Goal: Information Seeking & Learning: Learn about a topic

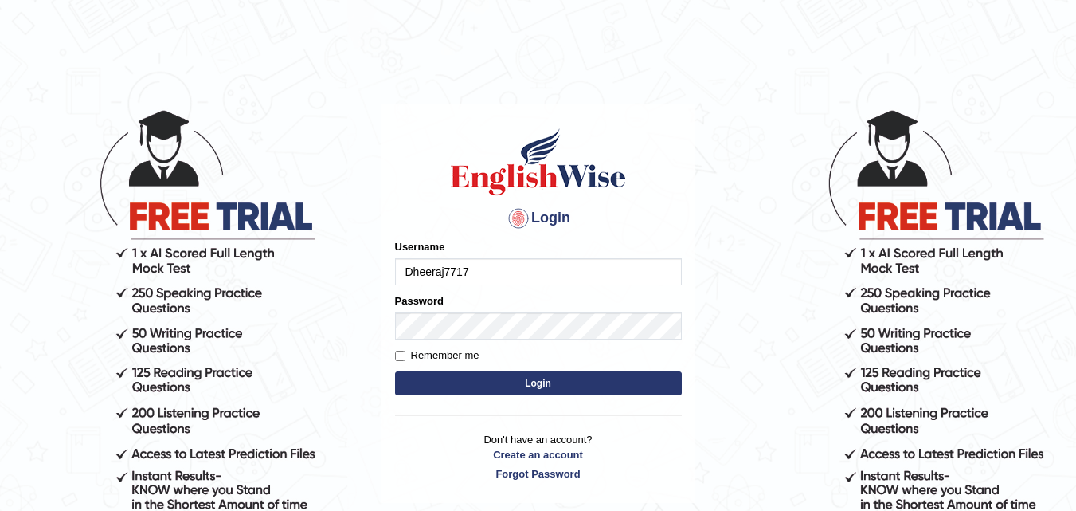
type input "Dheeraj7717"
click at [664, 389] on button "Login" at bounding box center [538, 383] width 287 height 24
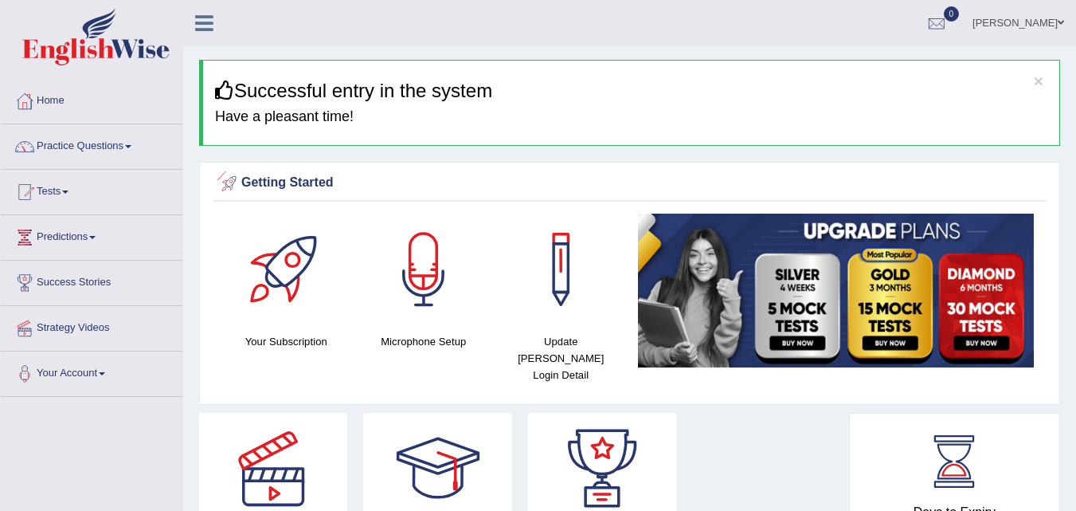
click at [1013, 22] on link "[PERSON_NAME]" at bounding box center [1019, 20] width 116 height 41
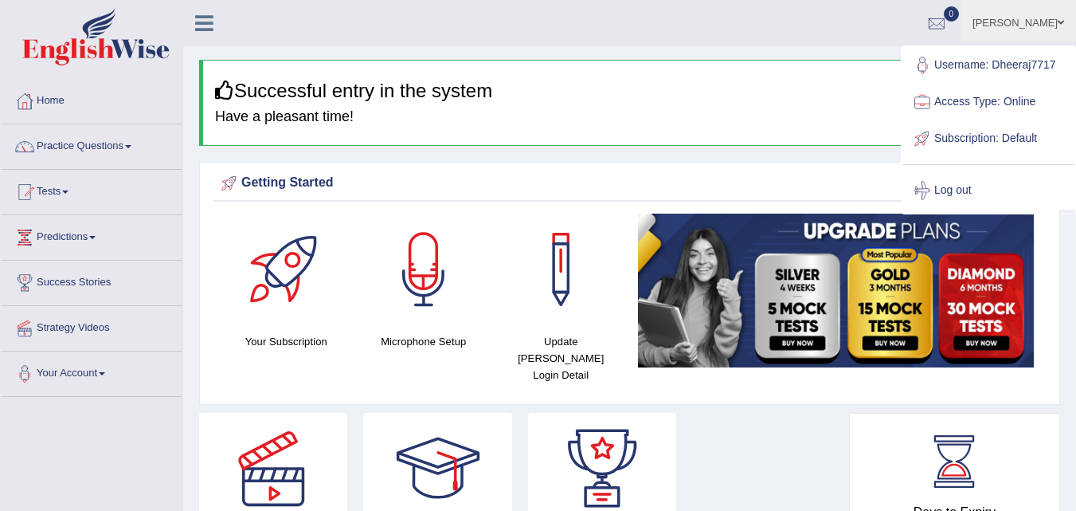
click at [953, 134] on link "Subscription: Default" at bounding box center [989, 138] width 172 height 37
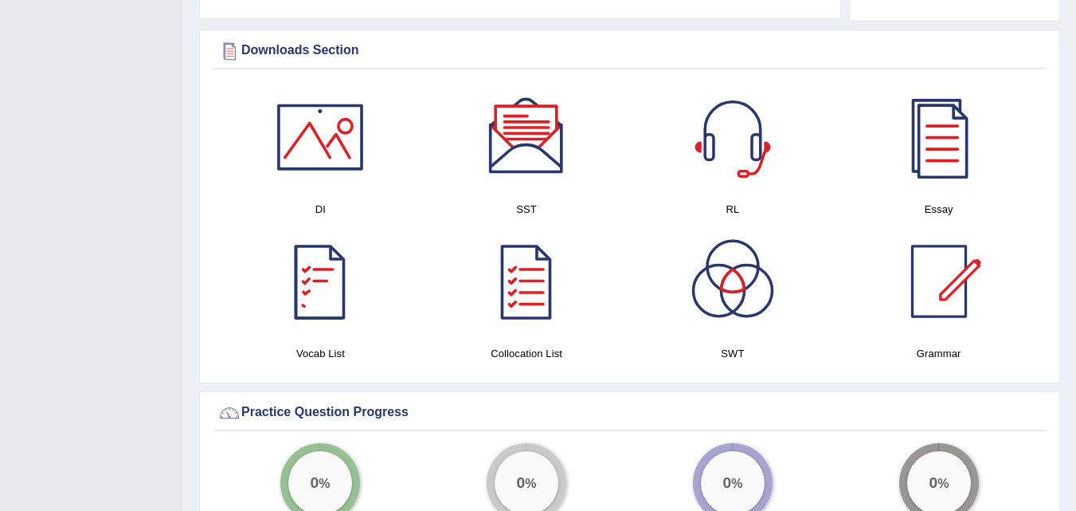
scroll to position [930, 0]
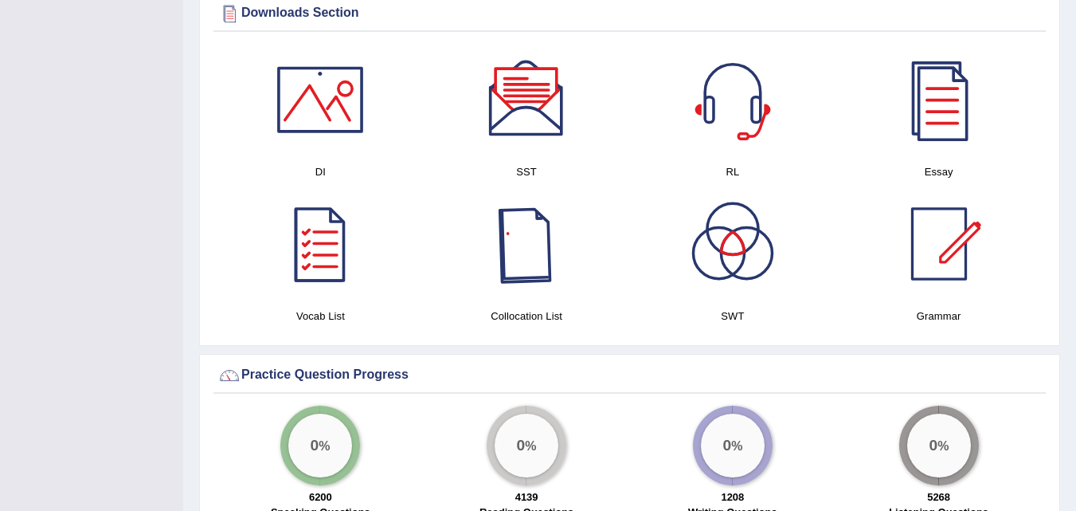
click at [556, 243] on div at bounding box center [527, 244] width 112 height 112
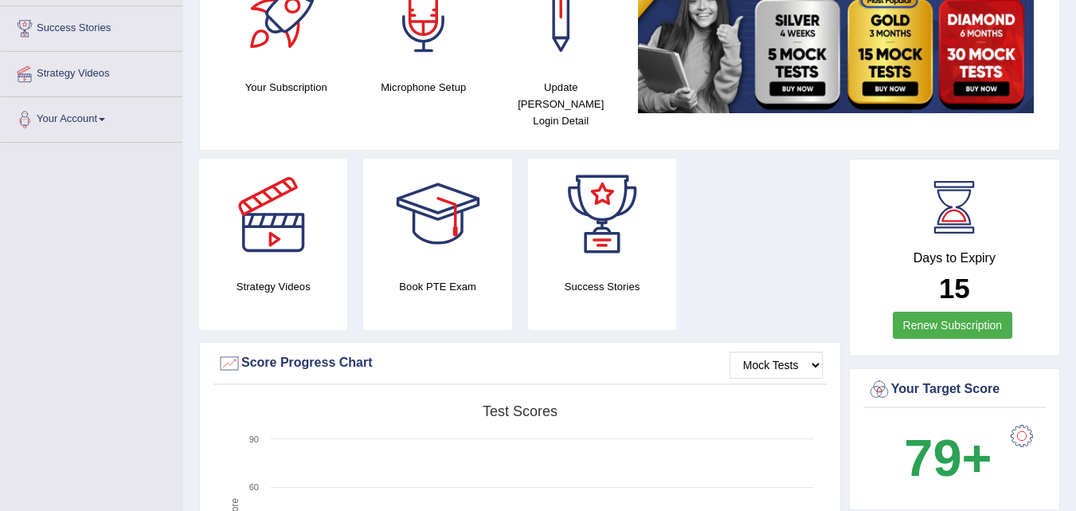
scroll to position [0, 0]
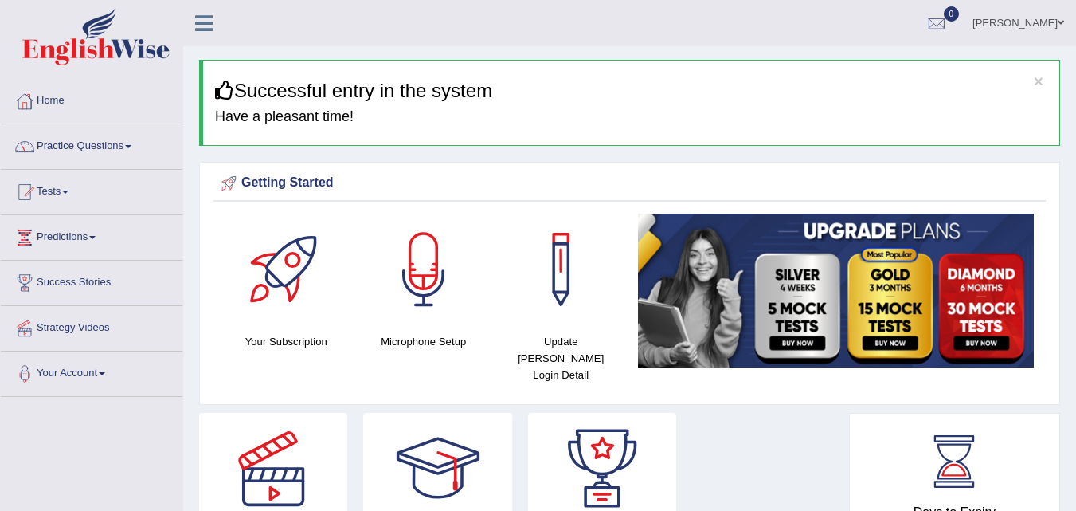
click at [1014, 17] on link "[PERSON_NAME]" at bounding box center [1019, 20] width 116 height 41
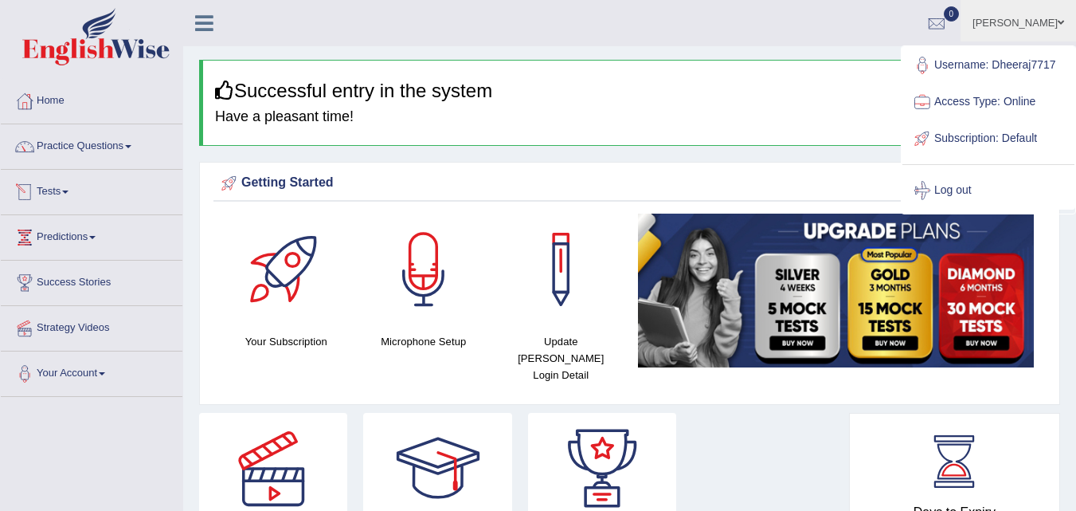
click at [73, 187] on link "Tests" at bounding box center [92, 190] width 182 height 40
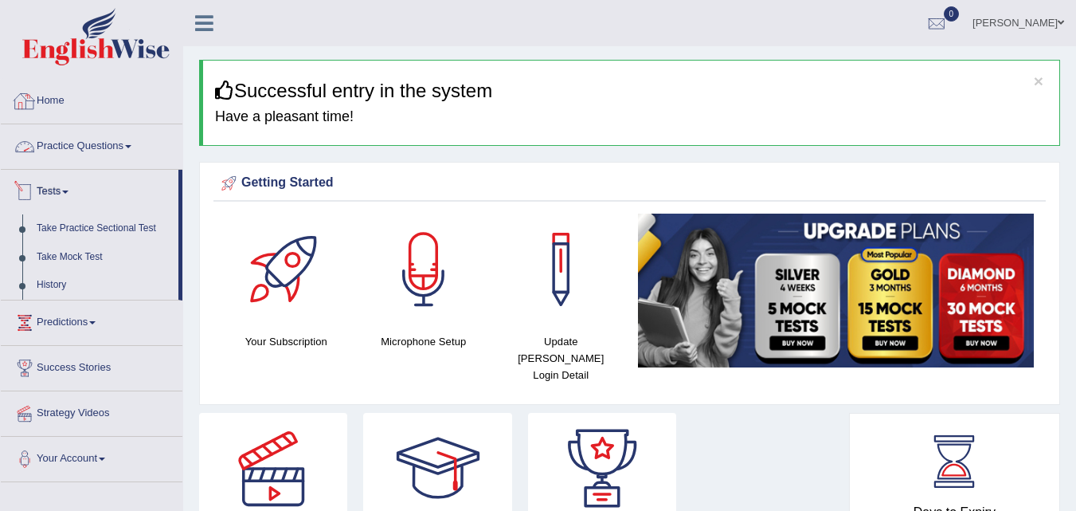
click at [81, 99] on link "Home" at bounding box center [92, 99] width 182 height 40
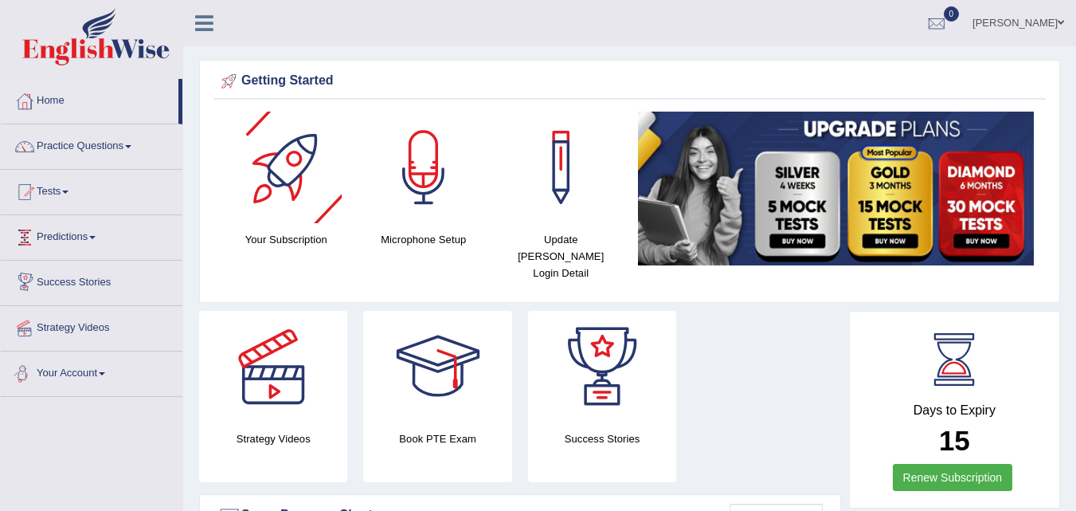
click at [89, 372] on link "Your Account" at bounding box center [92, 371] width 182 height 40
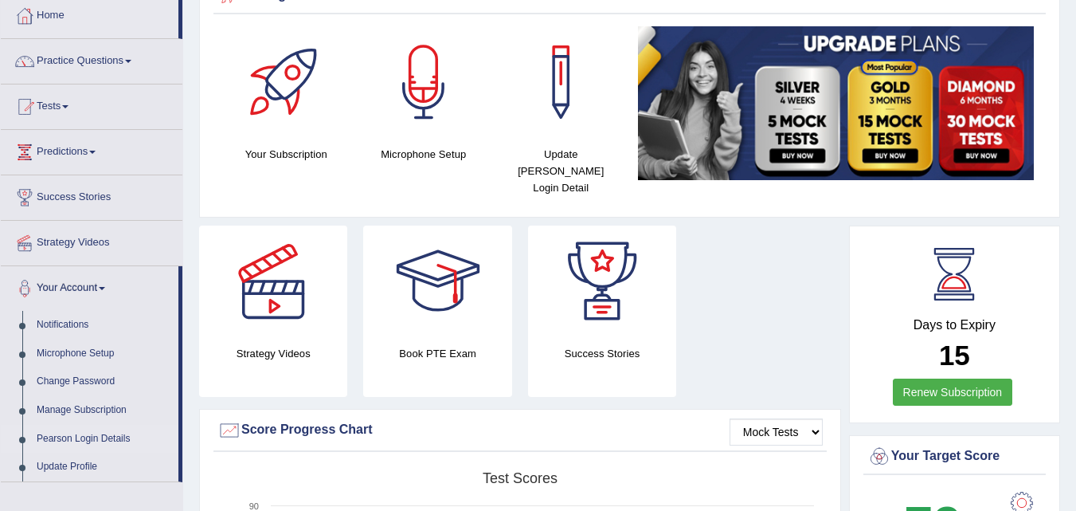
scroll to position [133, 0]
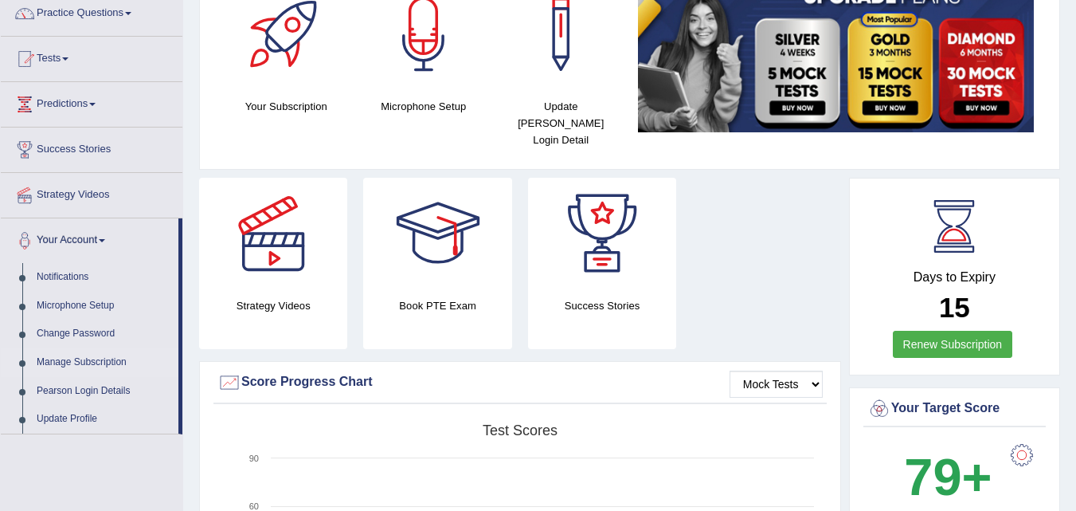
click at [83, 361] on link "Manage Subscription" at bounding box center [103, 362] width 149 height 29
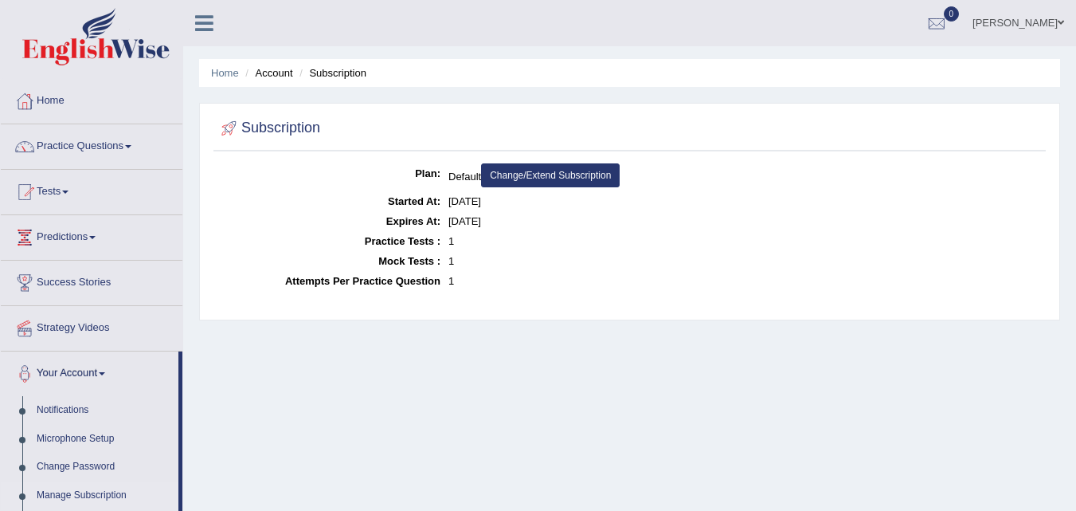
click at [533, 180] on link "Change/Extend Subscription" at bounding box center [550, 175] width 139 height 24
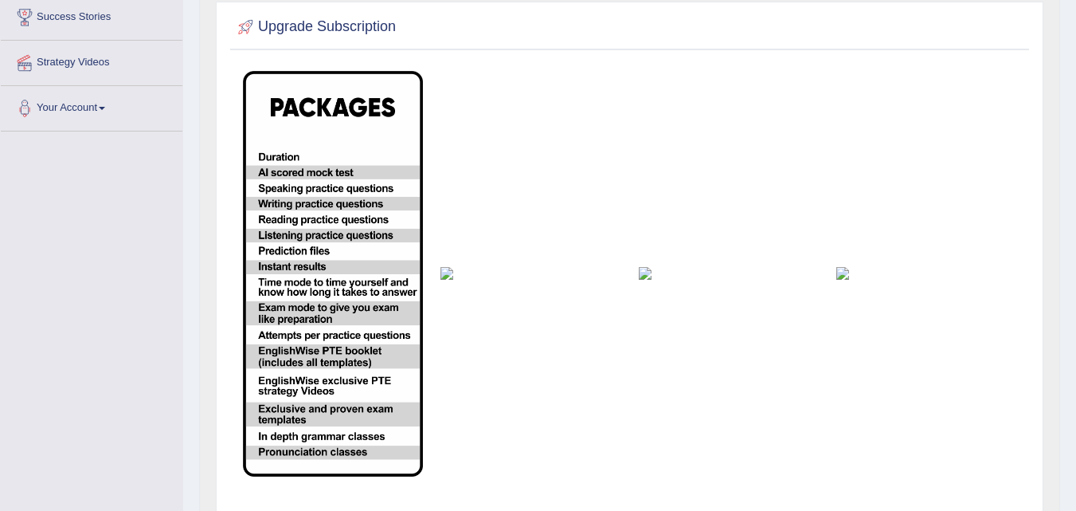
click at [381, 283] on img at bounding box center [333, 274] width 180 height 406
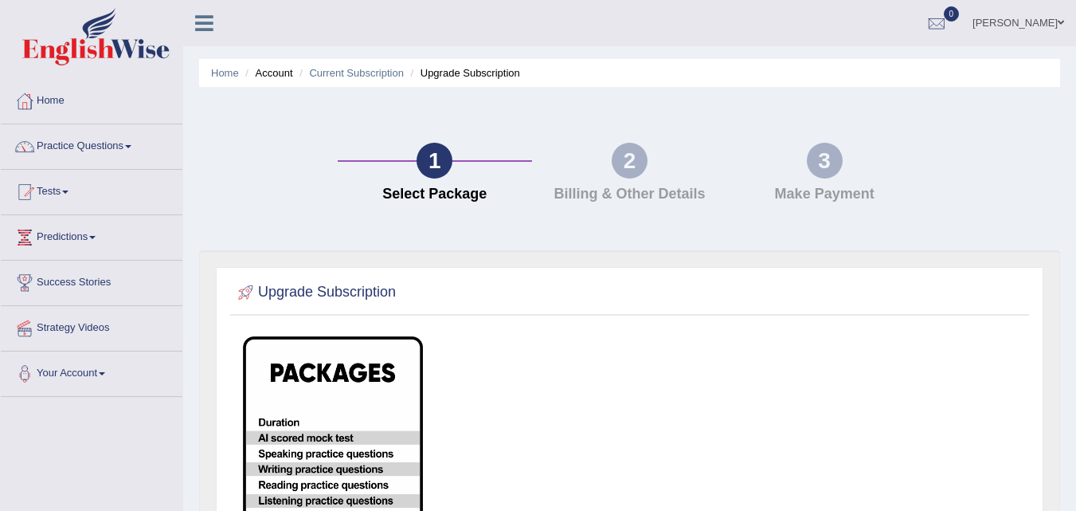
click at [91, 104] on link "Home" at bounding box center [92, 99] width 182 height 40
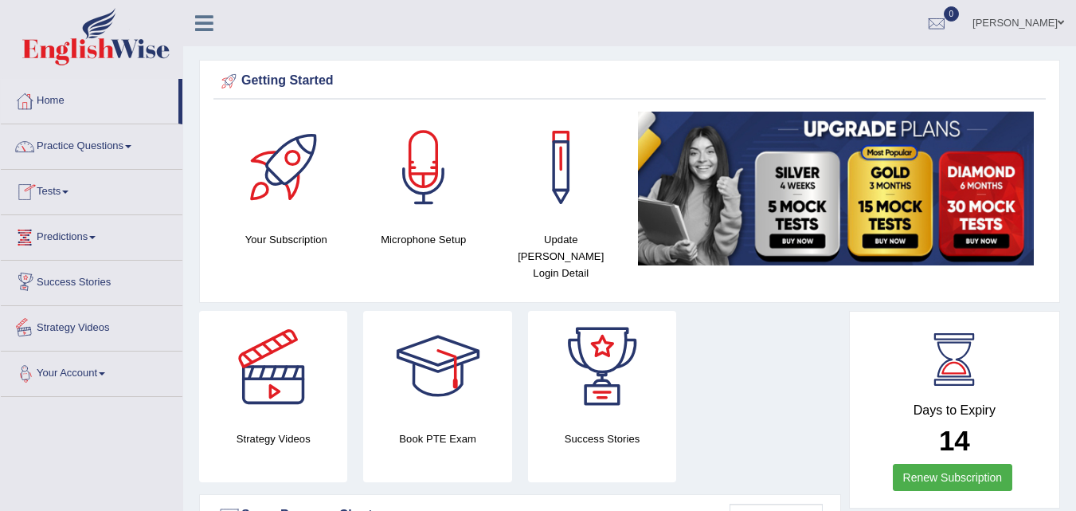
click at [104, 361] on link "Your Account" at bounding box center [92, 371] width 182 height 40
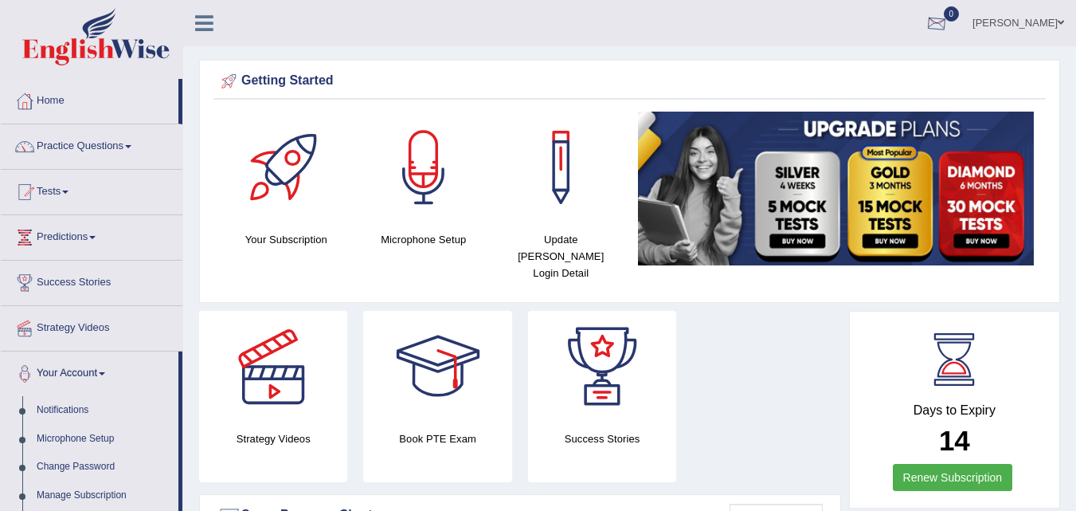
click at [1016, 12] on link "[PERSON_NAME]" at bounding box center [1019, 20] width 116 height 41
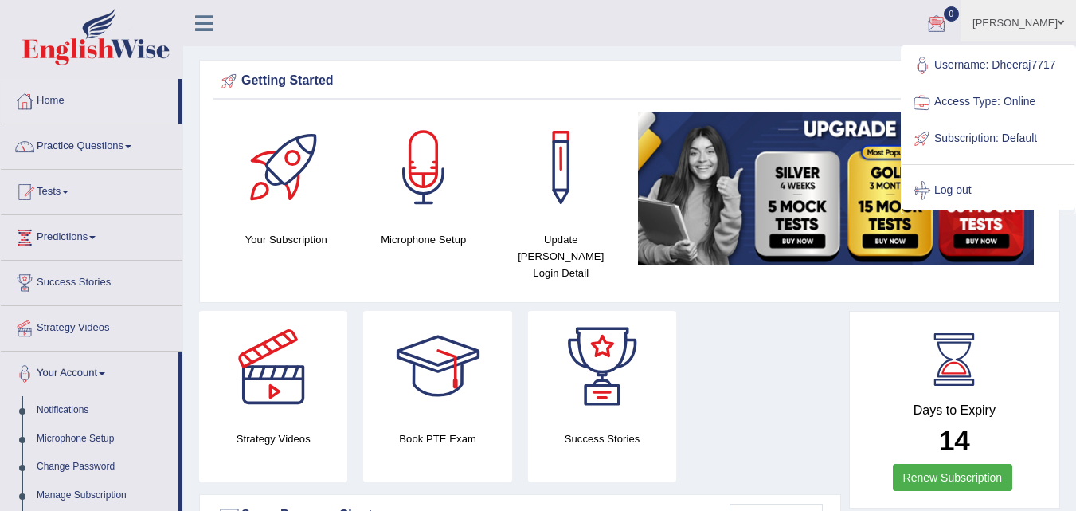
click at [947, 96] on link "Access Type: Online" at bounding box center [989, 102] width 172 height 37
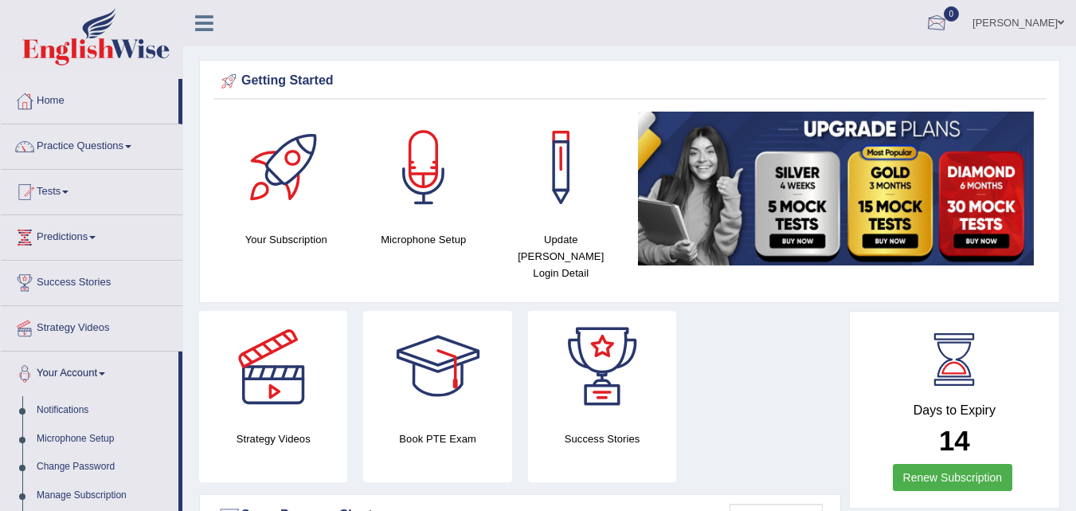
click at [960, 4] on link "0" at bounding box center [937, 20] width 48 height 41
click at [878, 60] on li "See All Alerts" at bounding box center [841, 67] width 228 height 33
click at [213, 18] on icon at bounding box center [204, 23] width 18 height 21
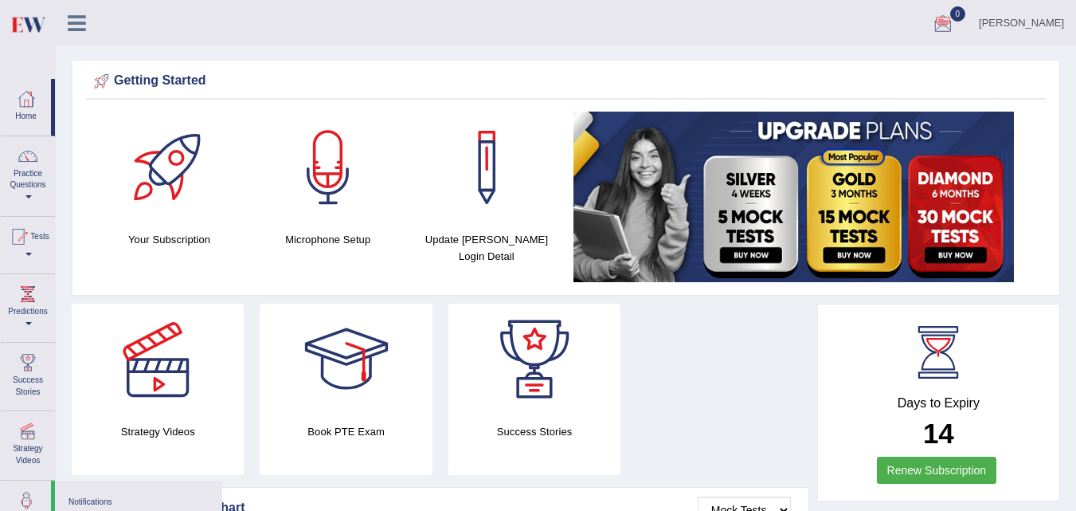
click at [976, 245] on img at bounding box center [794, 197] width 441 height 171
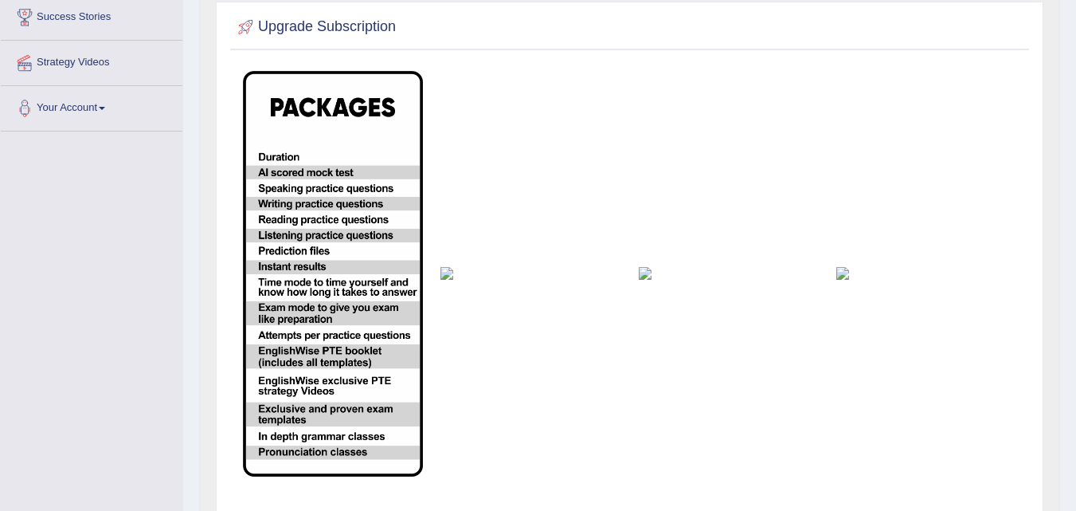
click at [837, 275] on img at bounding box center [927, 273] width 180 height 13
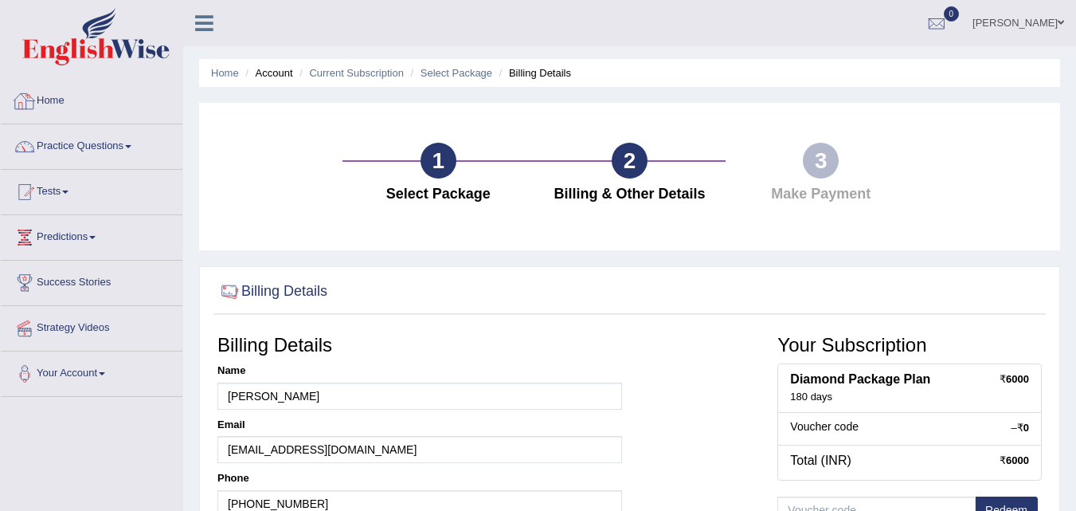
click at [116, 95] on link "Home" at bounding box center [92, 99] width 182 height 40
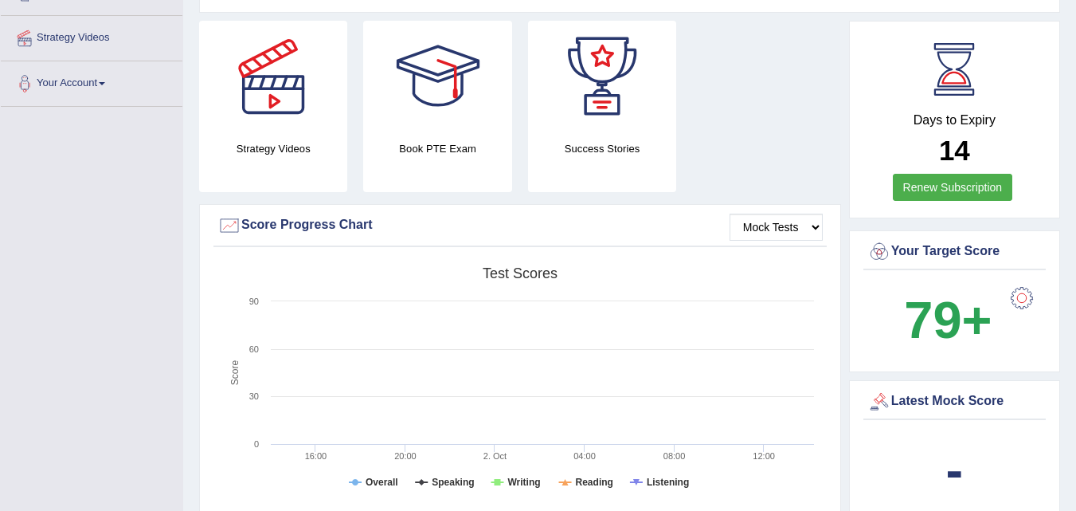
scroll to position [157, 0]
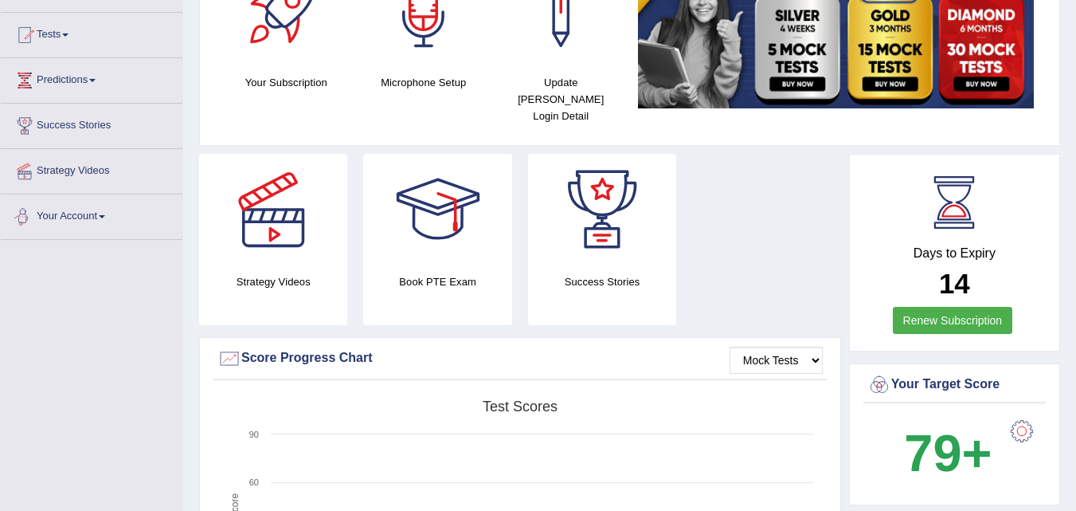
click at [116, 226] on link "Your Account" at bounding box center [92, 214] width 182 height 40
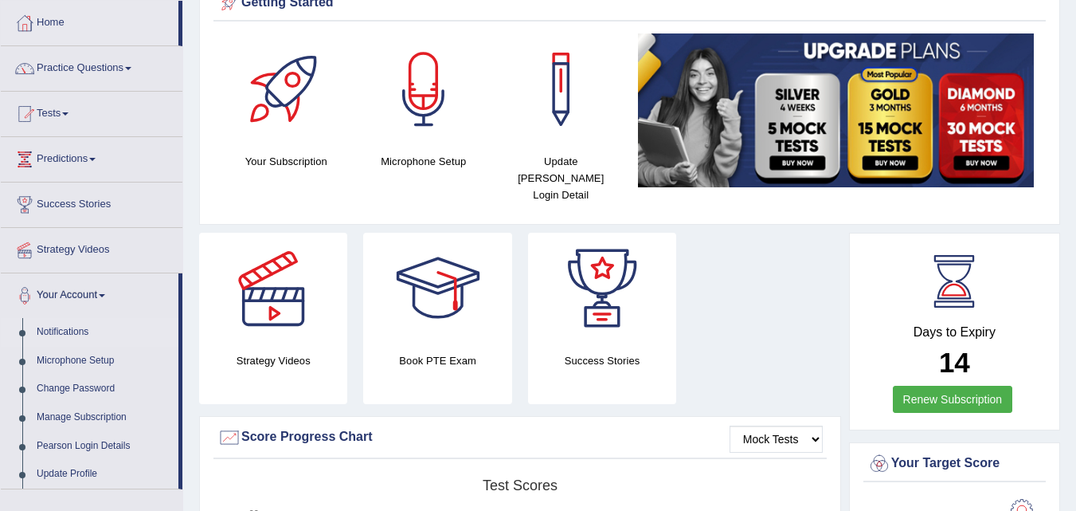
scroll to position [0, 0]
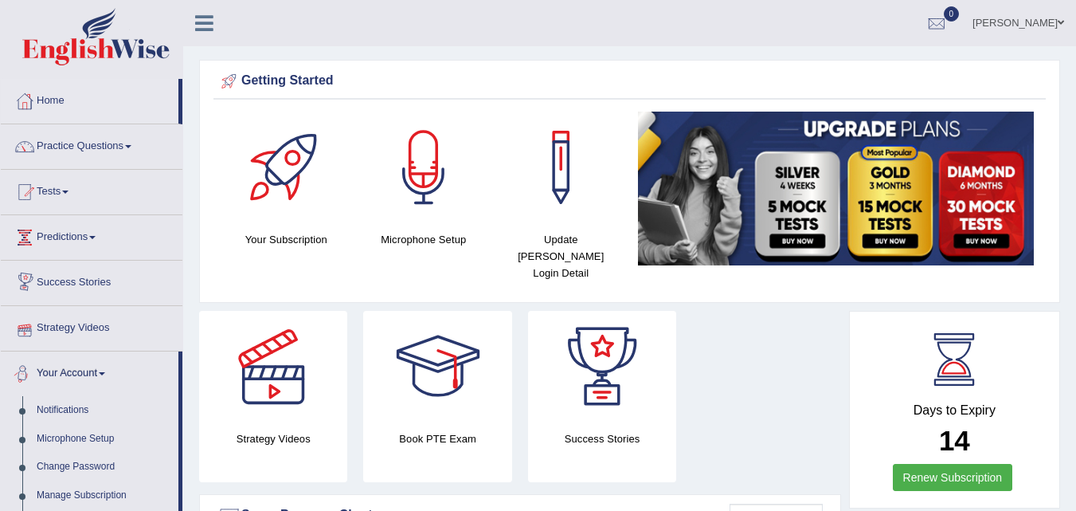
click at [103, 317] on link "Strategy Videos" at bounding box center [92, 326] width 182 height 40
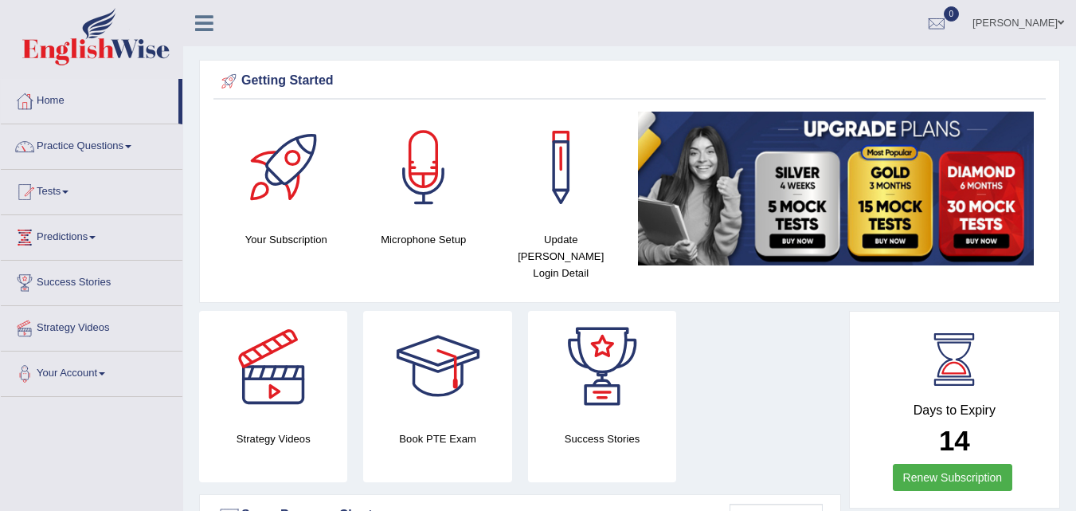
click at [1009, 16] on link "[PERSON_NAME]" at bounding box center [1019, 20] width 116 height 41
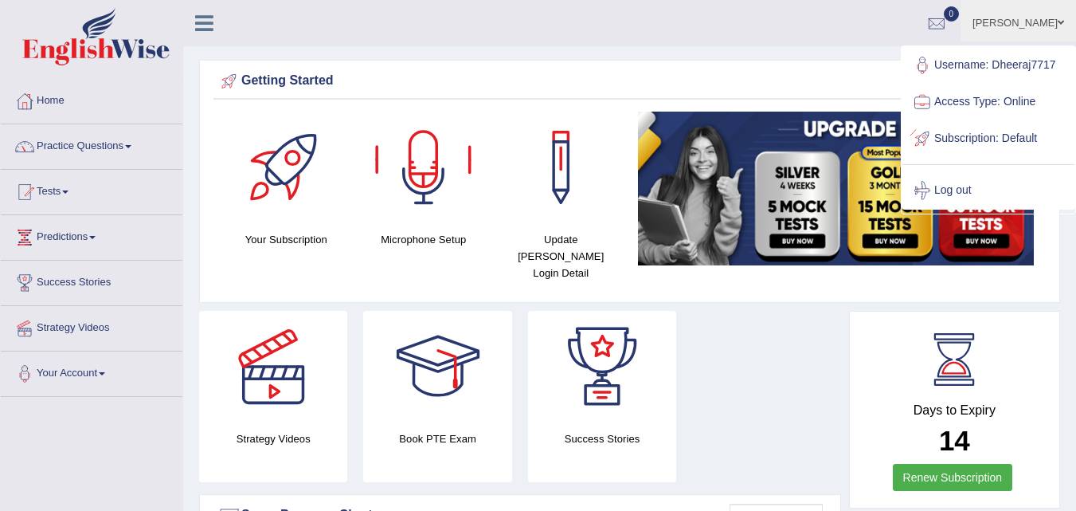
click at [817, 41] on ul "[PERSON_NAME] Toggle navigation Username: Dheeraj7717 Access Type: Online Subsc…" at bounding box center [763, 22] width 625 height 45
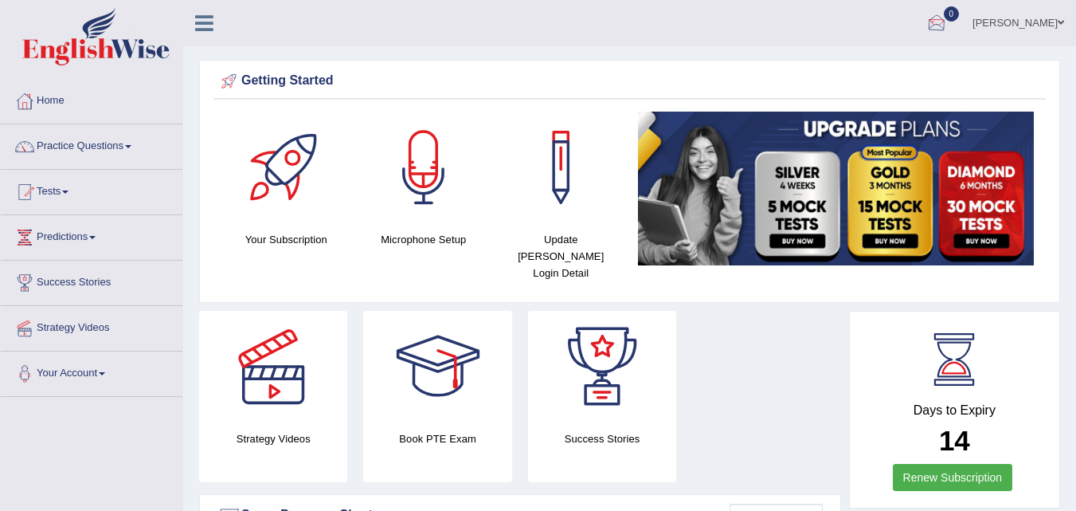
click at [998, 17] on link "[PERSON_NAME]" at bounding box center [1019, 20] width 116 height 41
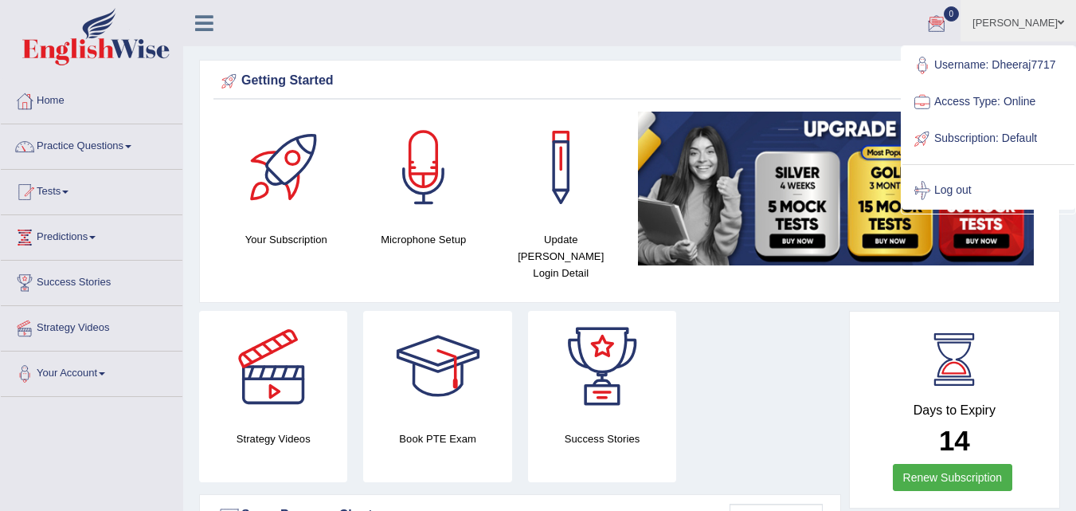
click at [616, 27] on ul "[PERSON_NAME] Toggle navigation Username: Dheeraj7717 Access Type: Online Subsc…" at bounding box center [763, 22] width 625 height 45
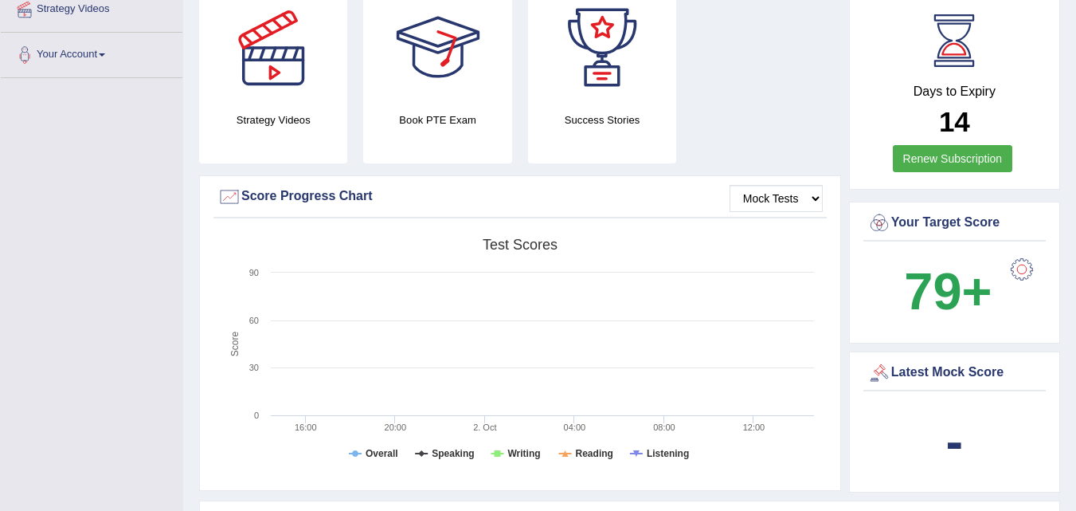
scroll to position [265, 0]
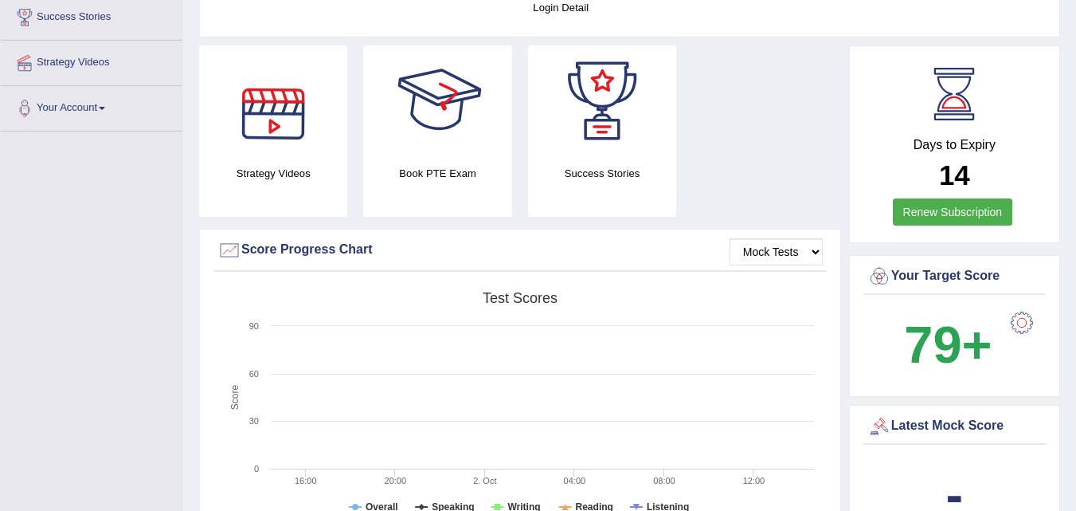
click at [421, 111] on div at bounding box center [438, 101] width 112 height 112
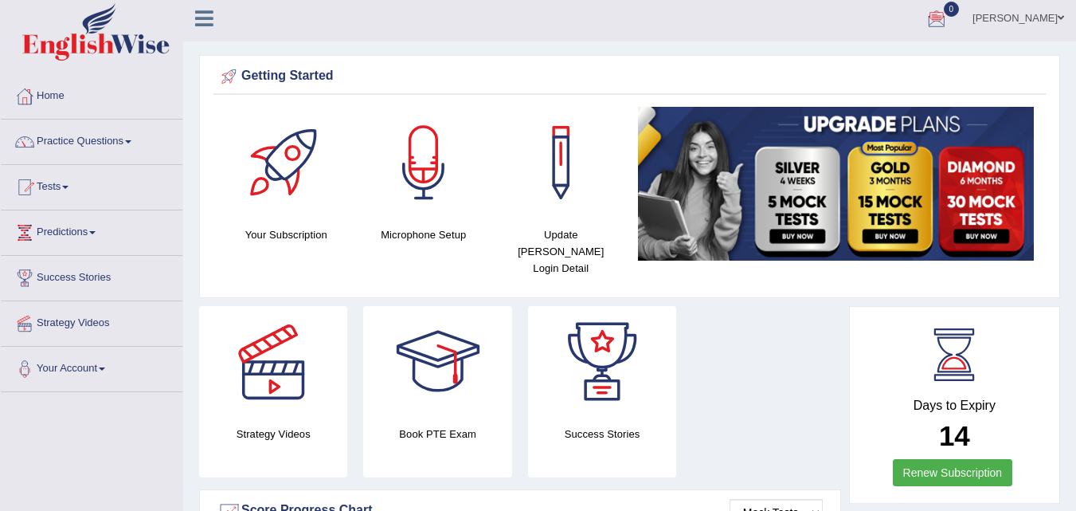
scroll to position [0, 0]
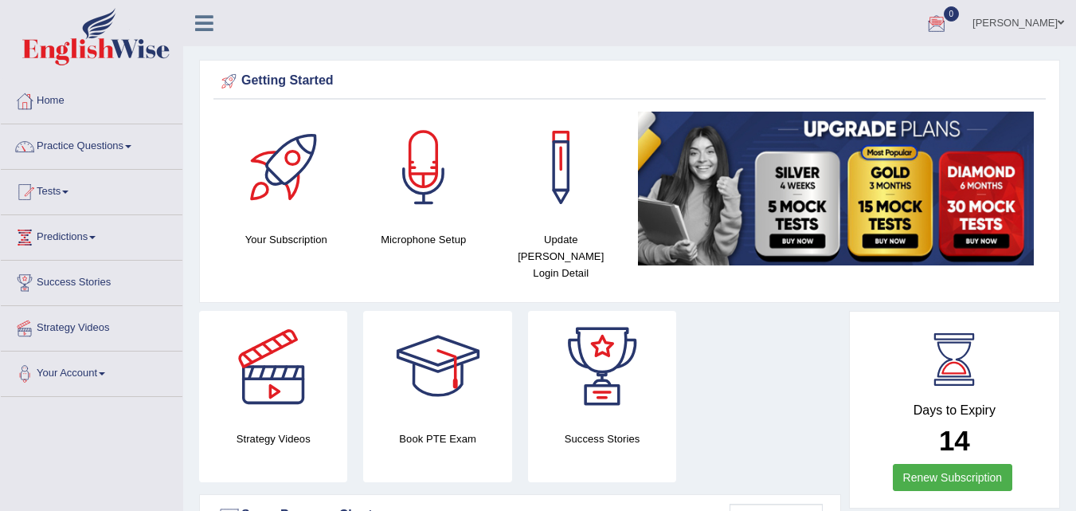
click at [1029, 23] on link "Dheeraj Mishra" at bounding box center [1019, 20] width 116 height 41
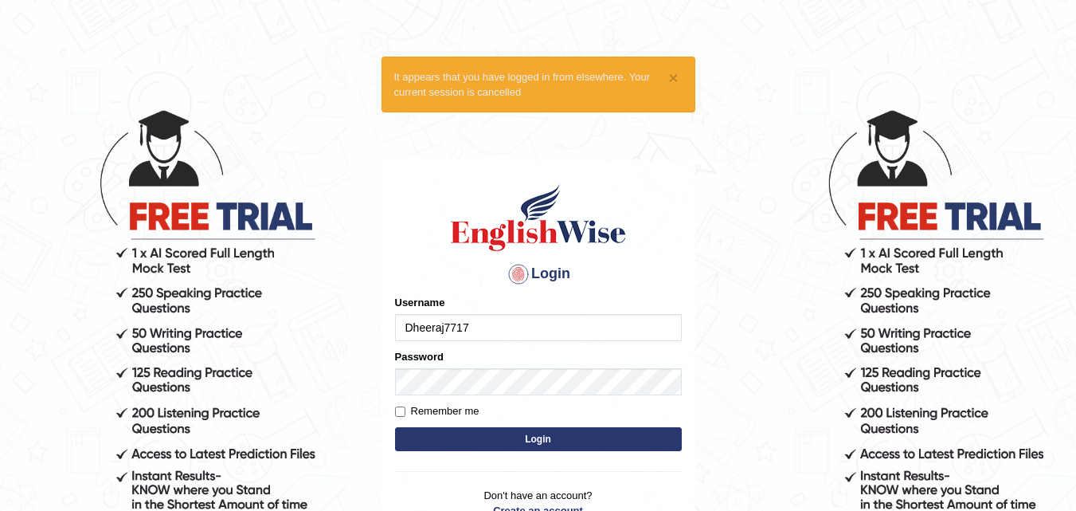
click at [484, 341] on form "Please fix the following errors: Username Dheeraj7717 Password Remember me Login" at bounding box center [538, 375] width 287 height 160
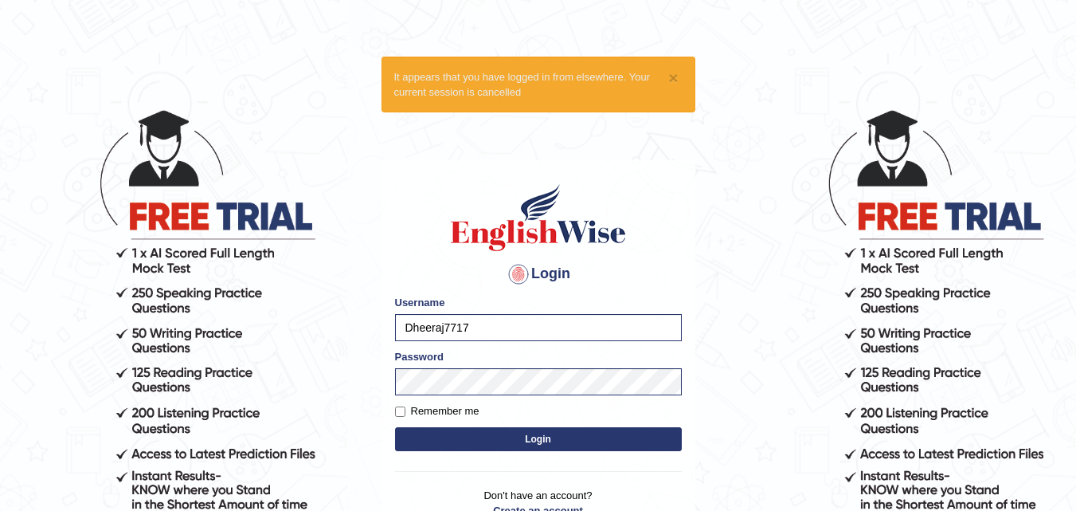
click at [503, 449] on button "Login" at bounding box center [538, 439] width 287 height 24
click at [494, 444] on button "Login" at bounding box center [538, 439] width 287 height 24
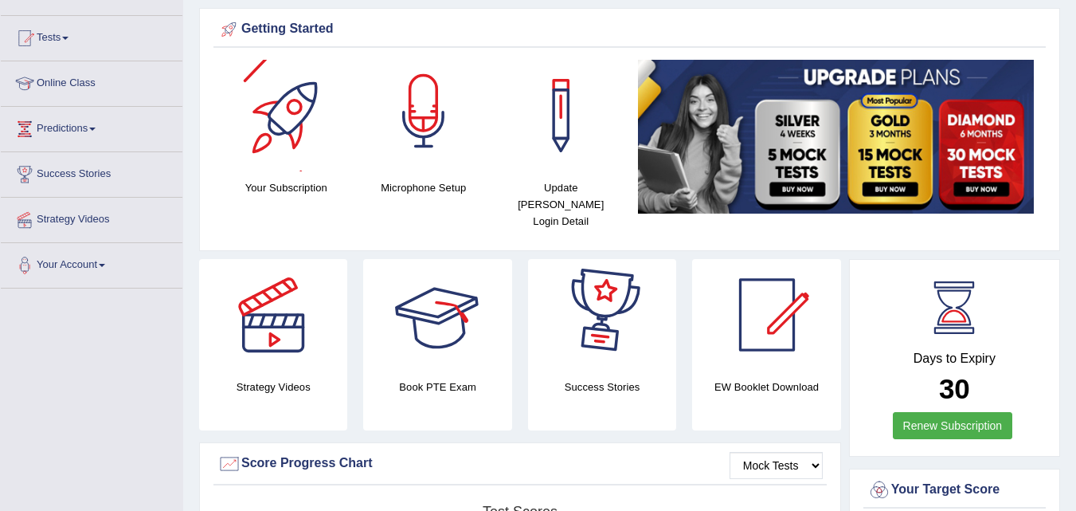
scroll to position [133, 0]
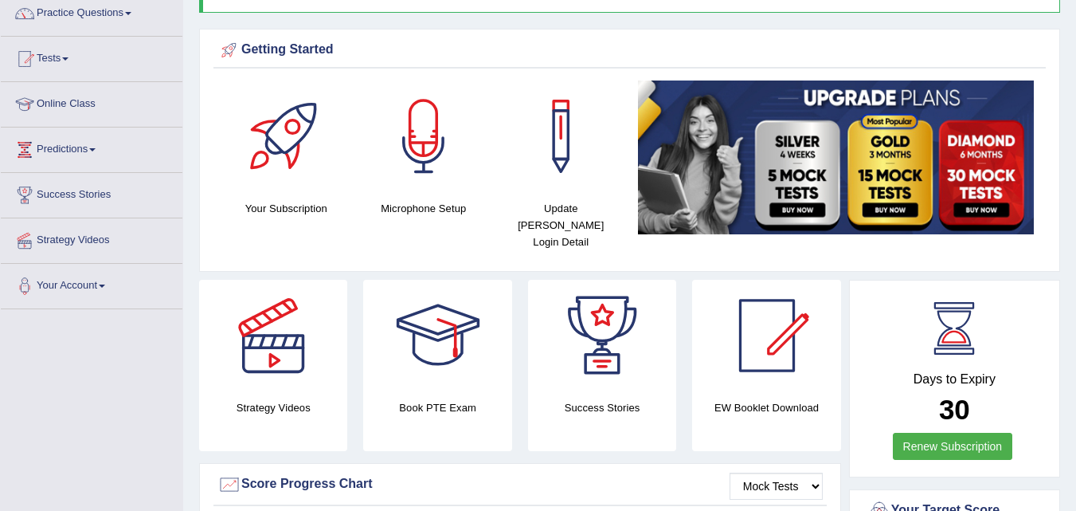
click at [441, 131] on div at bounding box center [424, 136] width 112 height 112
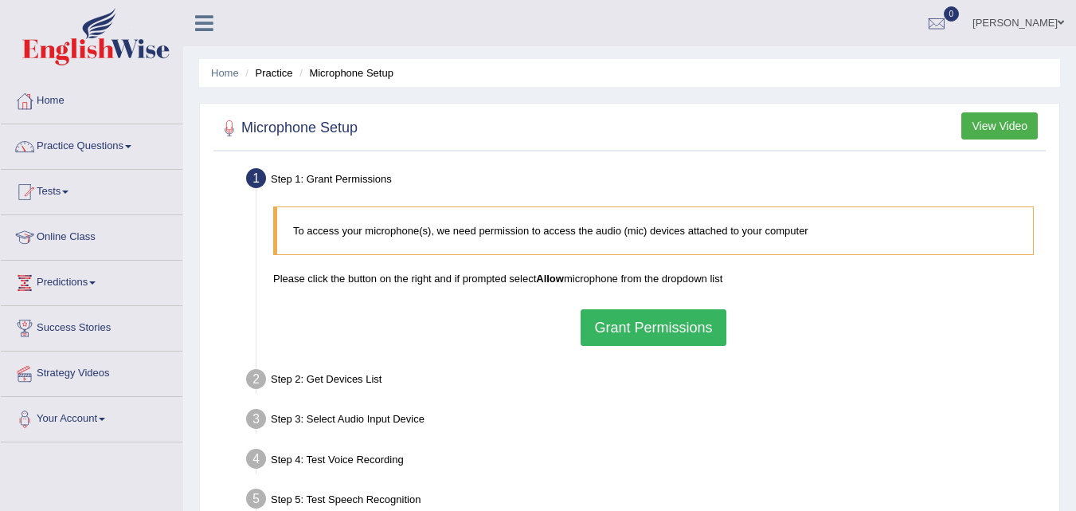
drag, startPoint x: 1011, startPoint y: 123, endPoint x: 1002, endPoint y: 127, distance: 10.4
click at [1011, 123] on button "View Video" at bounding box center [1000, 125] width 76 height 27
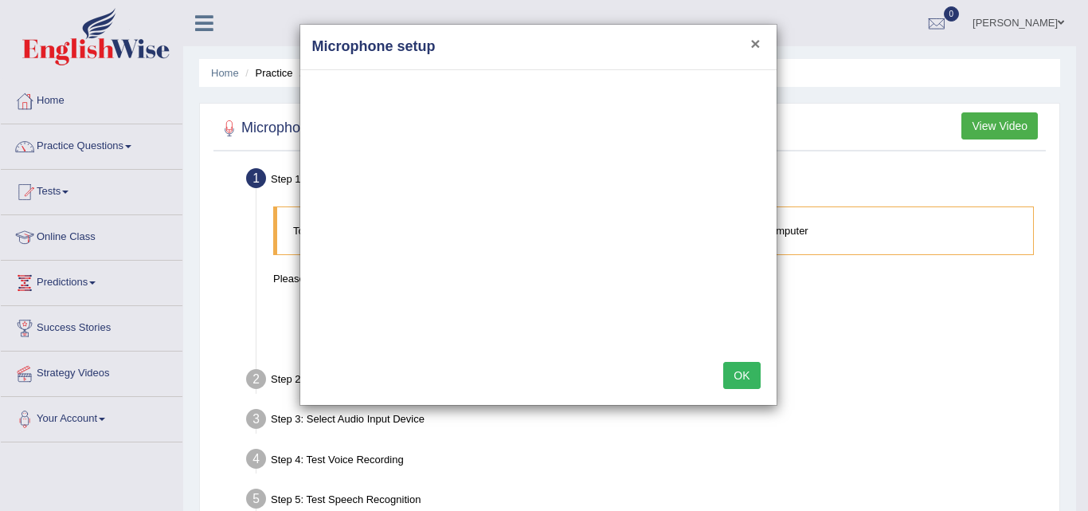
click at [757, 44] on button "×" at bounding box center [756, 43] width 10 height 17
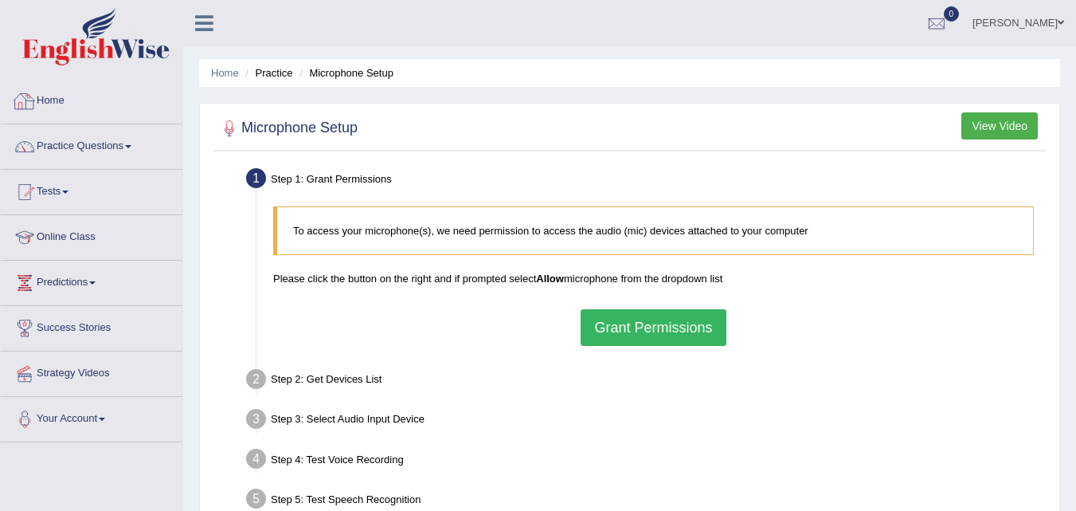
click at [99, 104] on link "Home" at bounding box center [92, 99] width 182 height 40
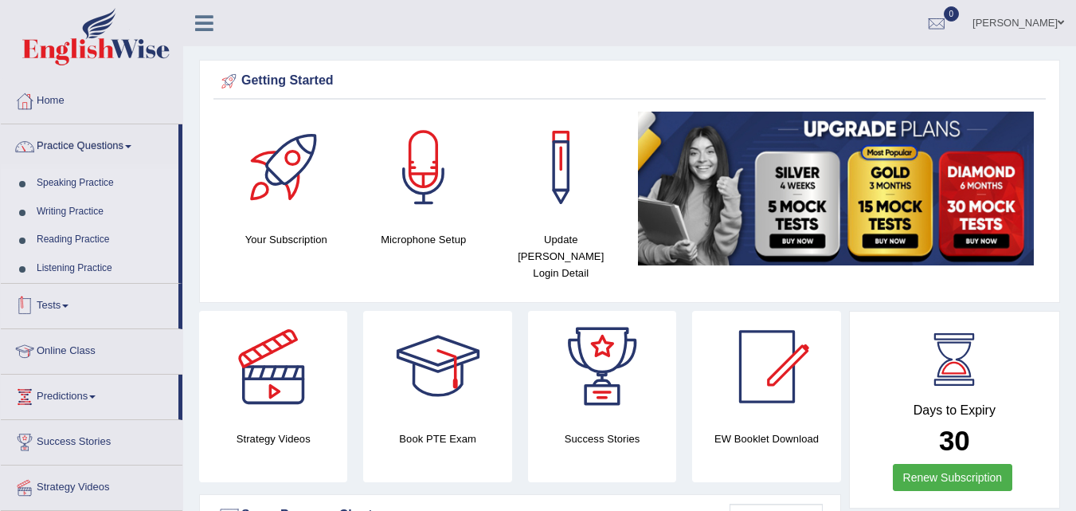
click at [48, 300] on link "Tests" at bounding box center [90, 304] width 178 height 40
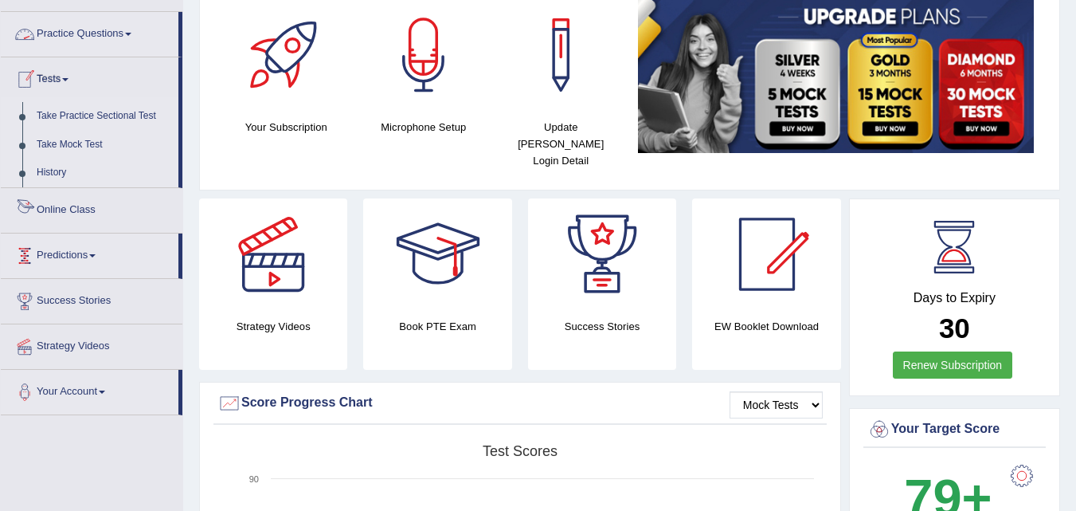
scroll to position [133, 0]
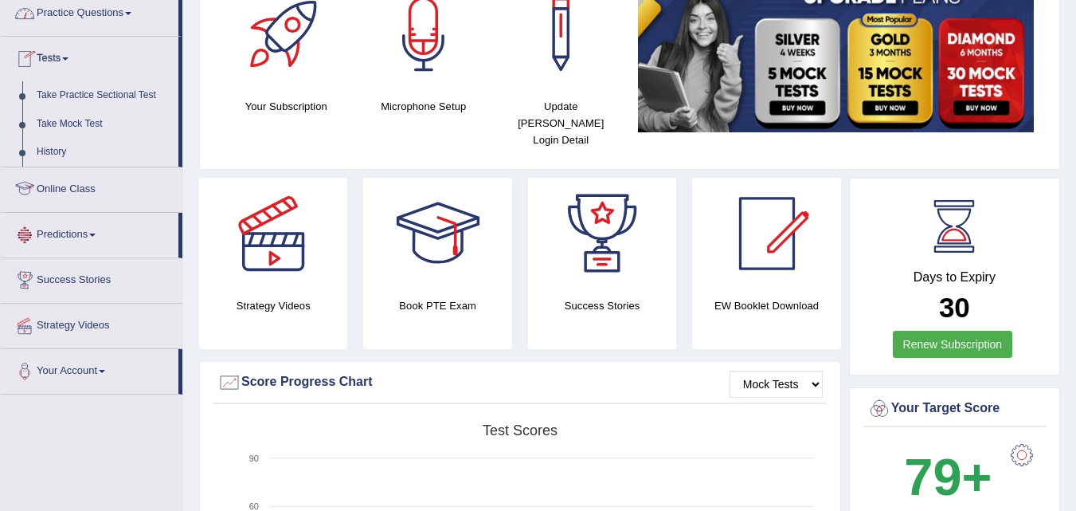
click at [75, 193] on link "Online Class" at bounding box center [92, 187] width 182 height 40
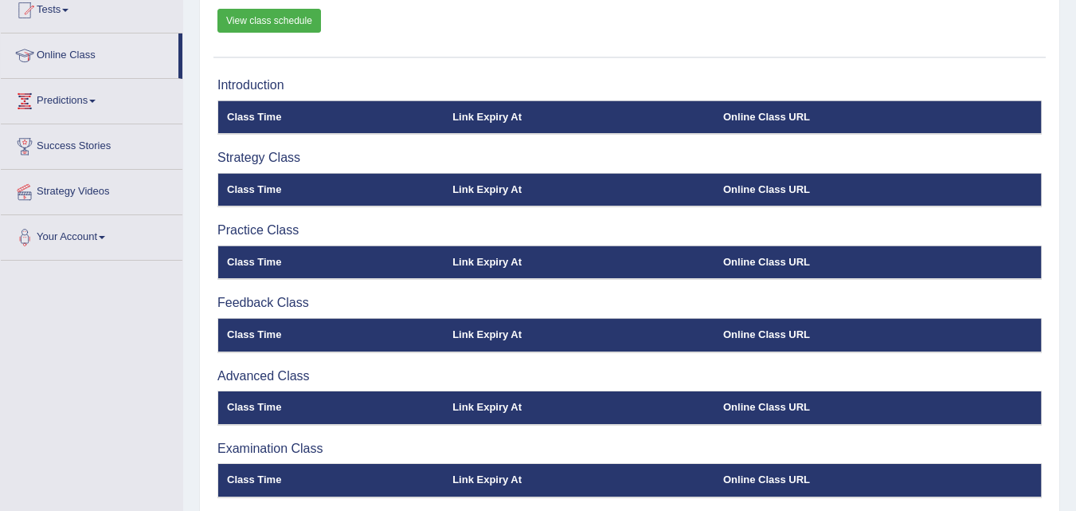
scroll to position [61, 0]
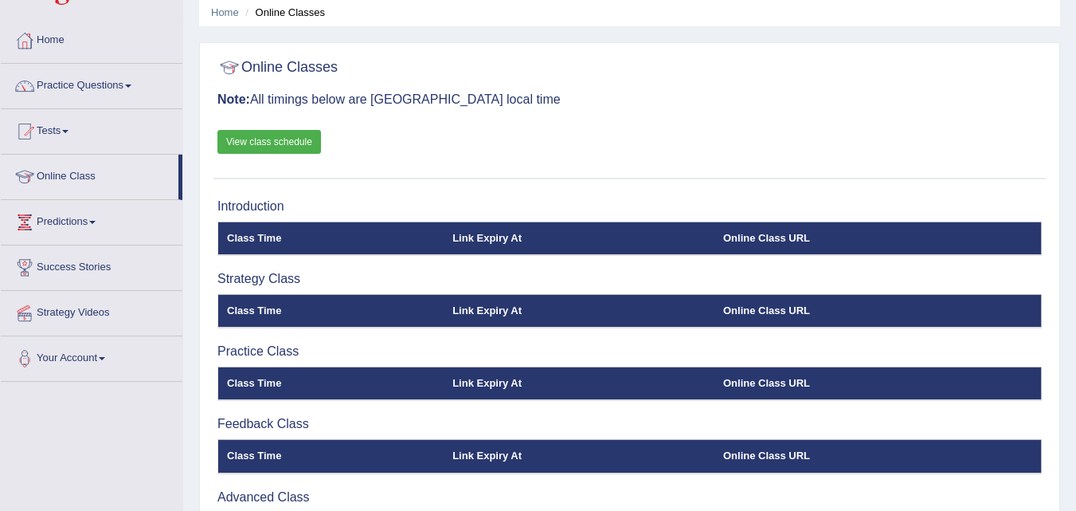
click at [312, 148] on link "View class schedule" at bounding box center [270, 142] width 104 height 24
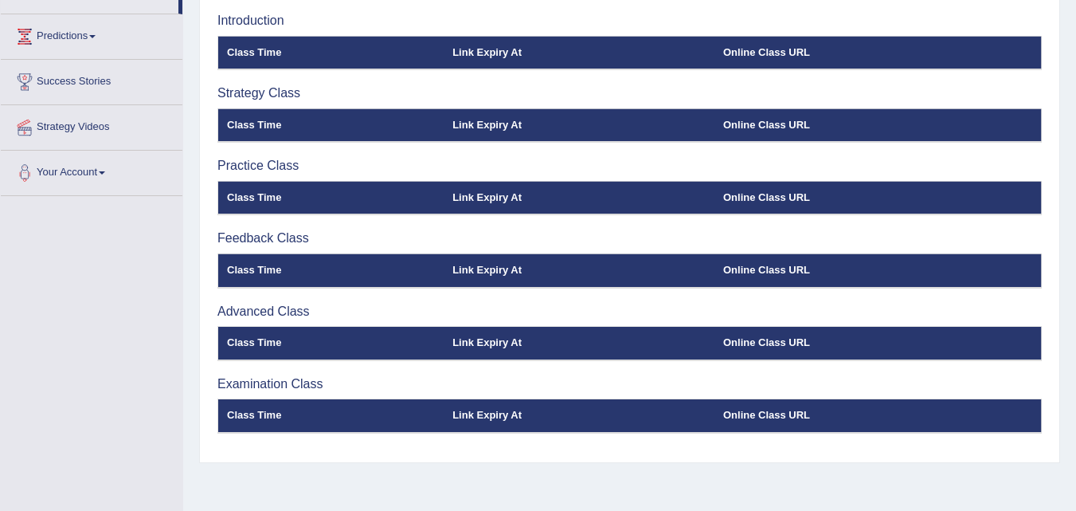
scroll to position [193, 0]
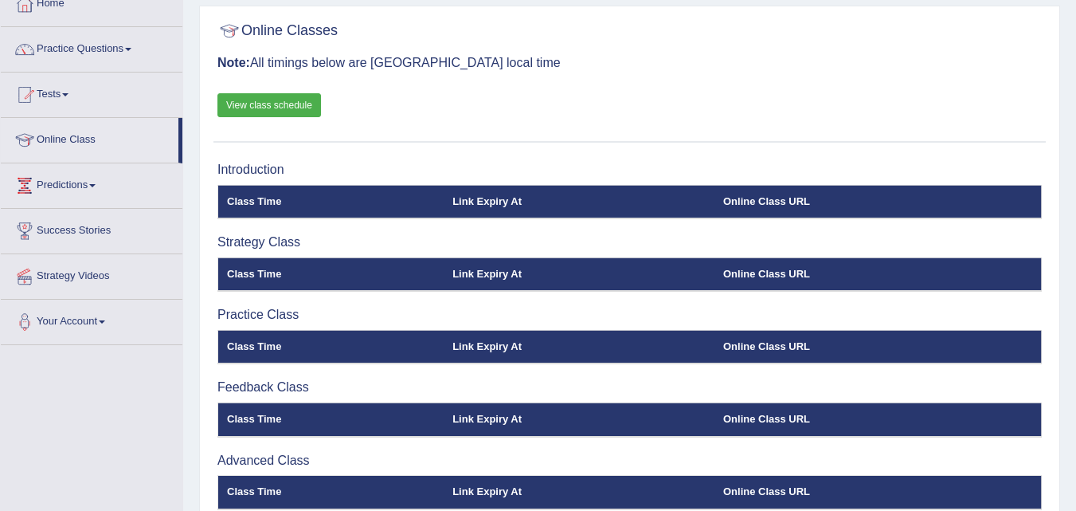
scroll to position [60, 0]
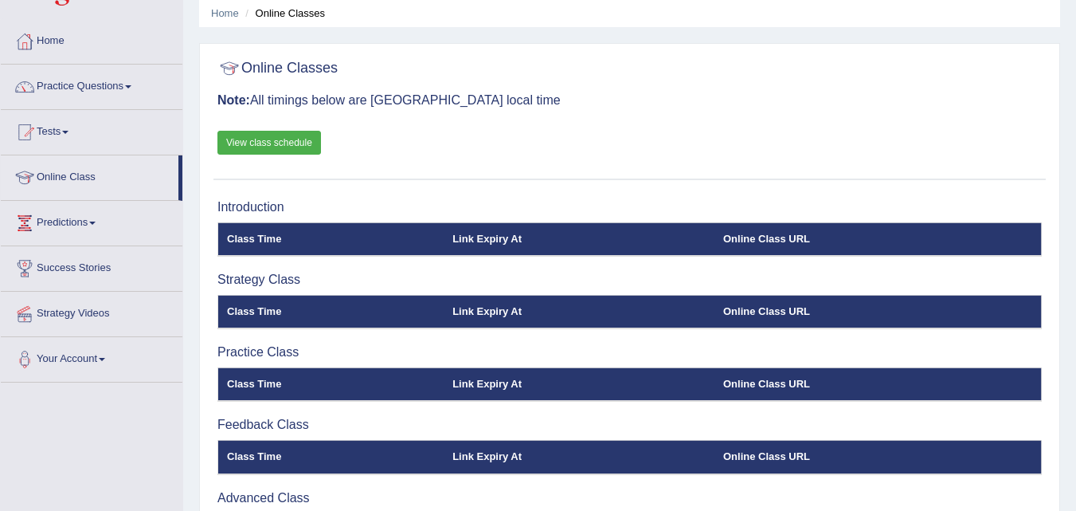
click at [656, 293] on div "Introduction Class Time Link Expiry At Online Class URL Strategy Class Class Ti…" at bounding box center [630, 416] width 833 height 449
click at [644, 272] on div "Introduction Class Time Link Expiry At Online Class URL Strategy Class Class Ti…" at bounding box center [630, 416] width 833 height 449
click at [641, 270] on div "Introduction Class Time Link Expiry At Online Class URL Strategy Class Class Ti…" at bounding box center [630, 416] width 833 height 449
click at [637, 268] on div "Introduction Class Time Link Expiry At Online Class URL Strategy Class Class Ti…" at bounding box center [630, 416] width 833 height 449
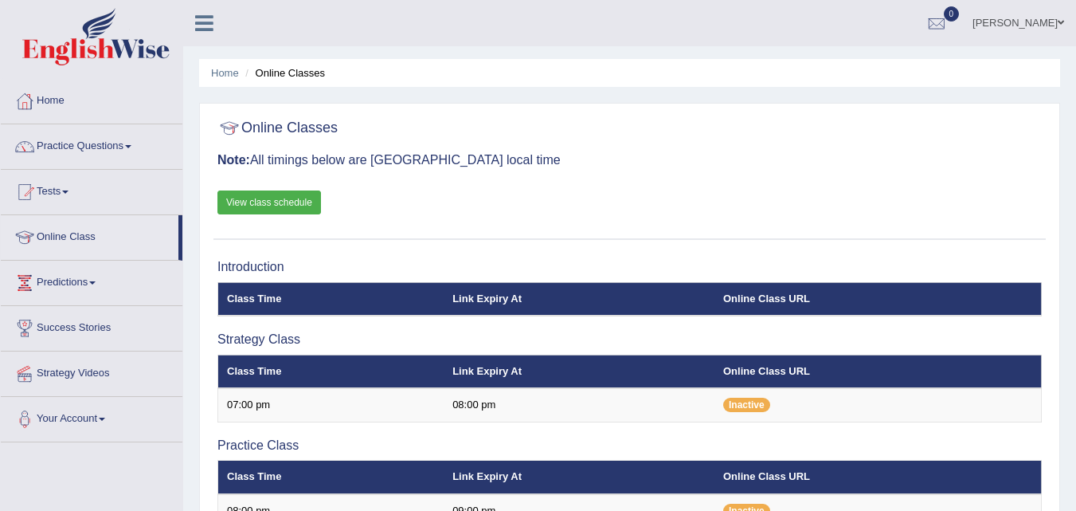
scroll to position [133, 0]
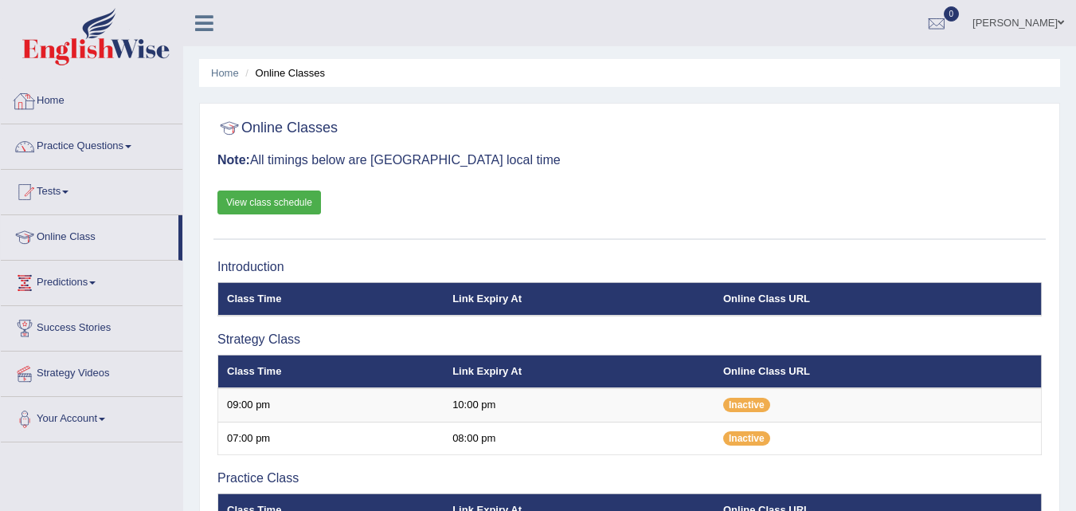
click at [81, 100] on link "Home" at bounding box center [92, 99] width 182 height 40
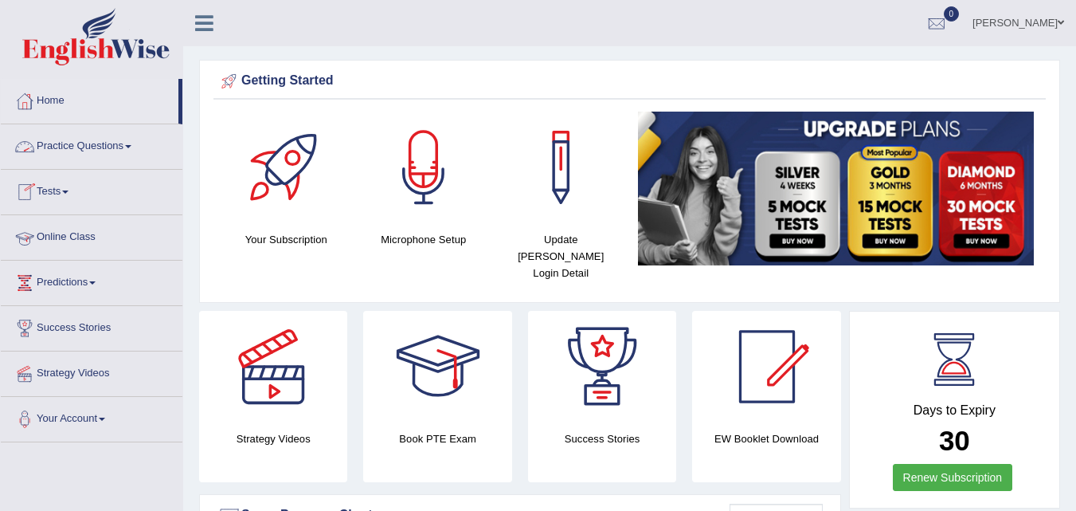
click at [112, 225] on link "Online Class" at bounding box center [92, 235] width 182 height 40
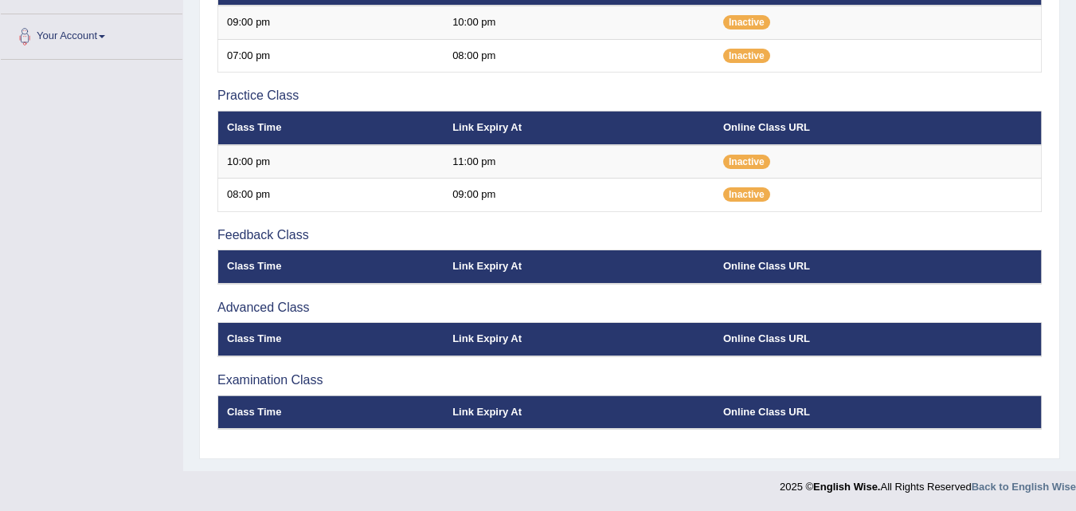
scroll to position [249, 0]
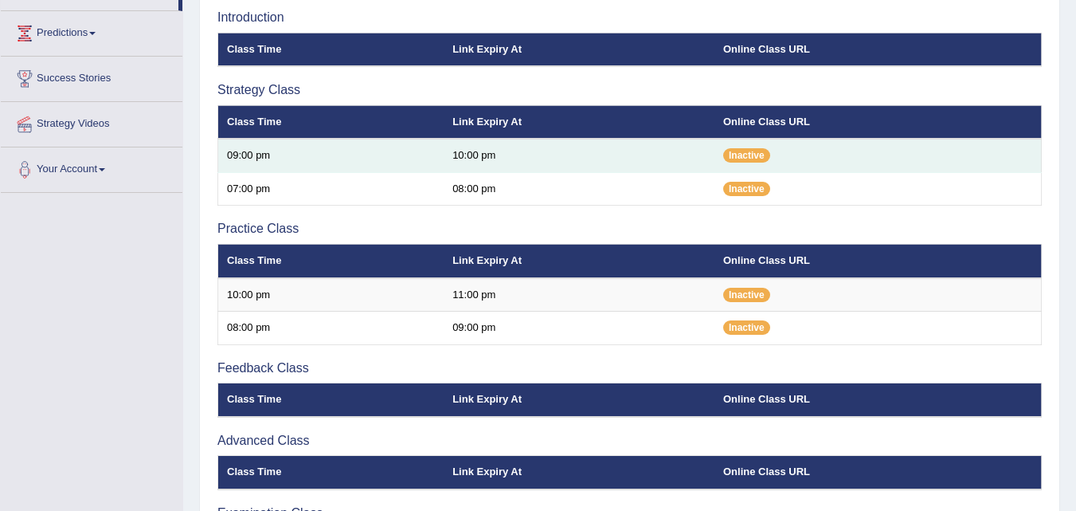
click at [418, 155] on td "09:00 pm" at bounding box center [331, 155] width 226 height 33
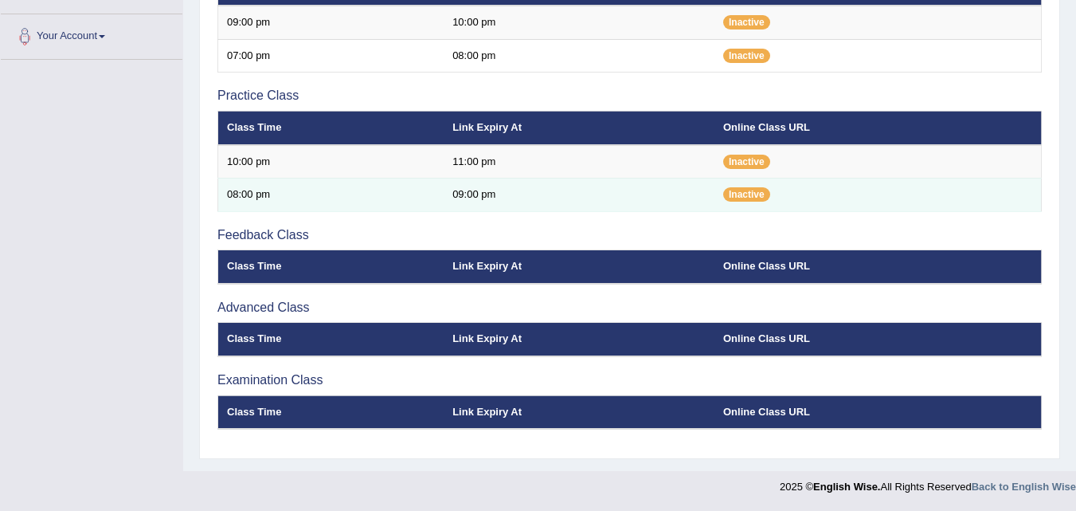
scroll to position [0, 0]
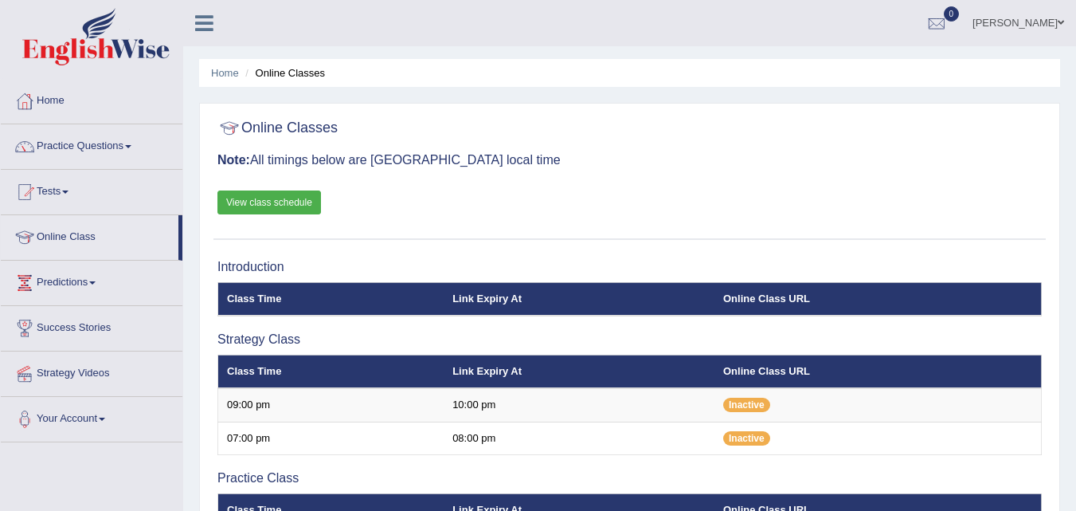
click at [70, 117] on link "Home" at bounding box center [92, 99] width 182 height 40
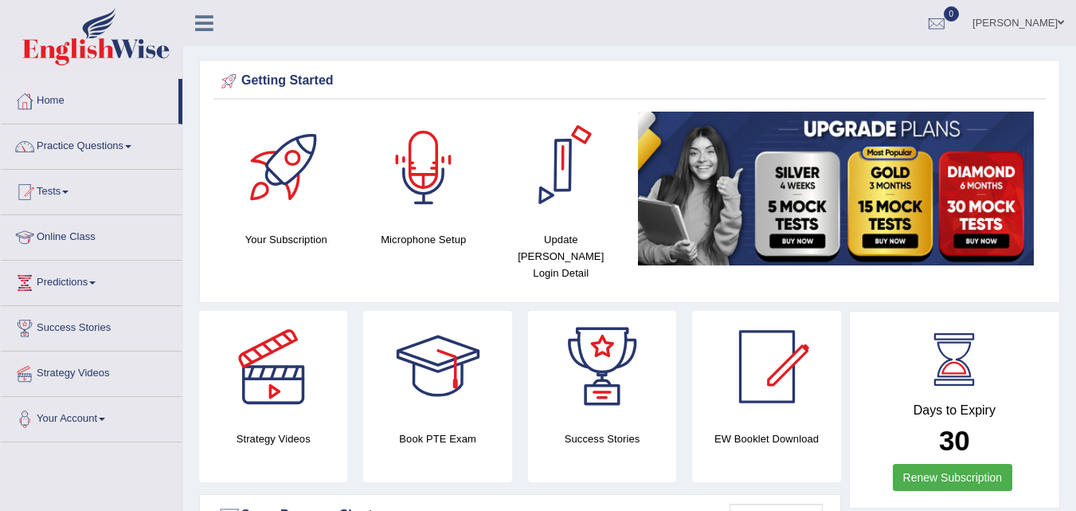
click at [453, 191] on div at bounding box center [424, 168] width 112 height 112
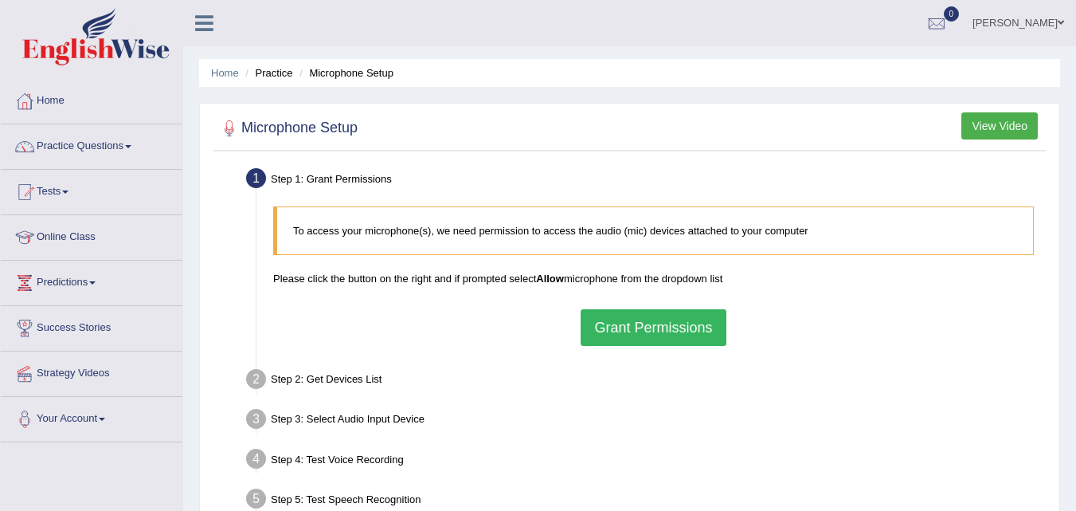
click at [1018, 127] on button "View Video" at bounding box center [1000, 125] width 76 height 27
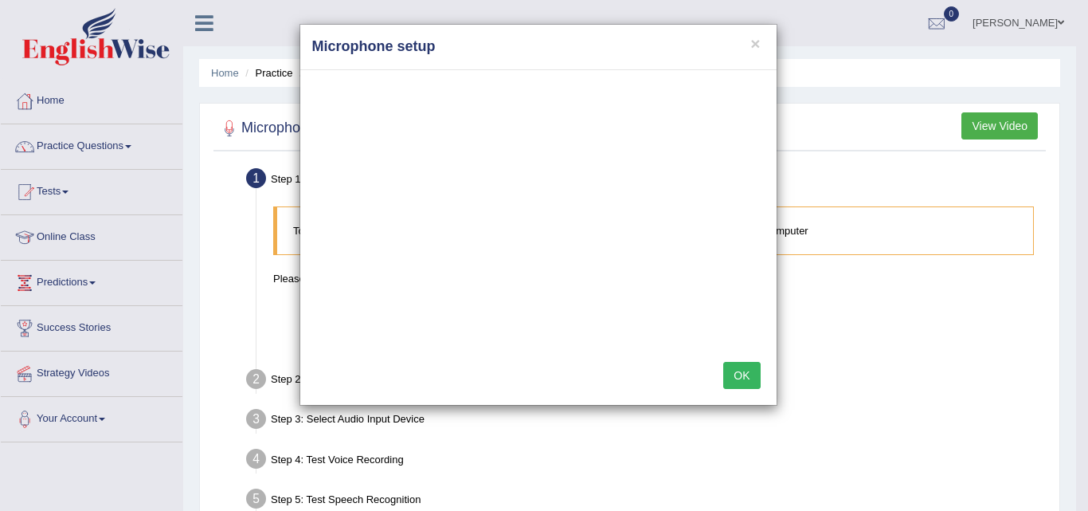
click at [894, 307] on div "× Microphone setup OK" at bounding box center [544, 255] width 1088 height 511
drag, startPoint x: 407, startPoint y: 37, endPoint x: 453, endPoint y: 26, distance: 47.5
click at [453, 26] on div "× Microphone setup" at bounding box center [538, 47] width 476 height 45
click at [548, 67] on div "× Microphone setup" at bounding box center [538, 47] width 476 height 45
drag, startPoint x: 555, startPoint y: 41, endPoint x: 575, endPoint y: 38, distance: 20.2
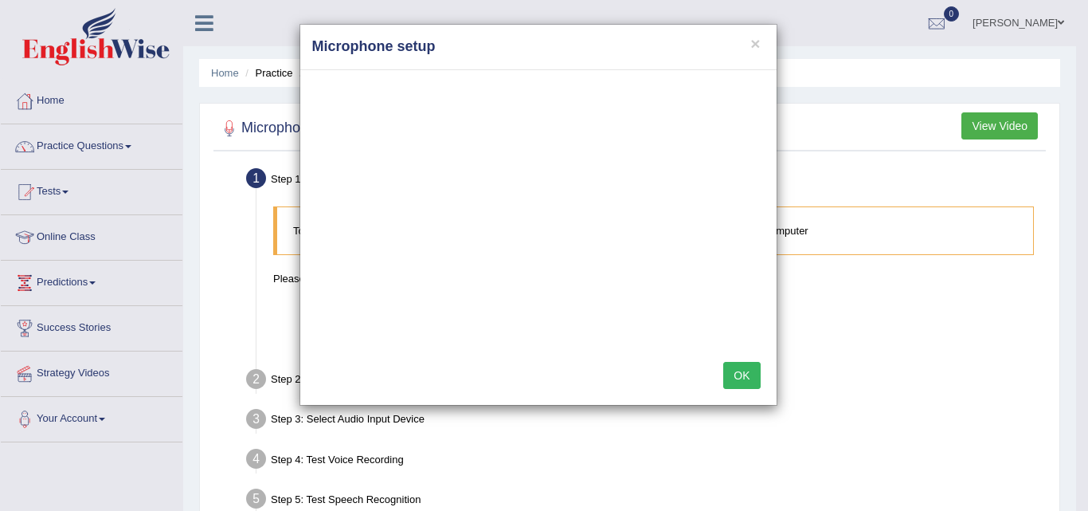
click at [574, 39] on h4 "Microphone setup" at bounding box center [538, 47] width 453 height 21
click at [760, 45] on button "×" at bounding box center [756, 43] width 10 height 17
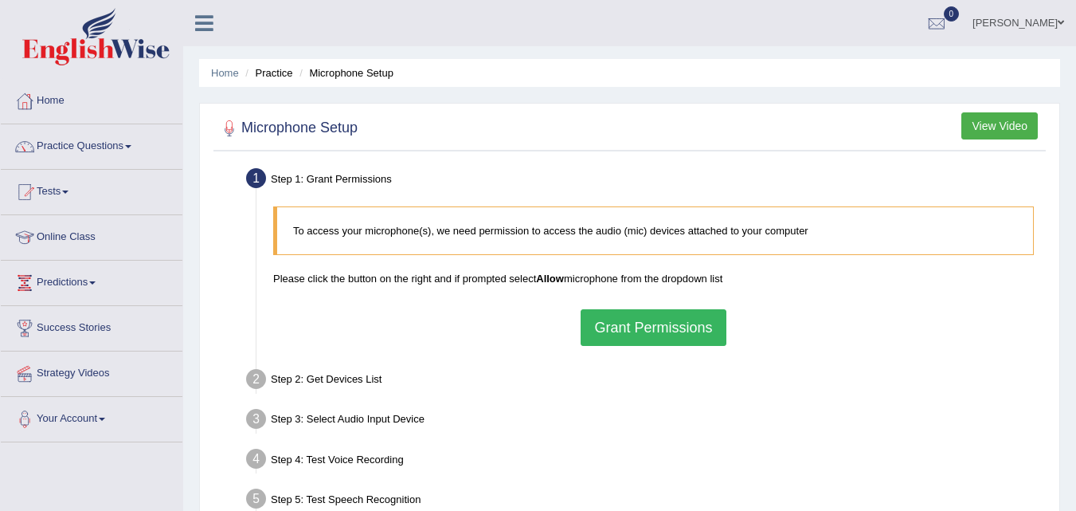
click at [606, 306] on div "To access your microphone(s), we need permission to access the audio (mic) devi…" at bounding box center [653, 275] width 777 height 155
click at [606, 323] on button "Grant Permissions" at bounding box center [653, 327] width 145 height 37
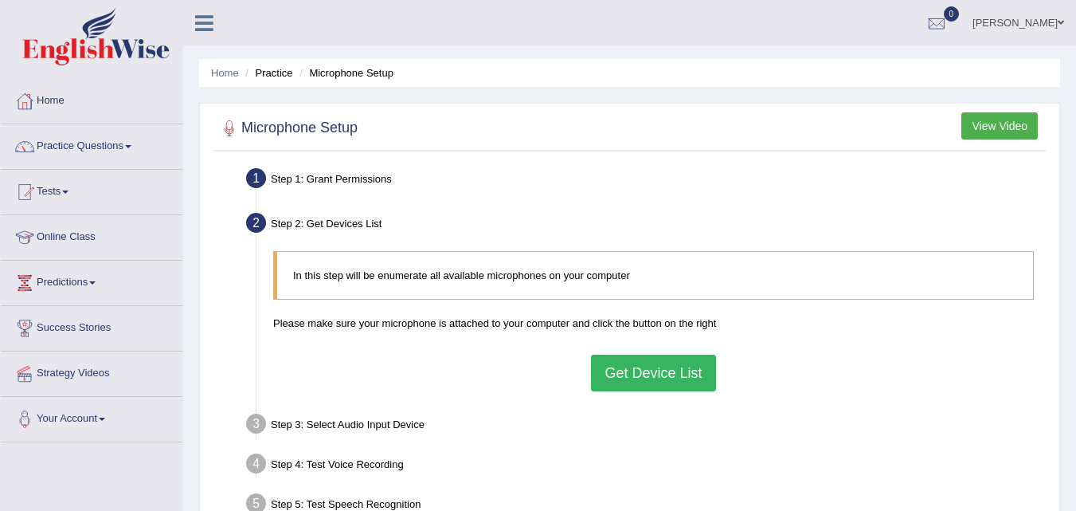
click at [654, 380] on button "Get Device List" at bounding box center [653, 373] width 124 height 37
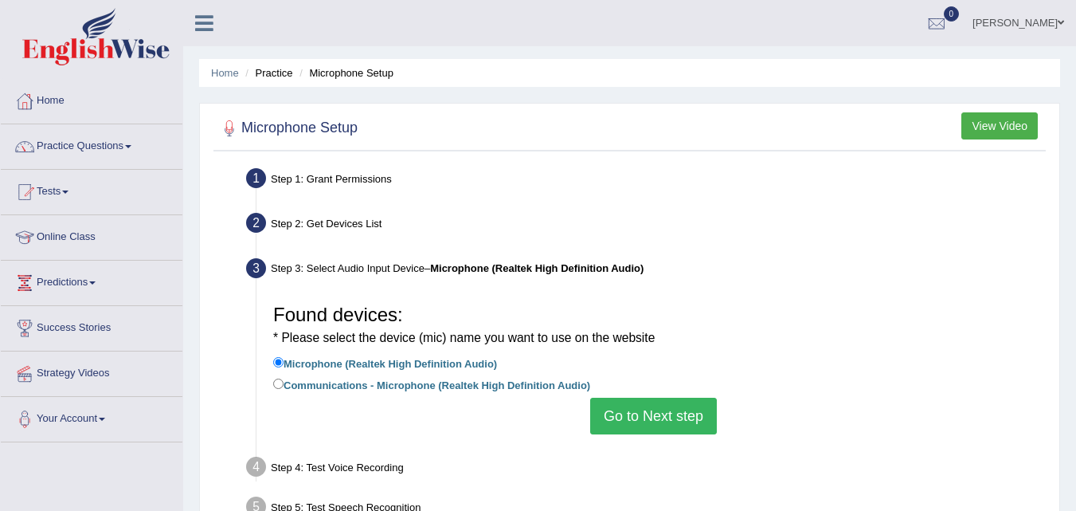
click at [651, 420] on button "Go to Next step" at bounding box center [653, 416] width 127 height 37
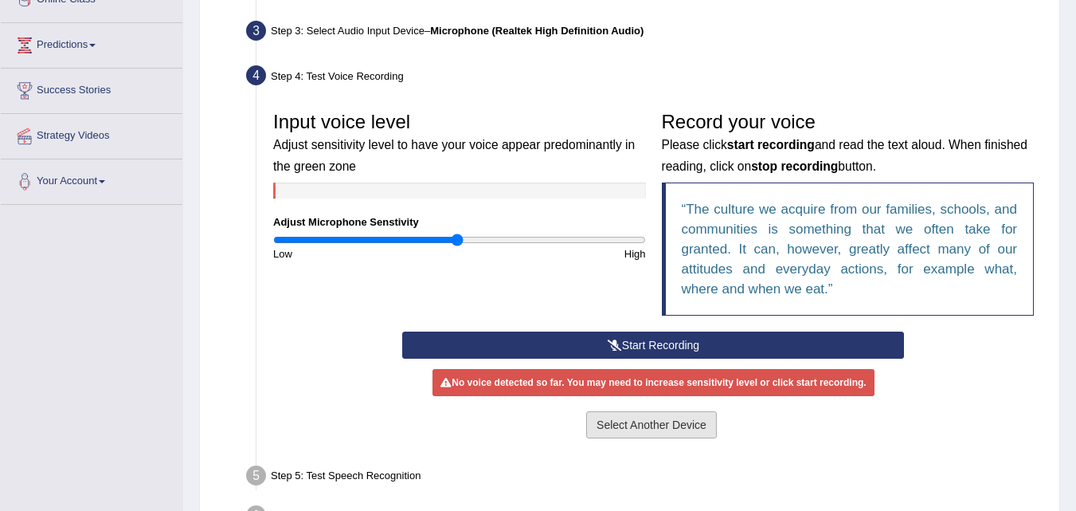
scroll to position [265, 0]
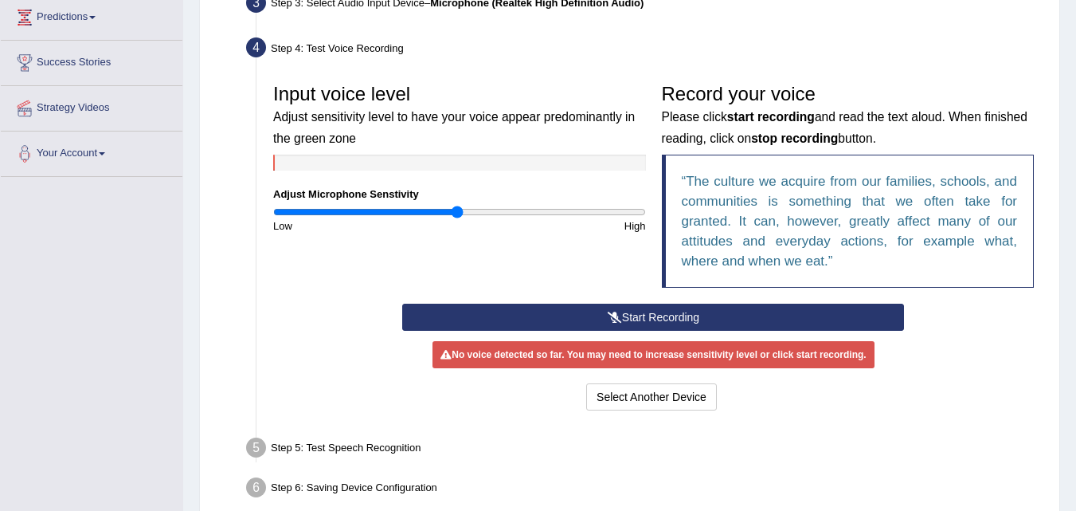
click at [606, 310] on button "Start Recording" at bounding box center [653, 317] width 502 height 27
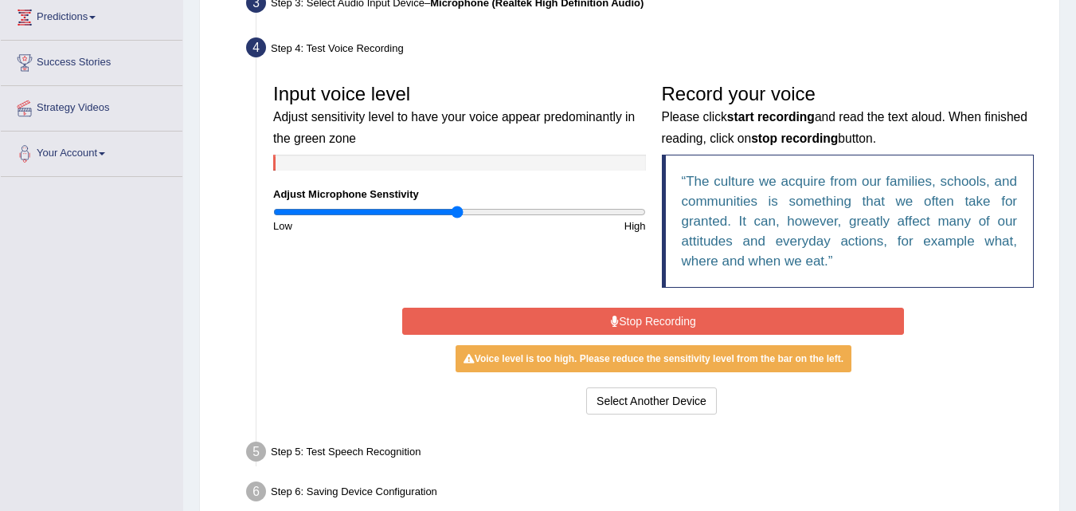
click at [757, 323] on button "Stop Recording" at bounding box center [653, 321] width 502 height 27
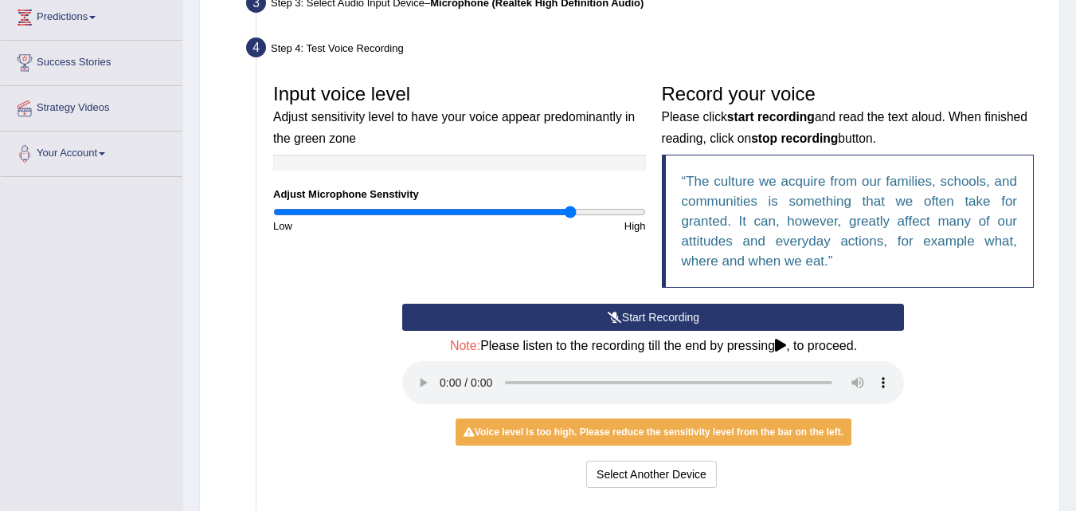
click at [570, 209] on input "range" at bounding box center [459, 212] width 373 height 13
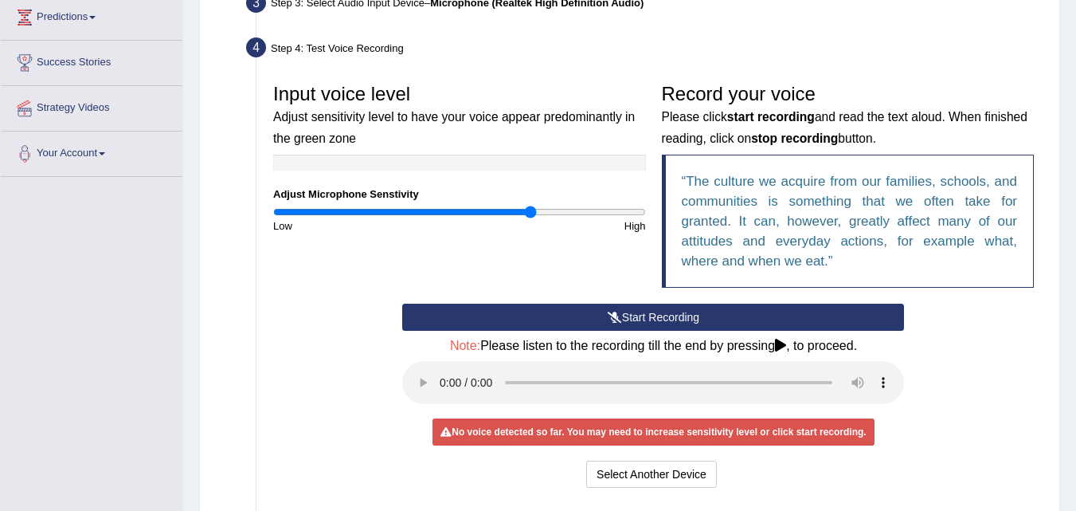
click at [531, 212] on input "range" at bounding box center [459, 212] width 373 height 13
click at [574, 312] on button "Start Recording" at bounding box center [653, 317] width 502 height 27
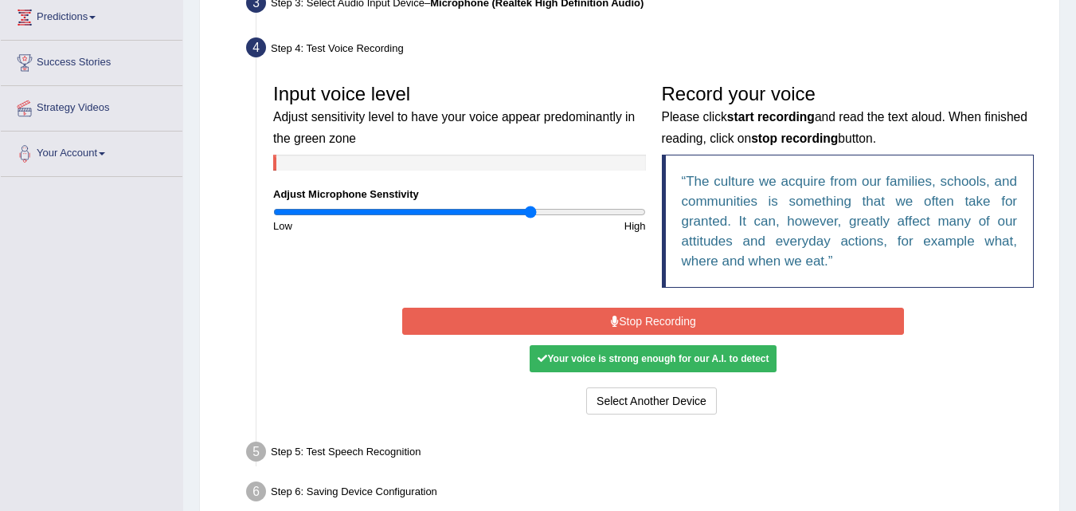
click at [574, 312] on button "Stop Recording" at bounding box center [653, 321] width 502 height 27
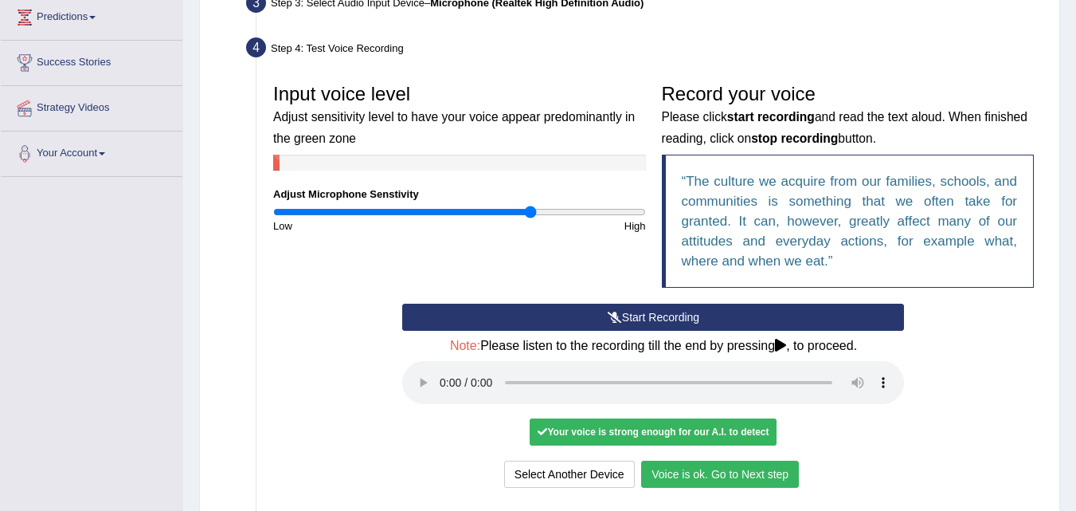
click at [482, 246] on div "Input voice level Adjust sensitivity level to have your voice appear predominan…" at bounding box center [653, 190] width 777 height 228
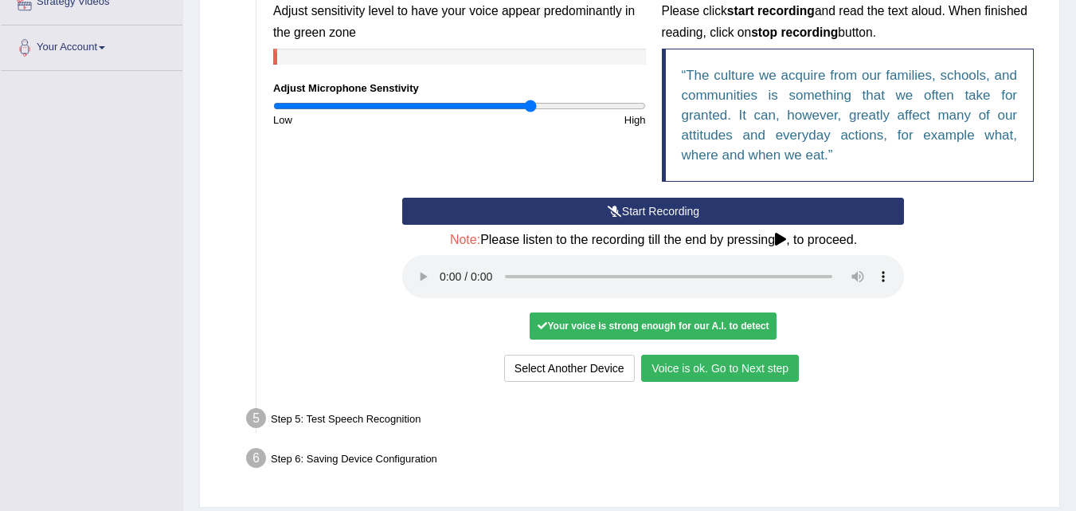
scroll to position [398, 0]
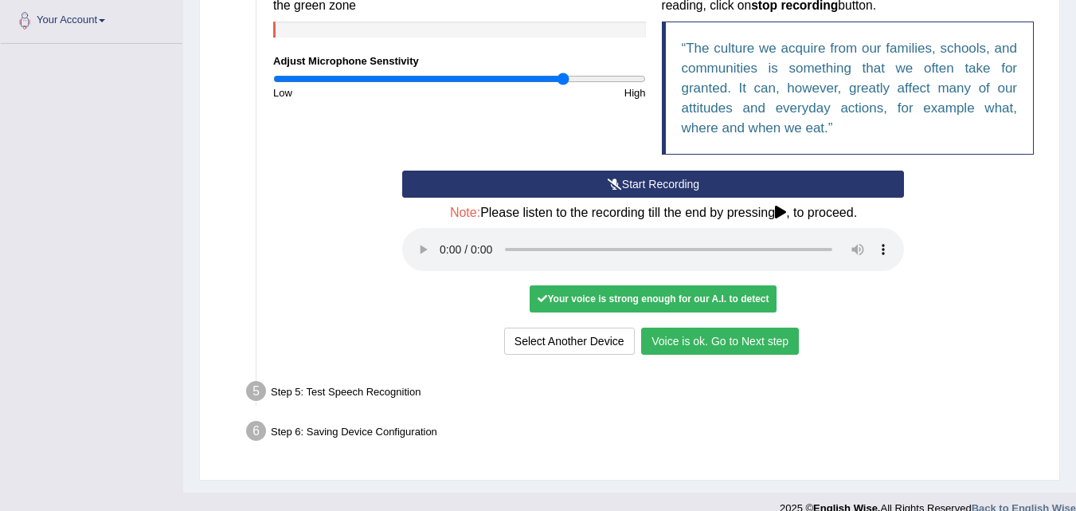
click at [562, 77] on input "range" at bounding box center [459, 79] width 373 height 13
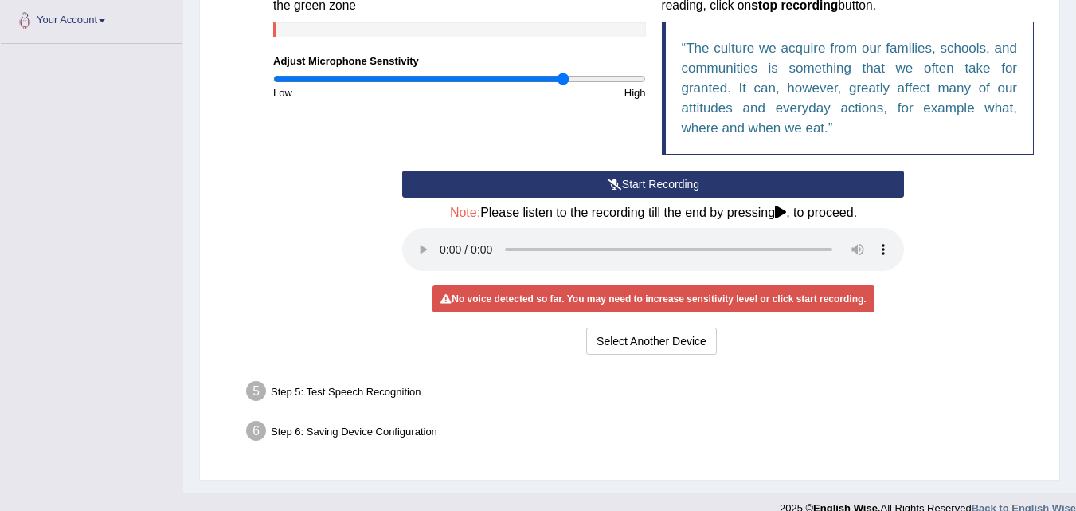
click at [553, 183] on button "Start Recording" at bounding box center [653, 184] width 502 height 27
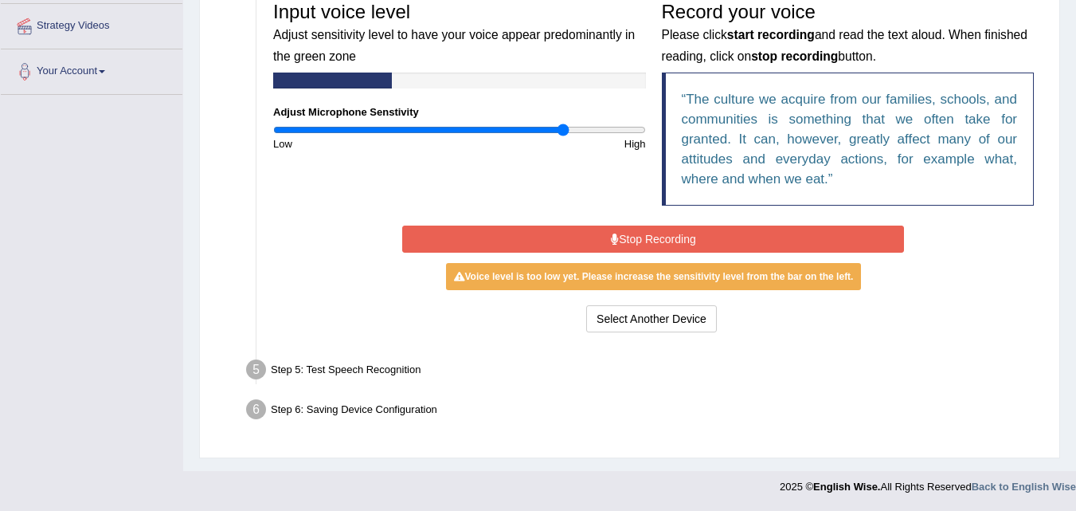
scroll to position [347, 0]
click at [521, 234] on button "Stop Recording" at bounding box center [653, 238] width 502 height 27
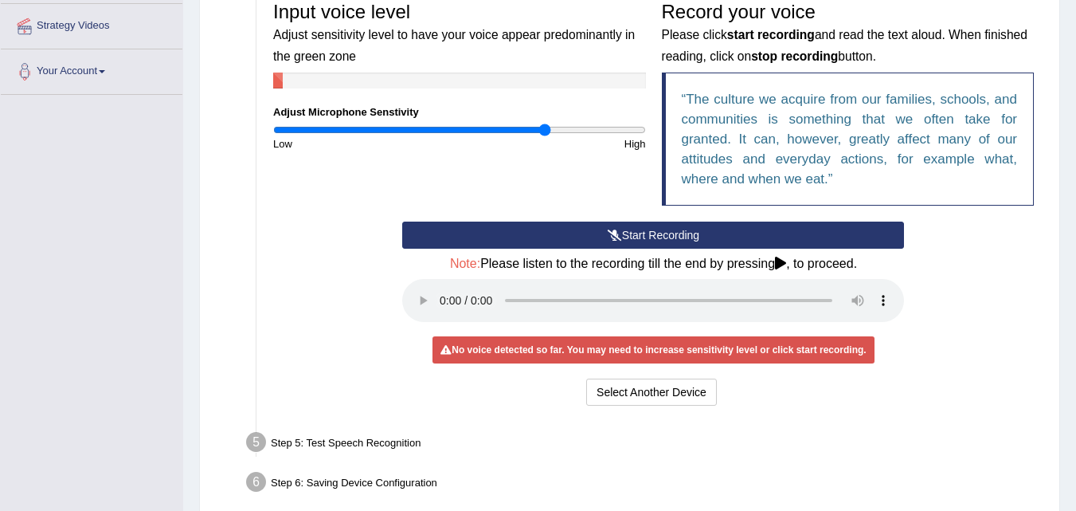
click at [543, 131] on input "range" at bounding box center [459, 129] width 373 height 13
click at [533, 232] on button "Start Recording" at bounding box center [653, 235] width 502 height 27
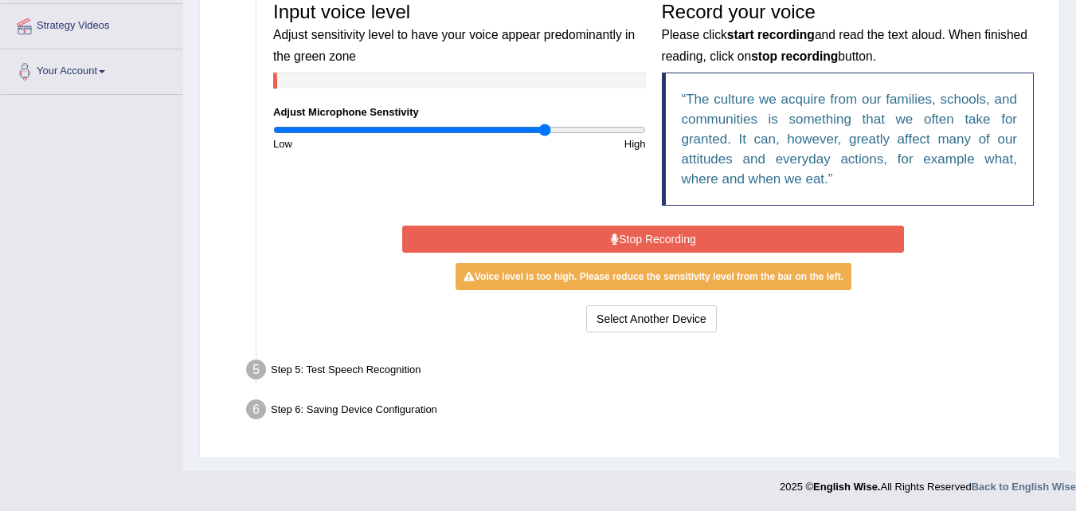
click at [511, 226] on button "Stop Recording" at bounding box center [653, 238] width 502 height 27
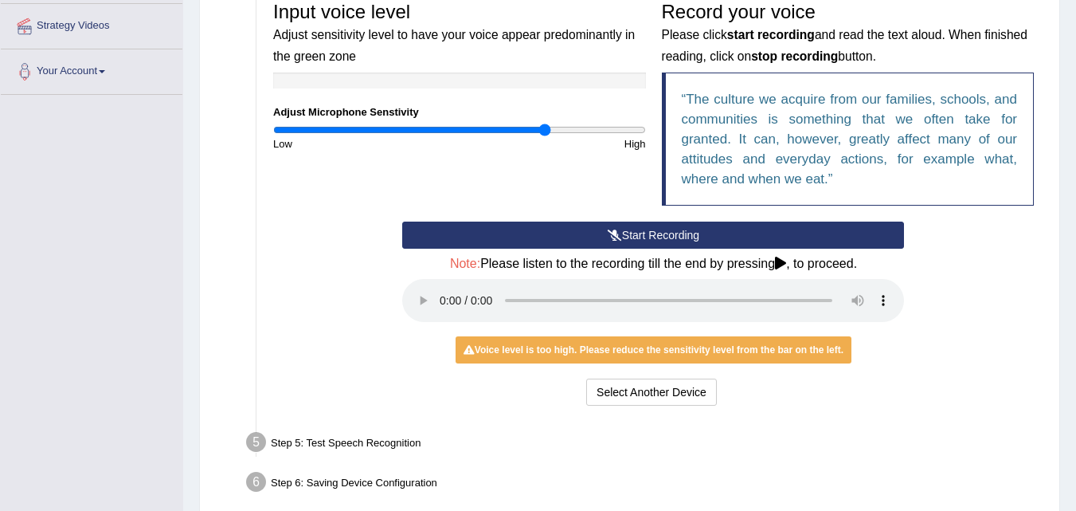
click at [539, 127] on input "range" at bounding box center [459, 129] width 373 height 13
click at [531, 129] on input "range" at bounding box center [459, 129] width 373 height 13
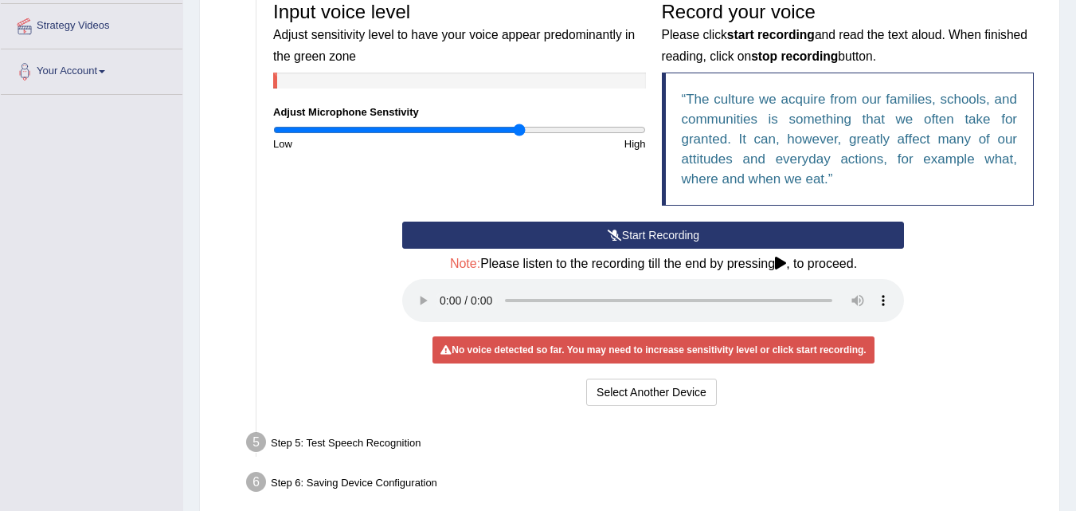
type input "1.34"
click at [519, 131] on input "range" at bounding box center [459, 129] width 373 height 13
click at [508, 226] on button "Start Recording" at bounding box center [653, 235] width 502 height 27
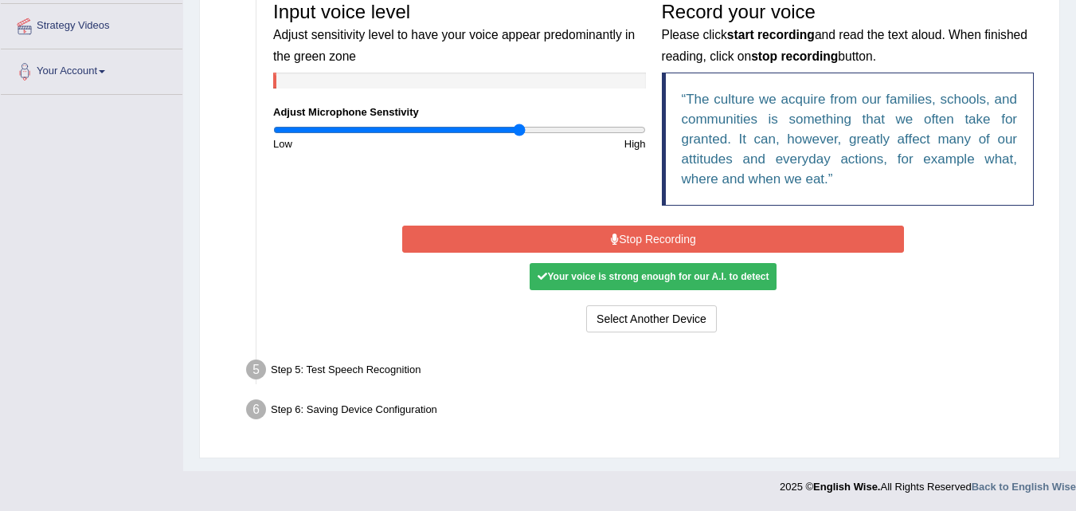
click at [657, 241] on button "Stop Recording" at bounding box center [653, 238] width 502 height 27
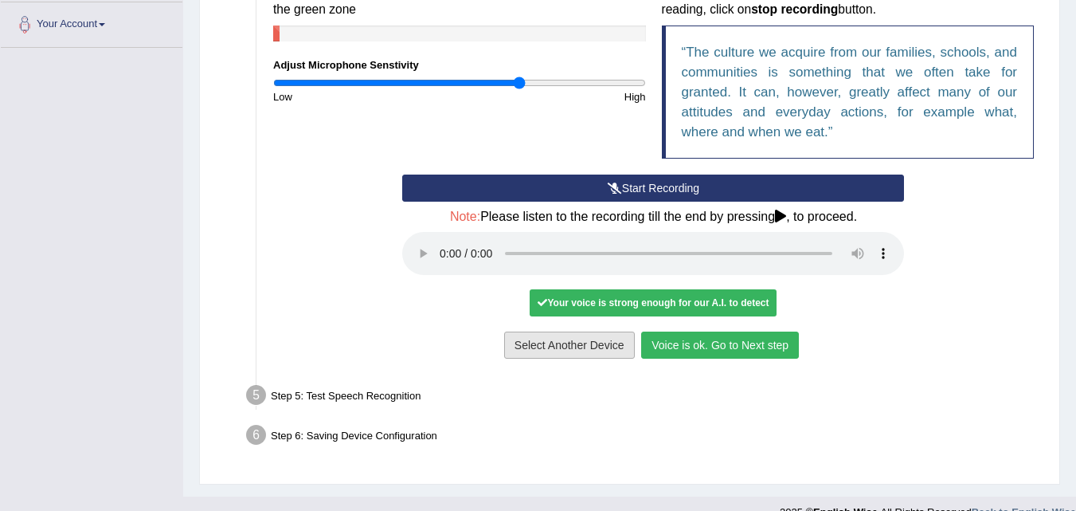
scroll to position [420, 0]
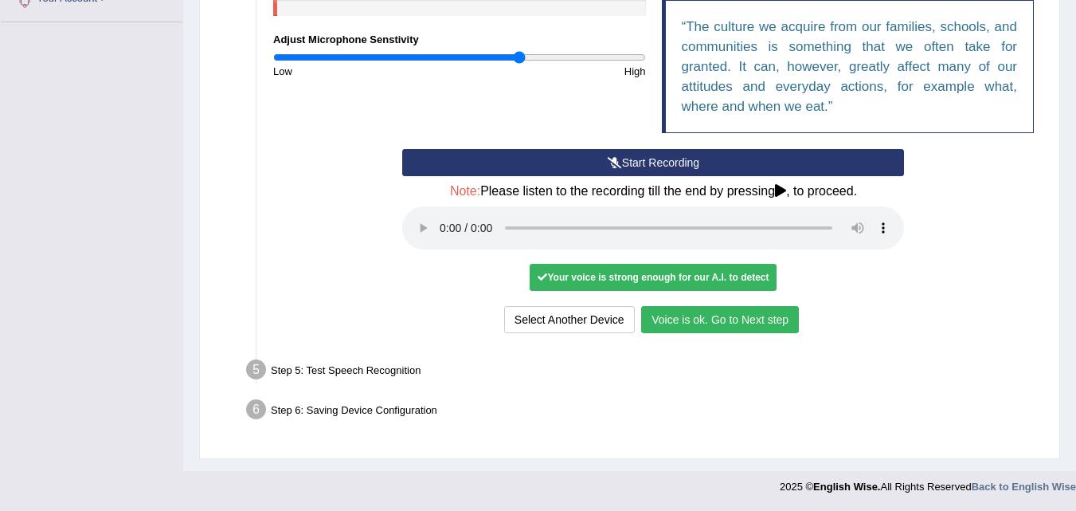
click at [708, 326] on button "Voice is ok. Go to Next step" at bounding box center [720, 319] width 158 height 27
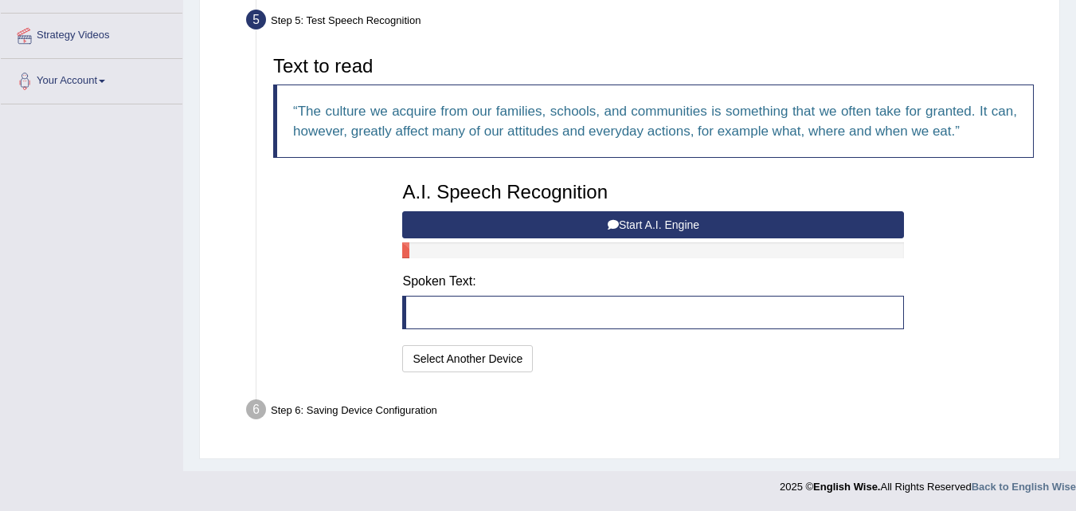
scroll to position [338, 0]
click at [525, 218] on button "Start A.I. Engine" at bounding box center [653, 224] width 502 height 27
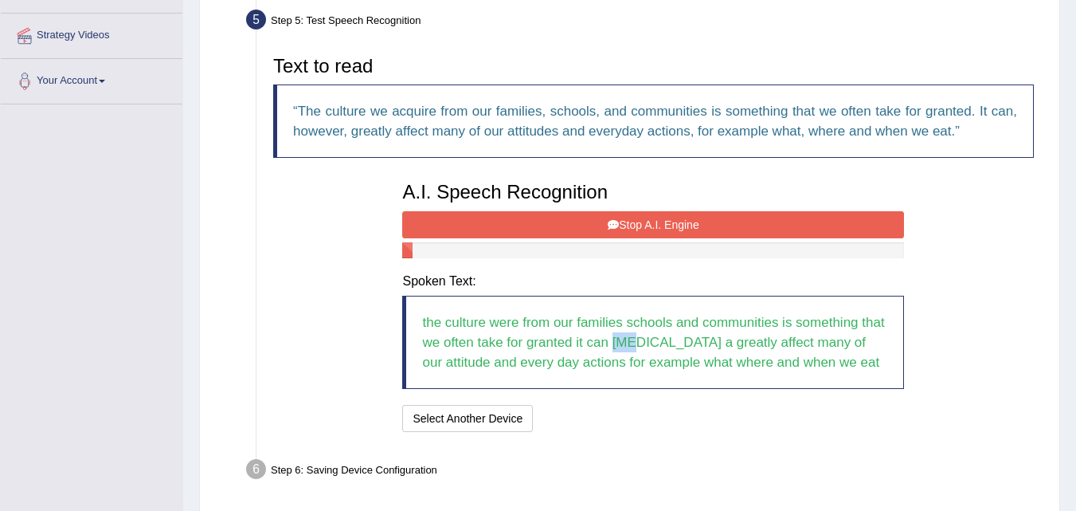
drag, startPoint x: 633, startPoint y: 339, endPoint x: 614, endPoint y: 339, distance: 19.9
click at [614, 339] on blockquote "the culture were from our families schools and communities is something that we…" at bounding box center [653, 342] width 502 height 93
click at [762, 216] on button "Stop A.I. Engine" at bounding box center [653, 224] width 502 height 27
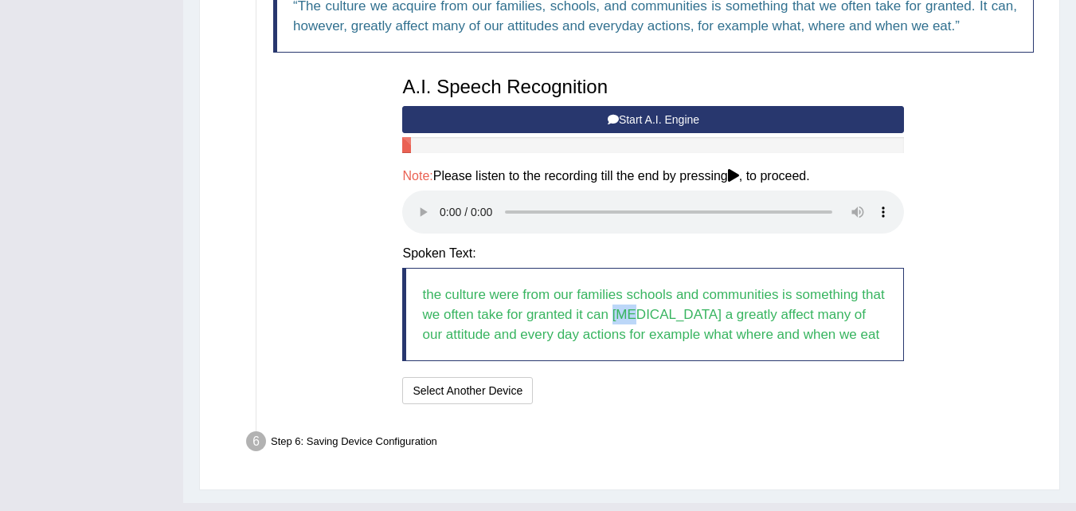
scroll to position [475, 0]
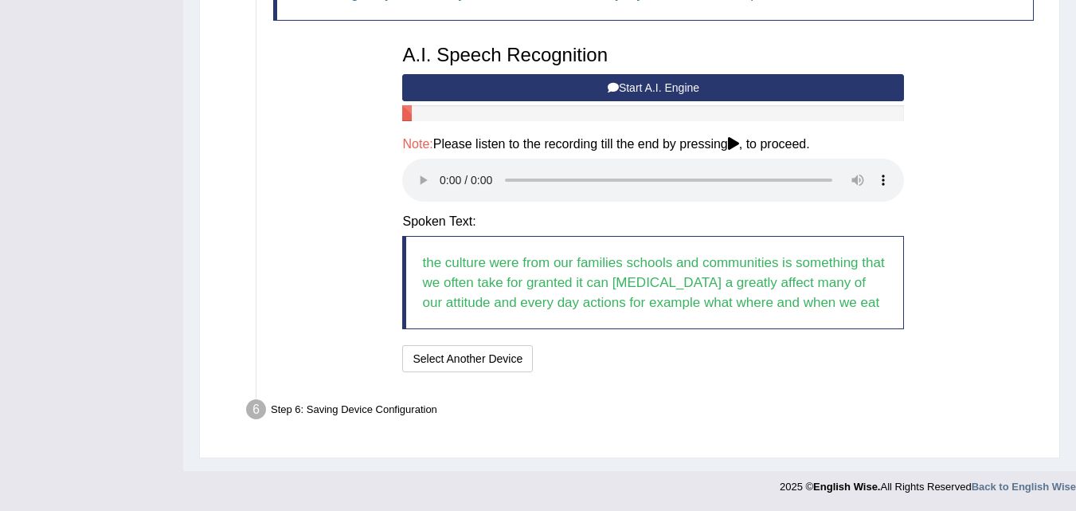
click at [632, 310] on blockquote "the culture were from our families schools and communities is something that we…" at bounding box center [653, 282] width 502 height 93
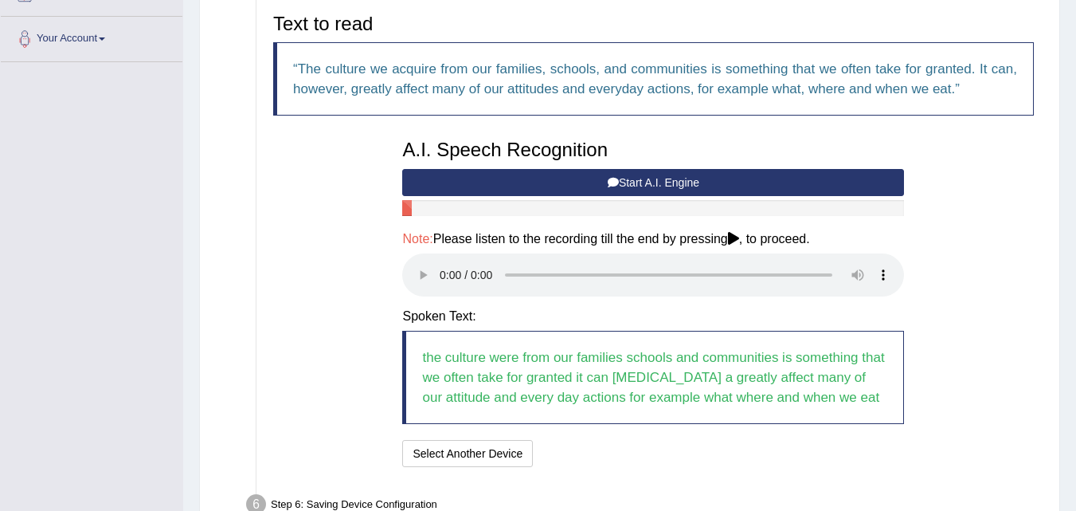
scroll to position [342, 0]
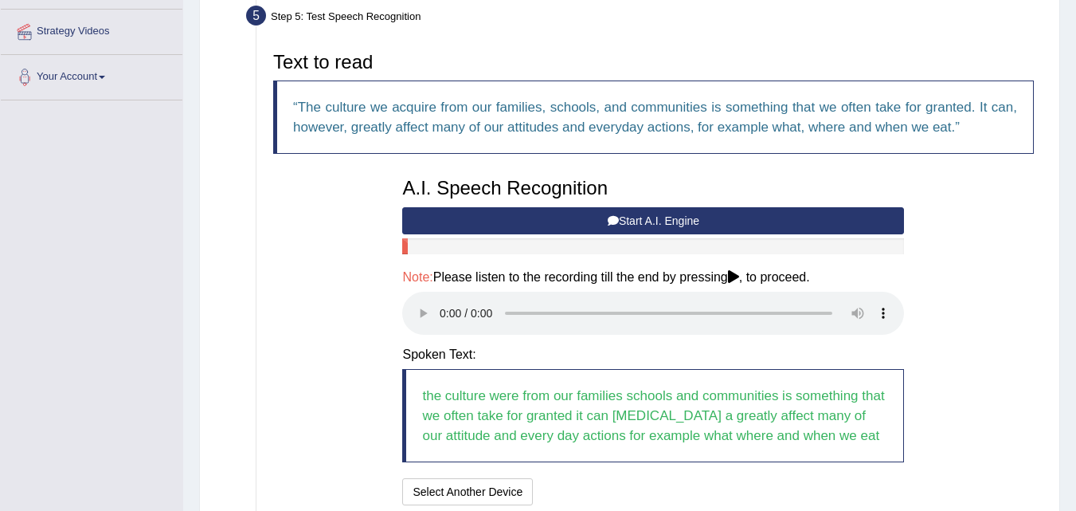
click at [516, 219] on button "Start A.I. Engine" at bounding box center [653, 220] width 502 height 27
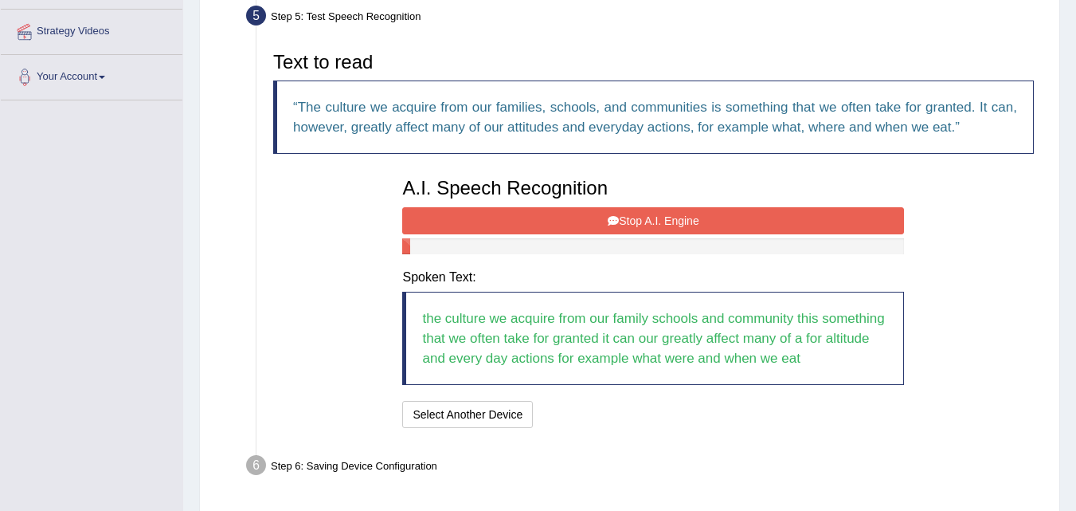
click at [668, 212] on button "Stop A.I. Engine" at bounding box center [653, 220] width 502 height 27
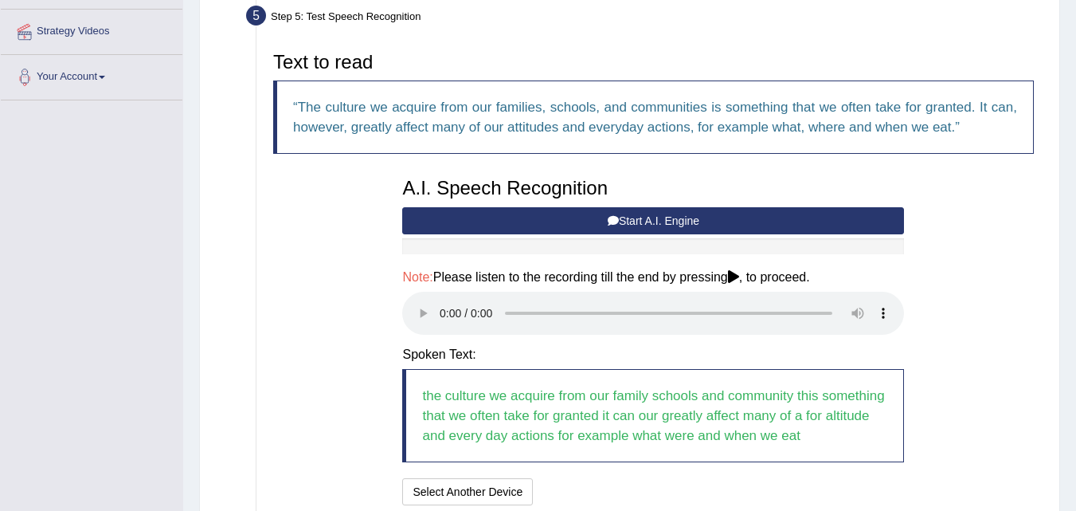
scroll to position [475, 0]
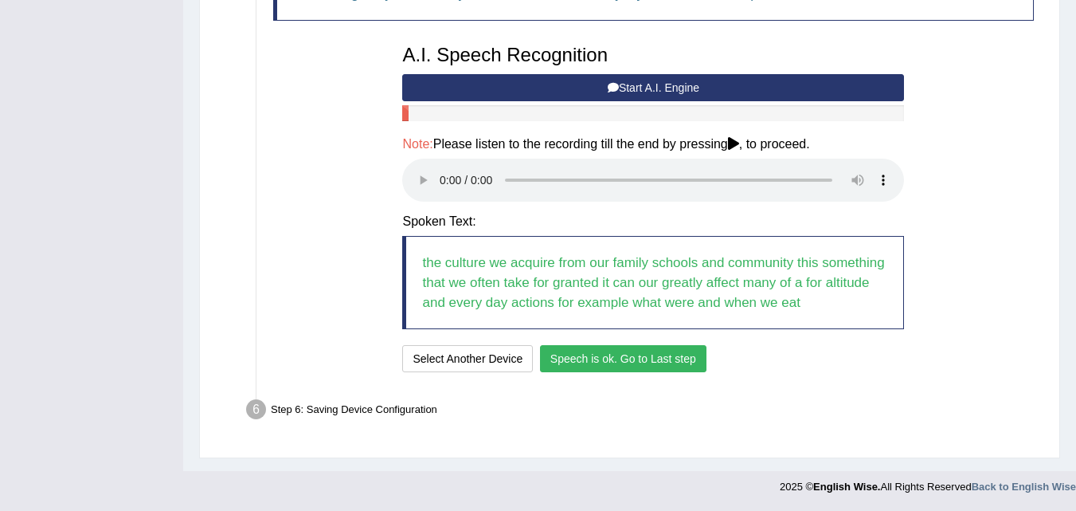
click at [613, 348] on button "Speech is ok. Go to Last step" at bounding box center [623, 358] width 167 height 27
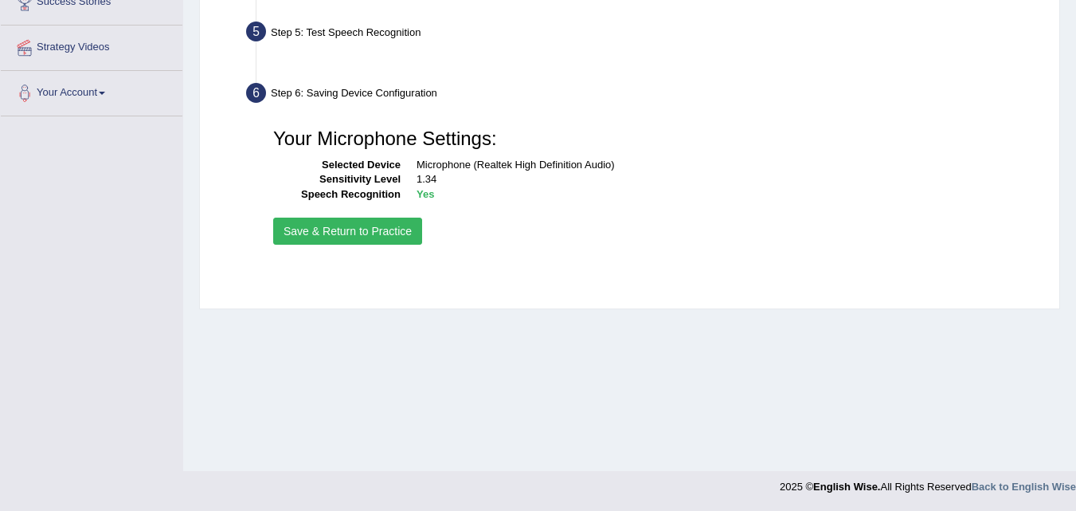
scroll to position [326, 0]
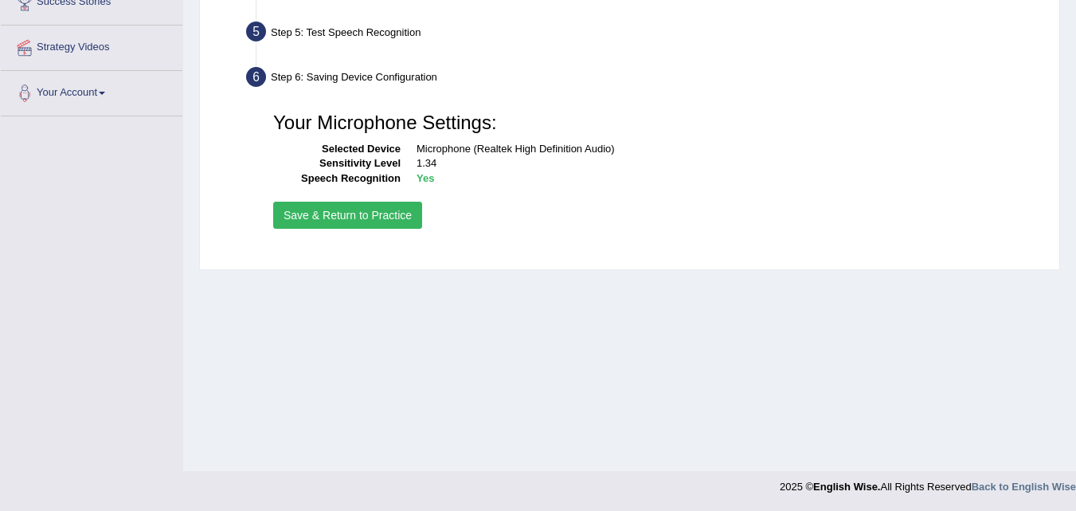
click at [387, 220] on button "Save & Return to Practice" at bounding box center [347, 215] width 149 height 27
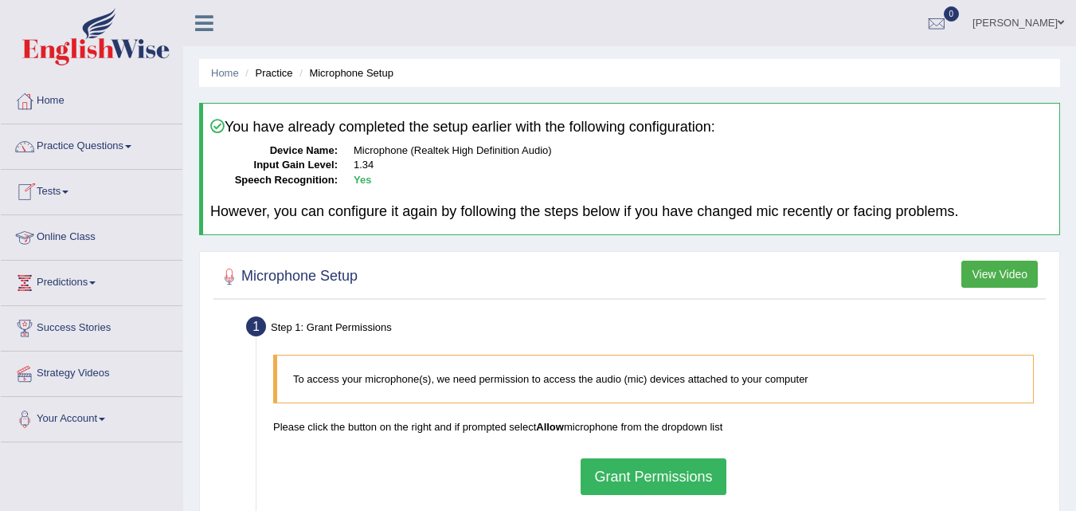
click at [90, 150] on link "Practice Questions" at bounding box center [92, 144] width 182 height 40
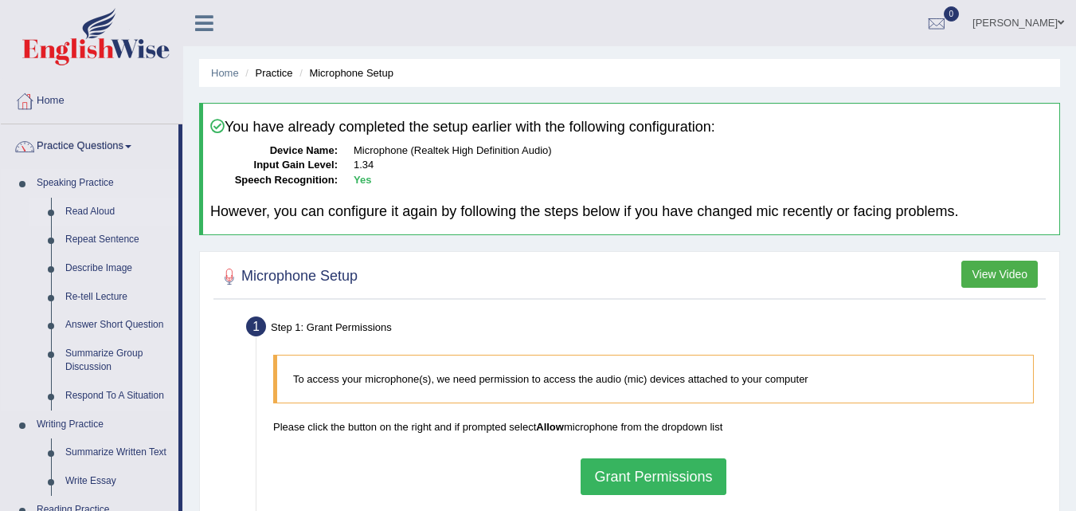
click at [105, 210] on link "Read Aloud" at bounding box center [118, 212] width 120 height 29
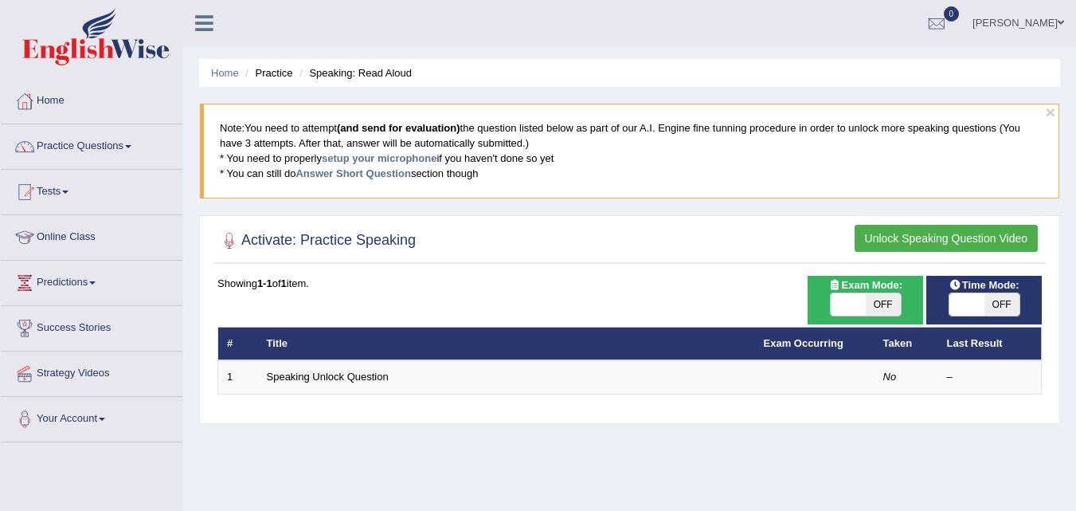
click at [959, 299] on span at bounding box center [967, 304] width 35 height 22
checkbox input "true"
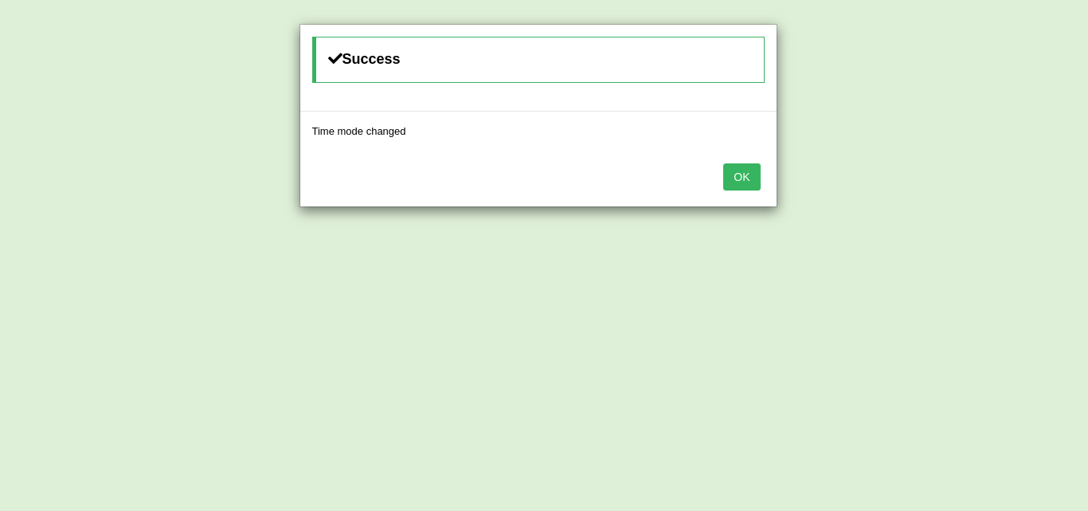
click at [731, 174] on button "OK" at bounding box center [741, 176] width 37 height 27
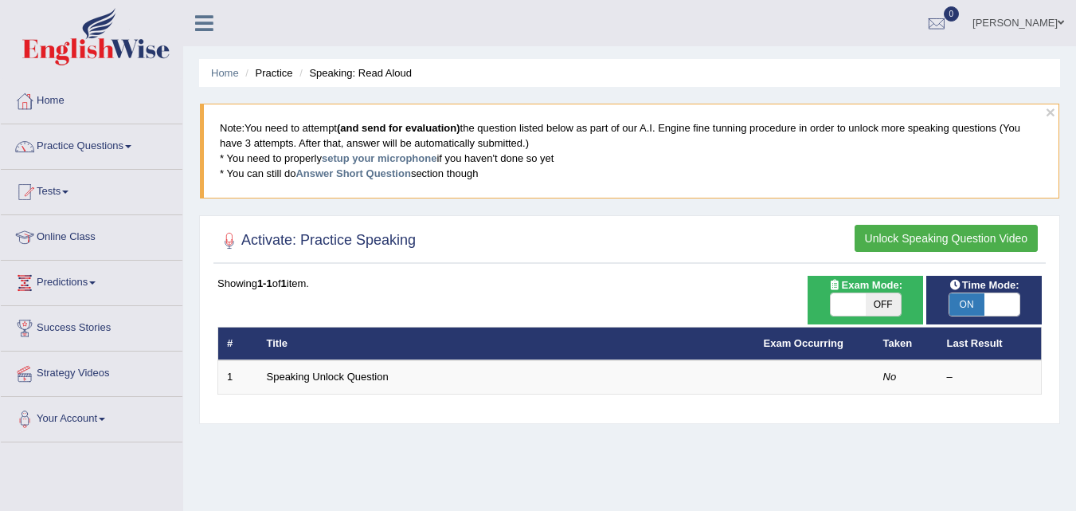
click at [861, 305] on span at bounding box center [848, 304] width 35 height 22
checkbox input "true"
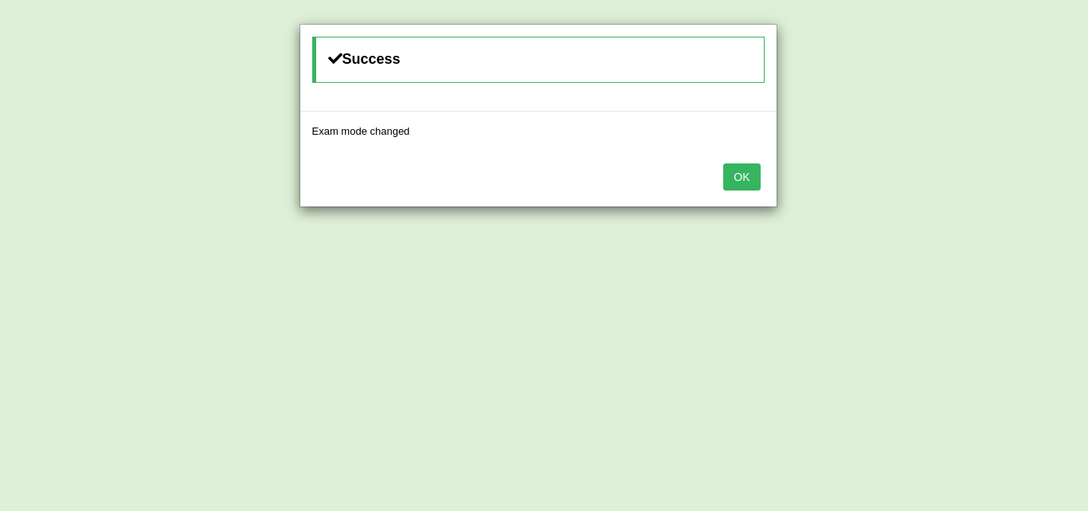
click at [724, 167] on button "OK" at bounding box center [741, 176] width 37 height 27
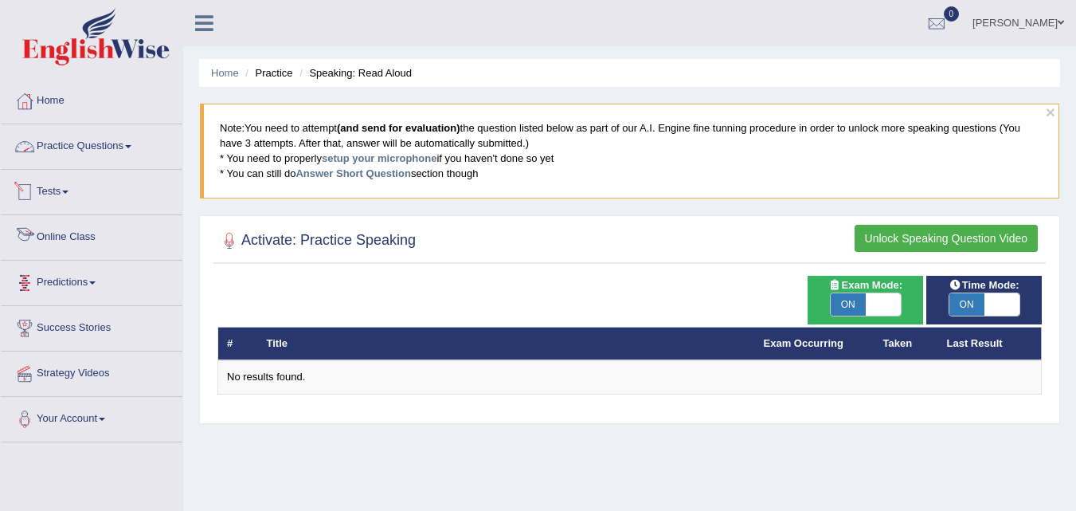
click at [131, 147] on span at bounding box center [128, 146] width 6 height 3
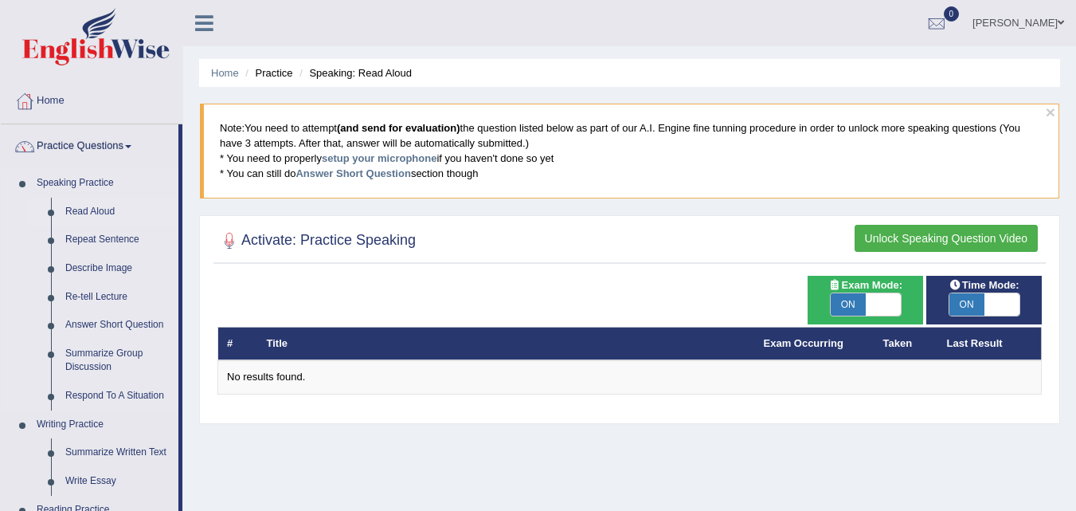
click at [97, 210] on link "Read Aloud" at bounding box center [118, 212] width 120 height 29
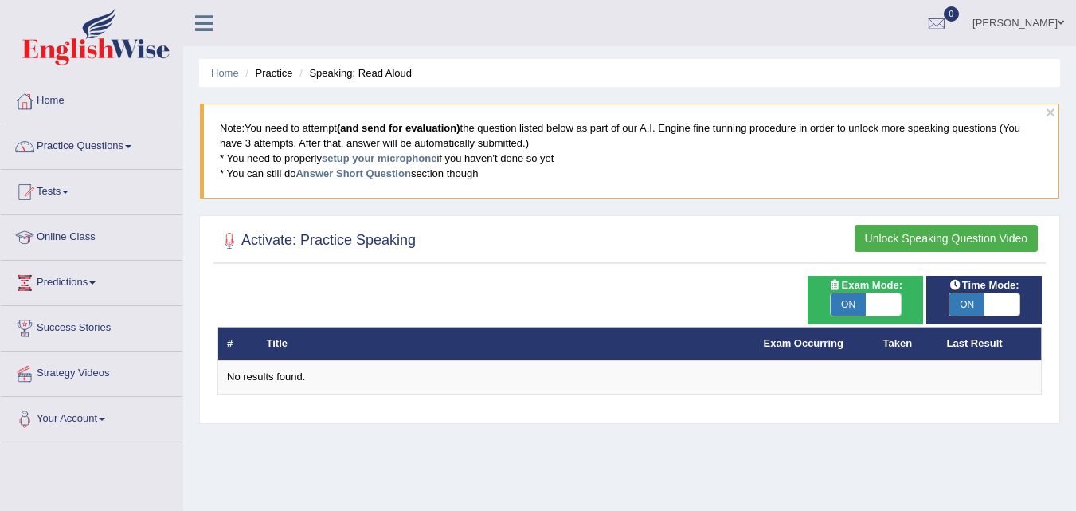
click at [872, 238] on button "Unlock Speaking Question Video" at bounding box center [946, 238] width 183 height 27
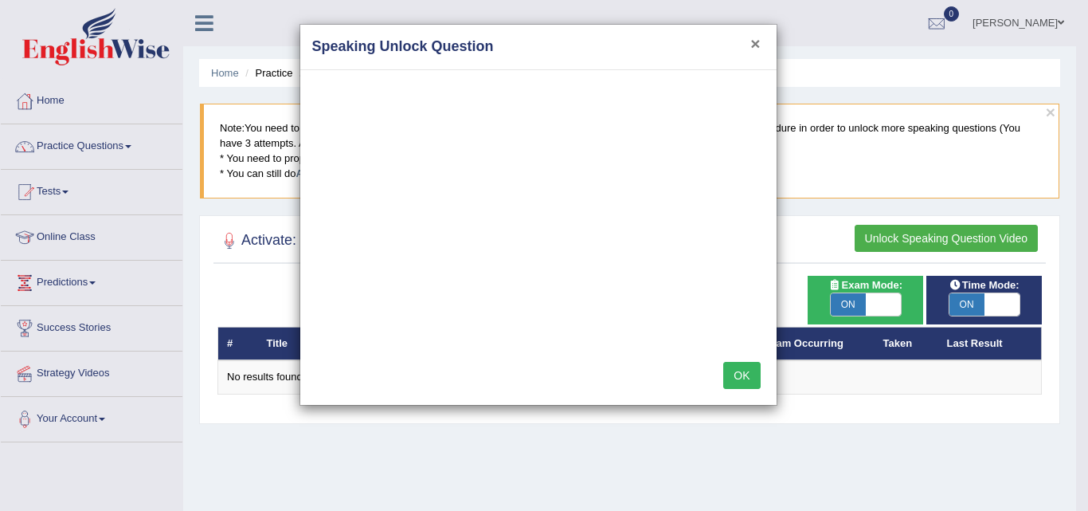
click at [752, 43] on button "×" at bounding box center [756, 43] width 10 height 17
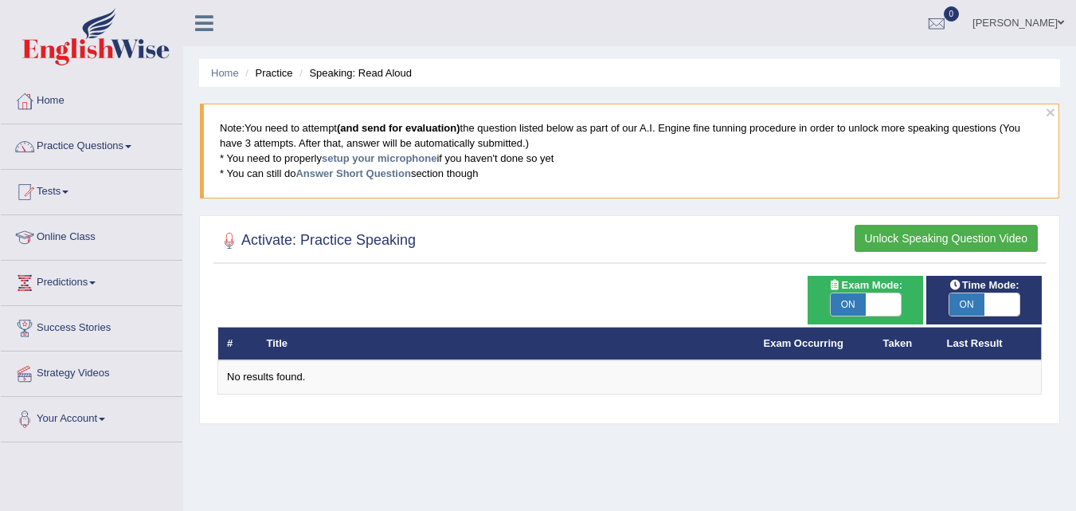
click at [870, 294] on span at bounding box center [883, 304] width 35 height 22
checkbox input "false"
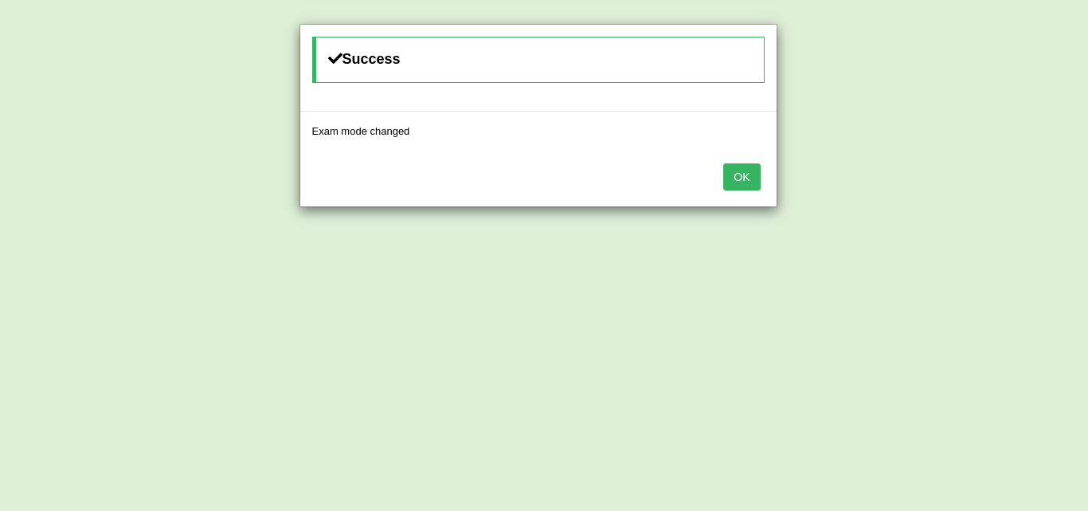
click at [769, 182] on div "OK" at bounding box center [538, 179] width 476 height 56
click at [732, 182] on button "OK" at bounding box center [741, 176] width 37 height 27
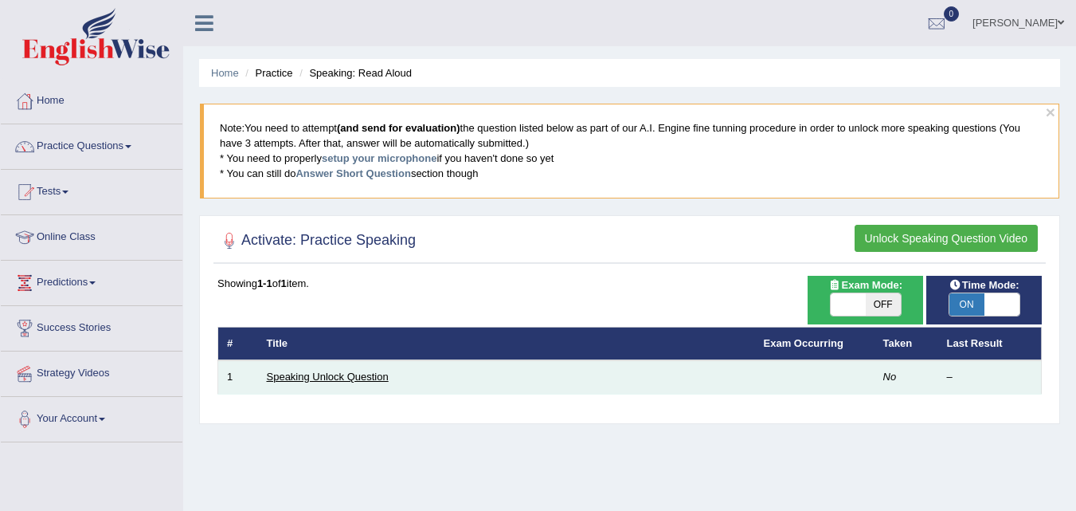
click at [339, 372] on link "Speaking Unlock Question" at bounding box center [328, 376] width 122 height 12
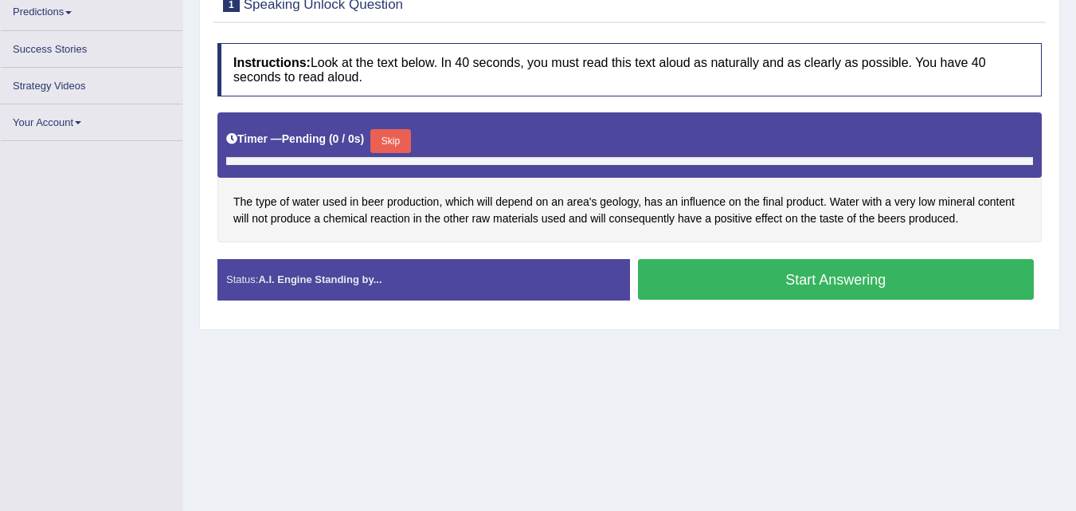
scroll to position [300, 0]
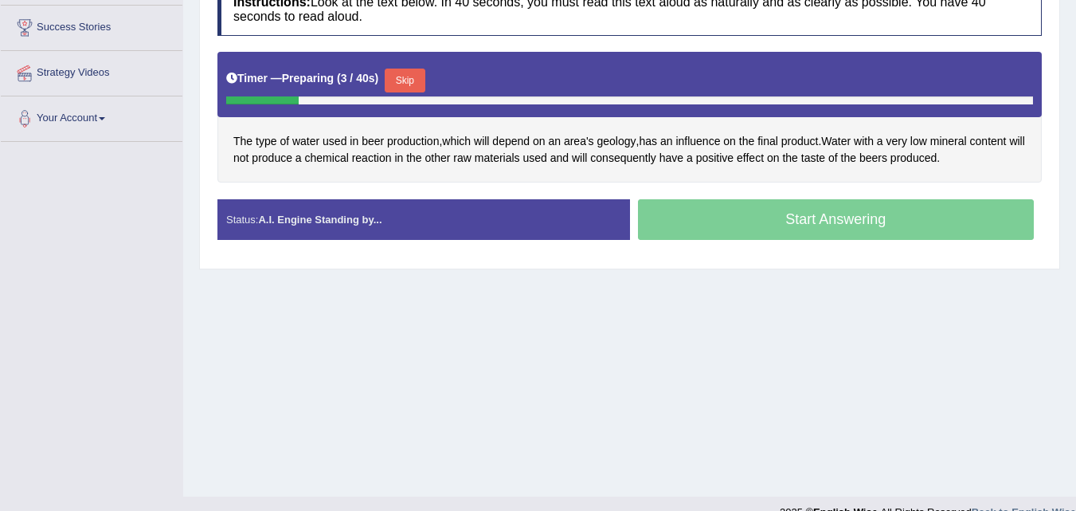
click at [783, 237] on div "Start Answering" at bounding box center [836, 221] width 413 height 45
click at [766, 216] on div "Start Answering" at bounding box center [836, 221] width 413 height 45
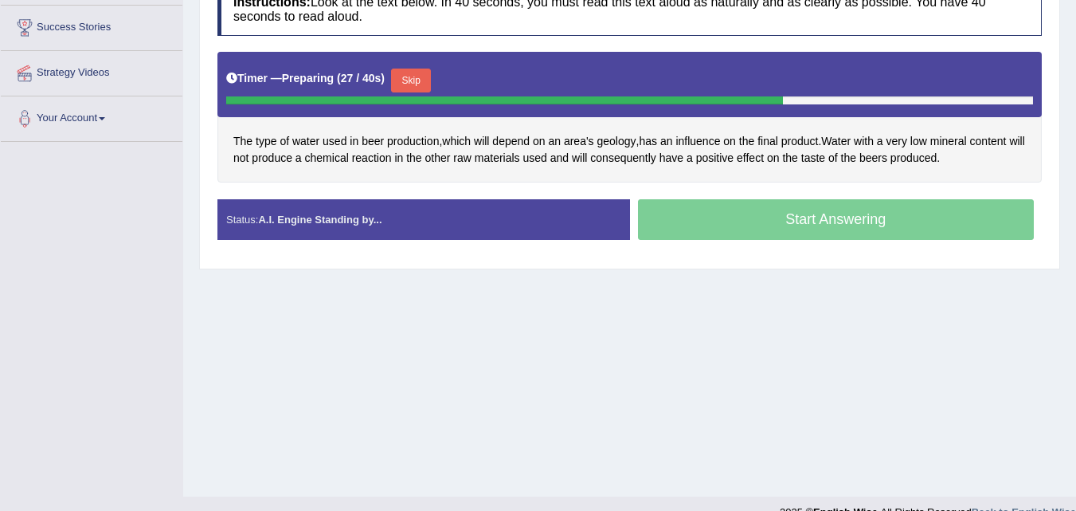
click at [762, 203] on div "Start Answering" at bounding box center [836, 221] width 413 height 45
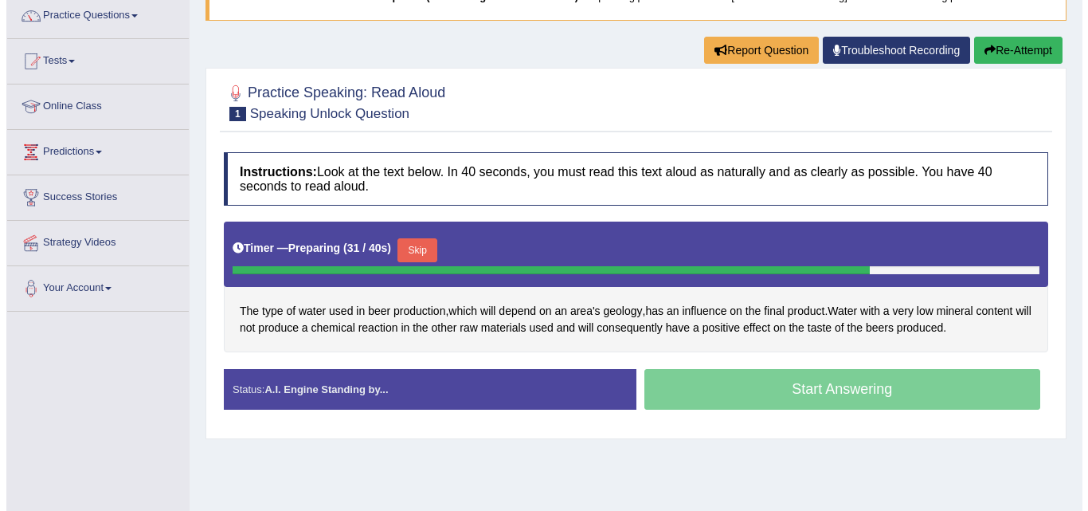
scroll to position [168, 0]
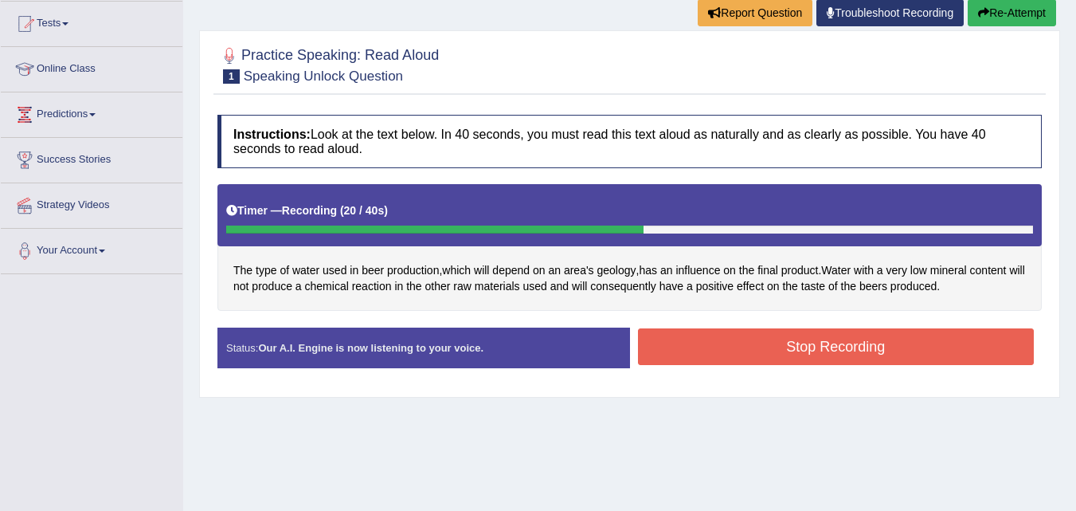
click at [819, 342] on button "Stop Recording" at bounding box center [836, 346] width 397 height 37
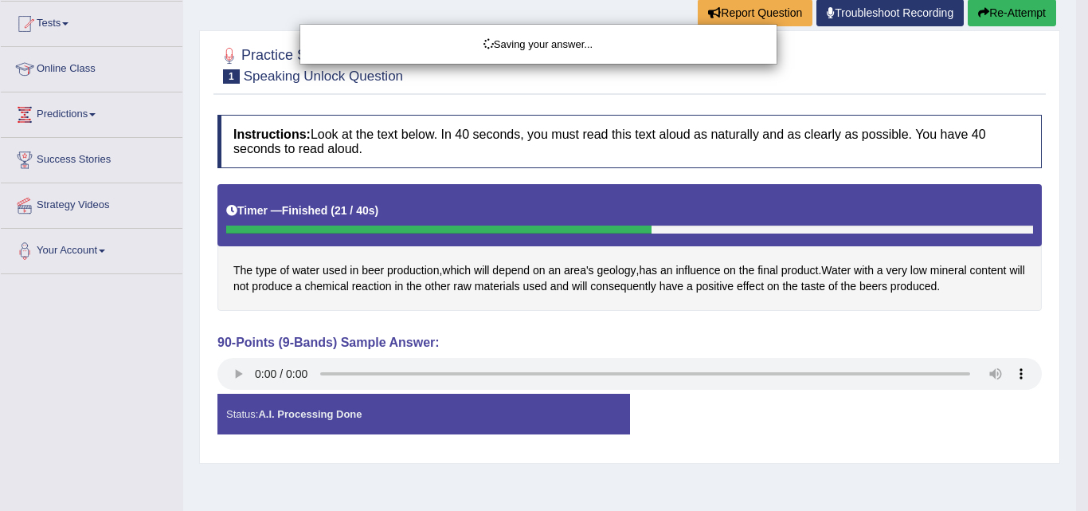
click at [227, 372] on div "Saving your answer..." at bounding box center [544, 255] width 1088 height 511
click at [239, 372] on div "Saving your answer..." at bounding box center [544, 255] width 1088 height 511
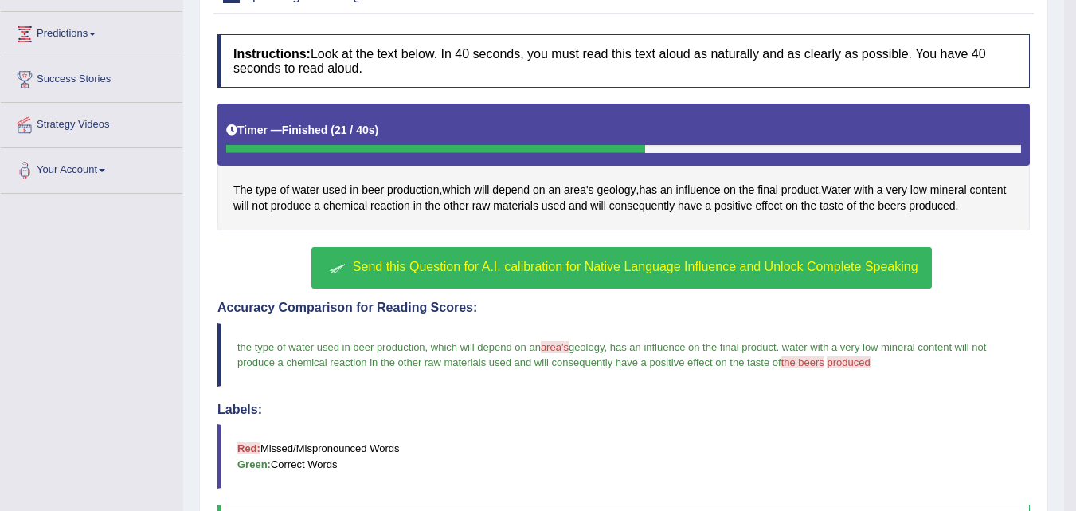
scroll to position [210, 0]
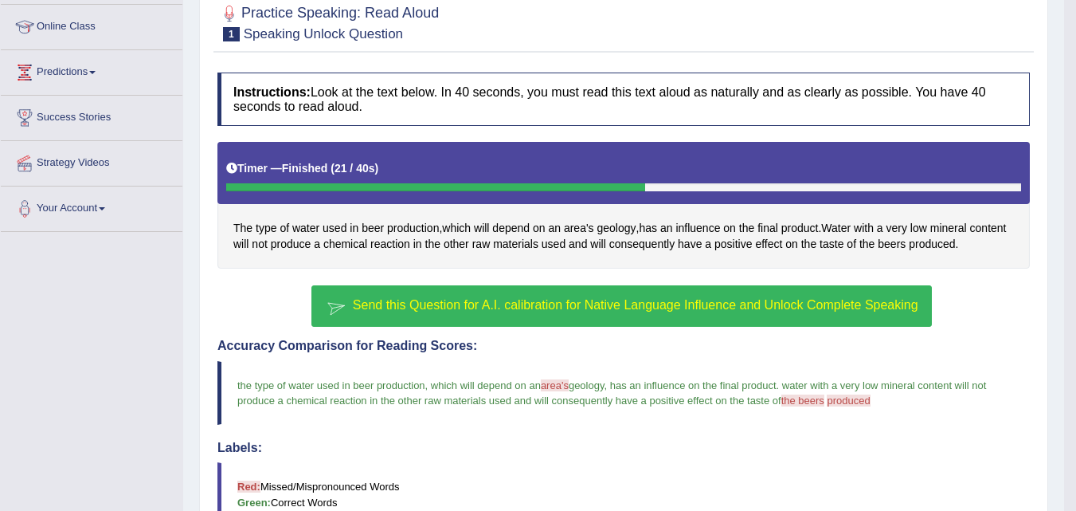
click at [459, 308] on span "Send this Question for A.I. calibration for Native Language Influence and Unloc…" at bounding box center [636, 305] width 566 height 14
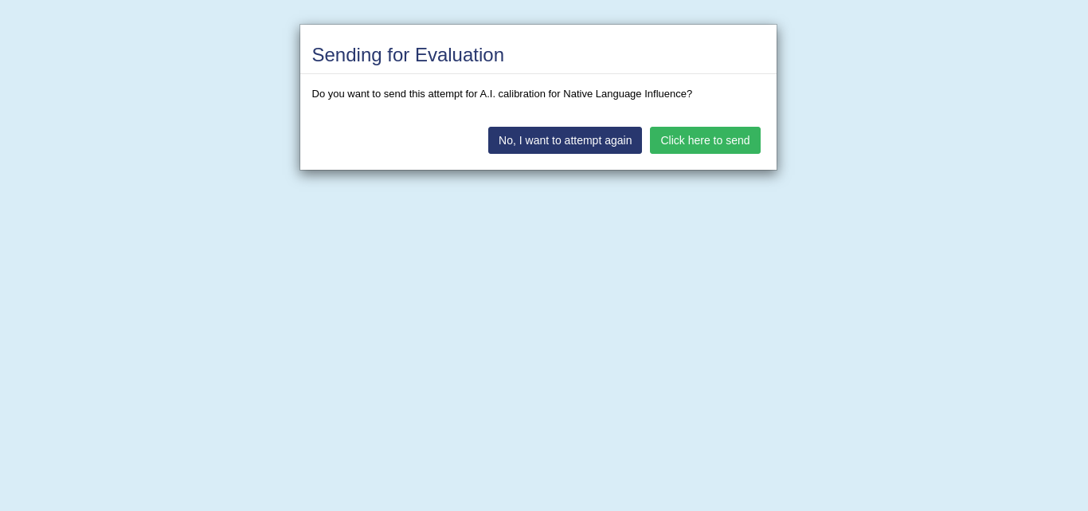
click at [693, 130] on button "Click here to send" at bounding box center [705, 140] width 110 height 27
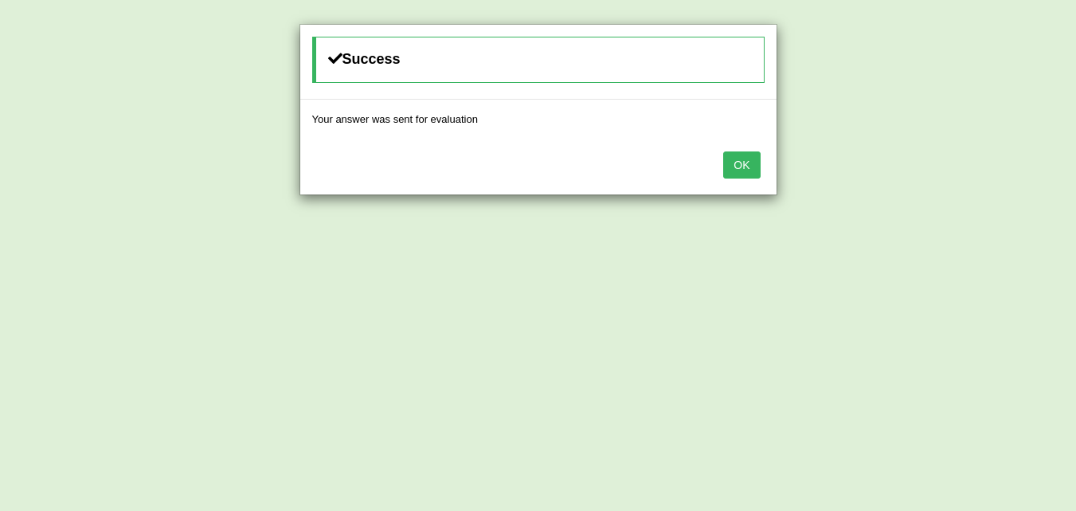
click at [745, 160] on button "OK" at bounding box center [741, 164] width 37 height 27
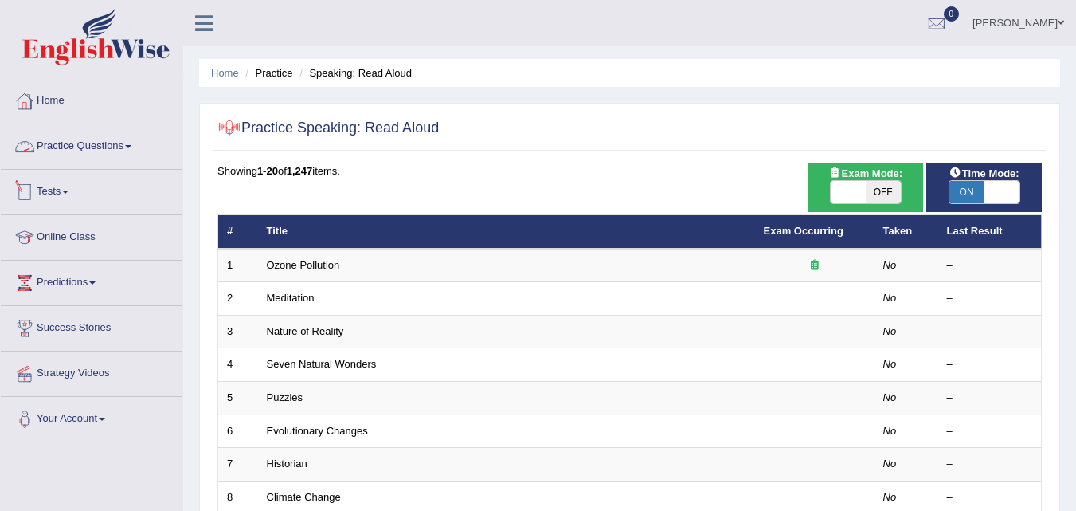
click at [119, 155] on link "Practice Questions" at bounding box center [92, 144] width 182 height 40
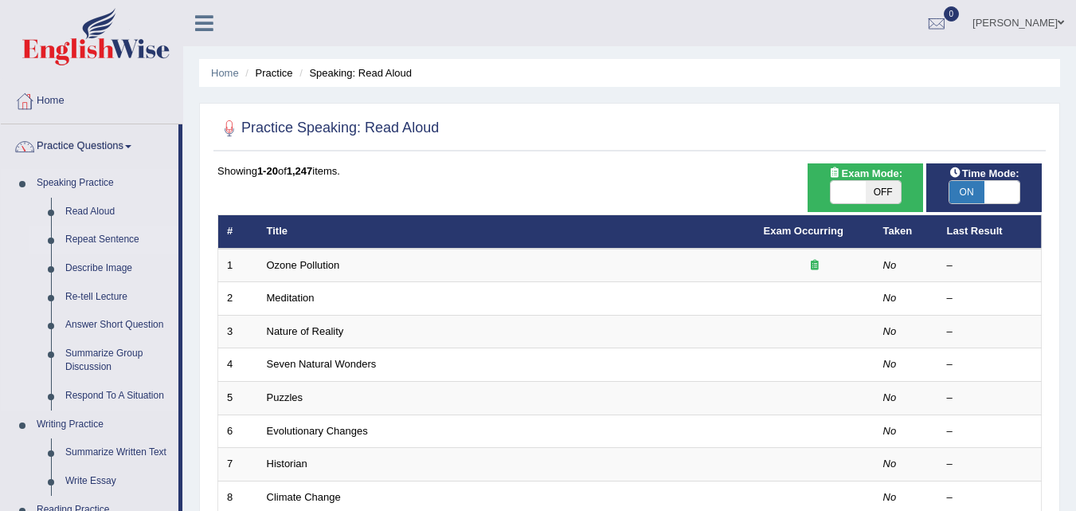
click at [106, 241] on link "Repeat Sentence" at bounding box center [118, 239] width 120 height 29
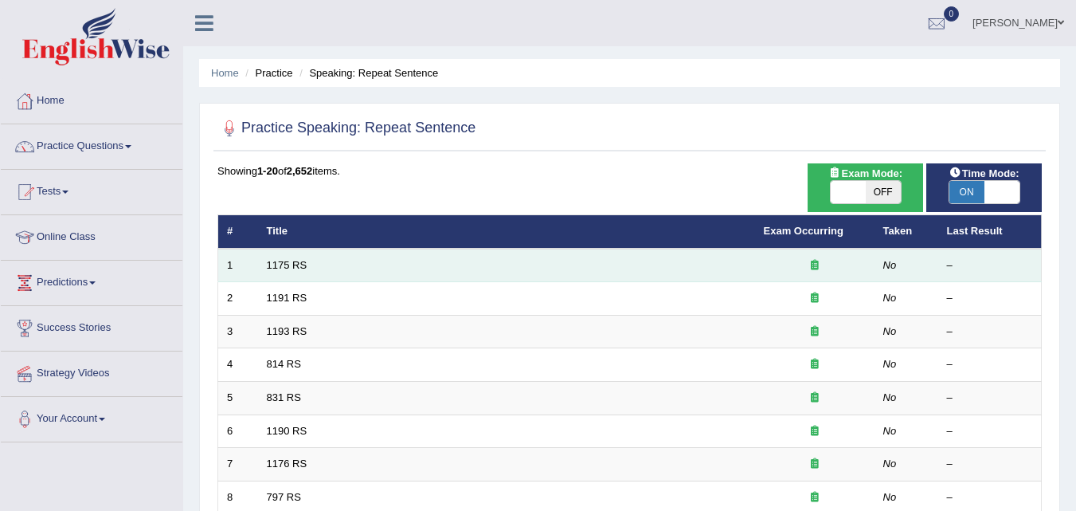
click at [431, 269] on td "1175 RS" at bounding box center [506, 265] width 497 height 33
click at [296, 266] on link "1175 RS" at bounding box center [287, 265] width 41 height 12
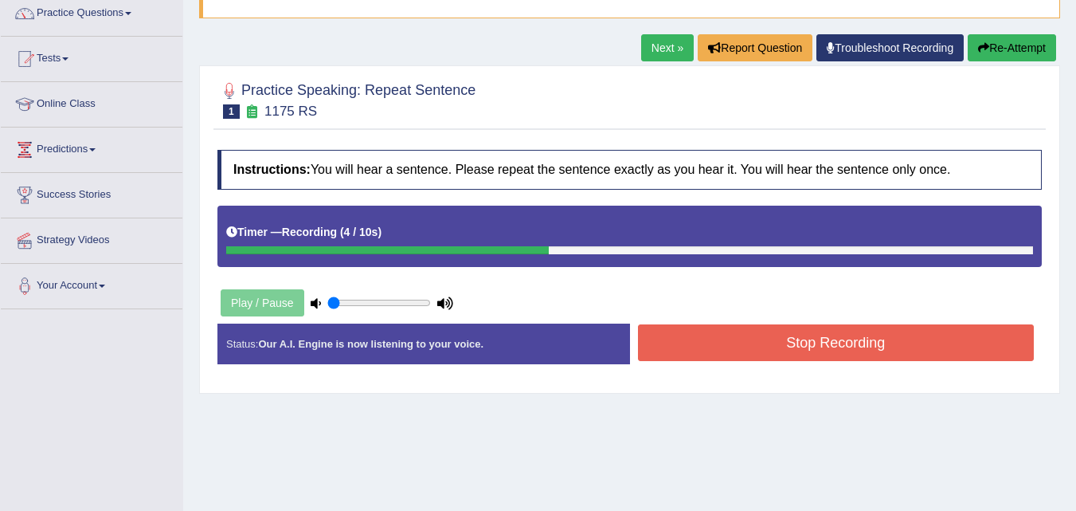
click at [714, 329] on button "Stop Recording" at bounding box center [836, 342] width 397 height 37
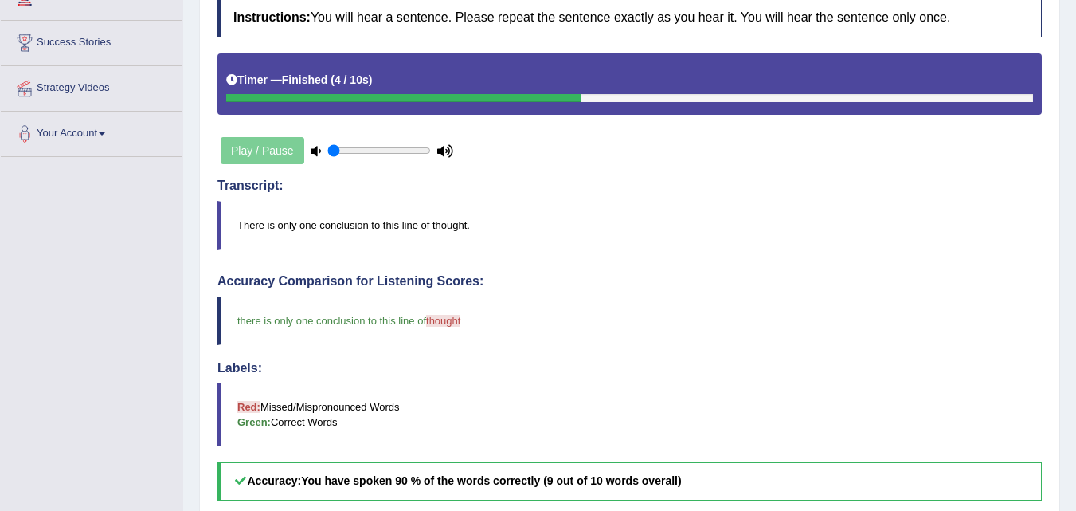
scroll to position [234, 0]
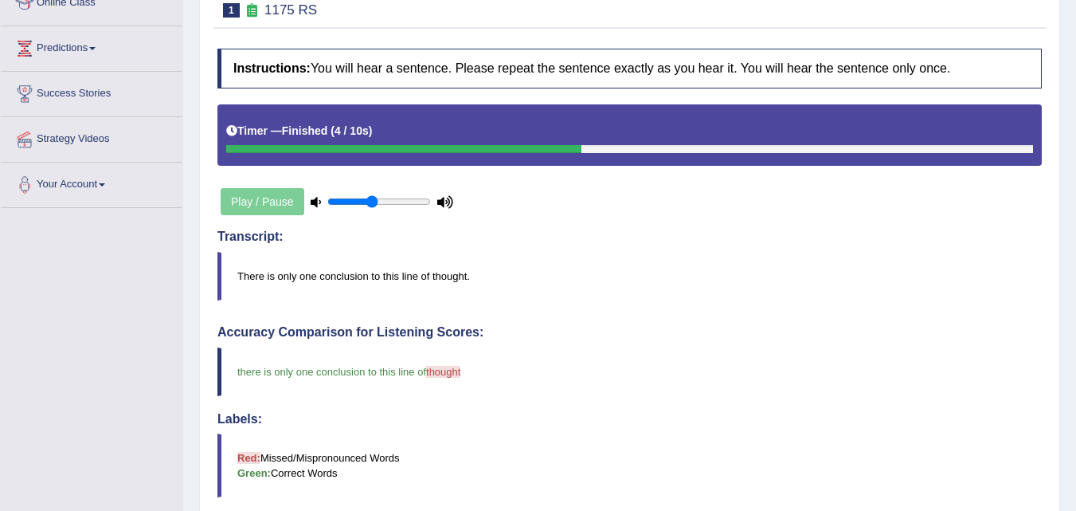
click at [374, 202] on input "range" at bounding box center [379, 201] width 104 height 13
type input "0.8"
click at [405, 203] on input "range" at bounding box center [379, 201] width 104 height 13
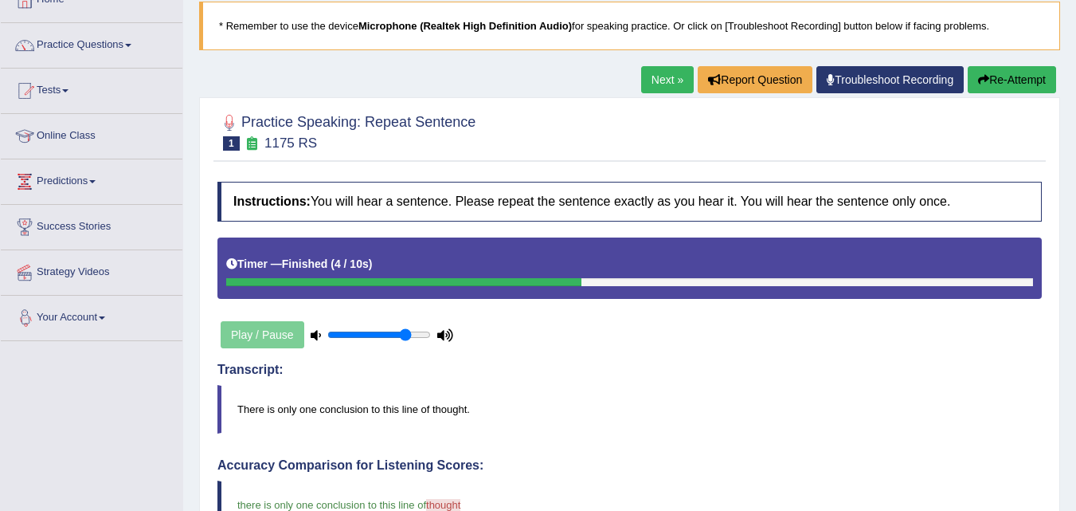
scroll to position [0, 0]
